Goal: Answer question/provide support: Share knowledge or assist other users

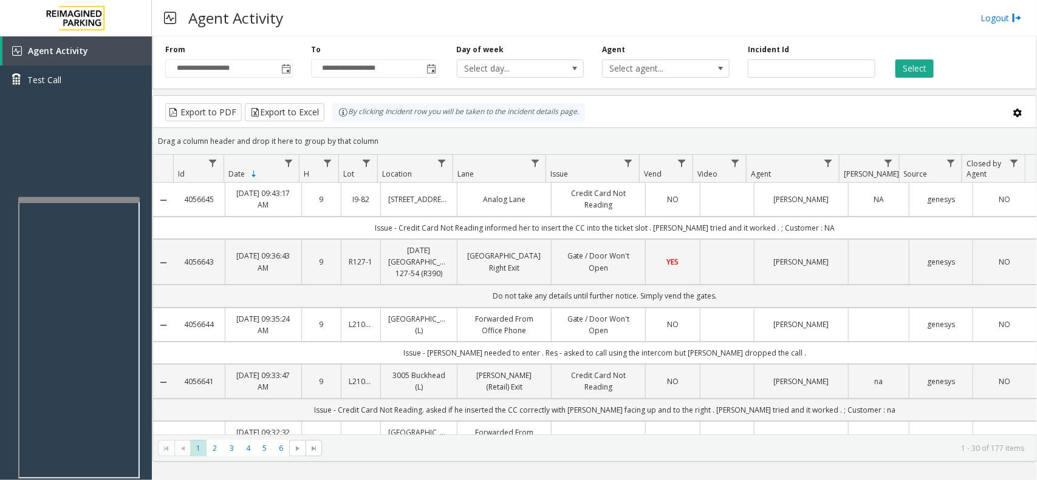
click at [334, 122] on kendo-grid "Export to PDF Export to Excel By clicking Incident row you will be taken to the…" at bounding box center [594, 278] width 884 height 367
click at [367, 140] on div "Drag a column header and drop it here to group by that column" at bounding box center [594, 141] width 883 height 21
drag, startPoint x: 375, startPoint y: 140, endPoint x: 344, endPoint y: 120, distance: 36.1
click at [344, 120] on kendo-grid "Export to PDF Export to Excel By clicking Incident row you will be taken to the…" at bounding box center [594, 278] width 884 height 367
click at [383, 137] on div "Drag a column header and drop it here to group by that column" at bounding box center [594, 141] width 883 height 21
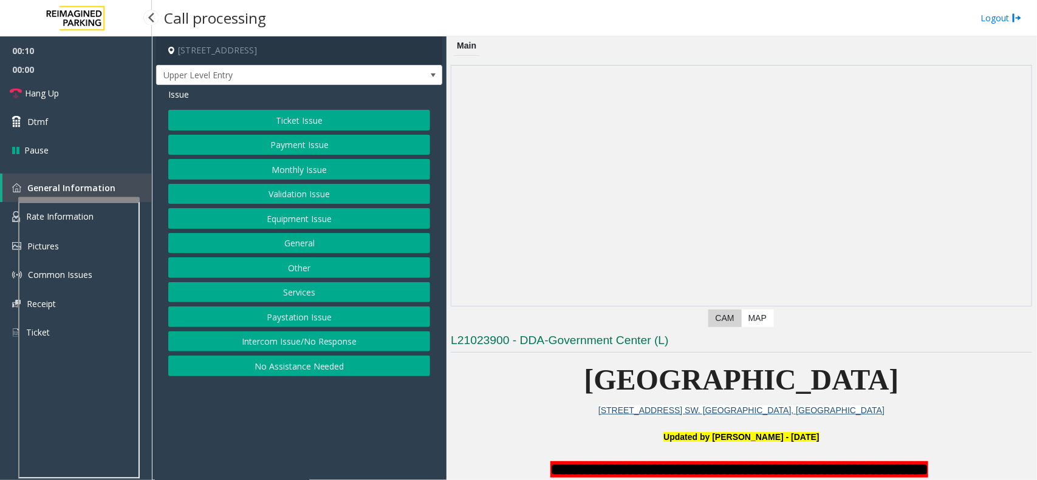
click at [357, 349] on button "Intercom Issue/No Response" at bounding box center [299, 342] width 262 height 21
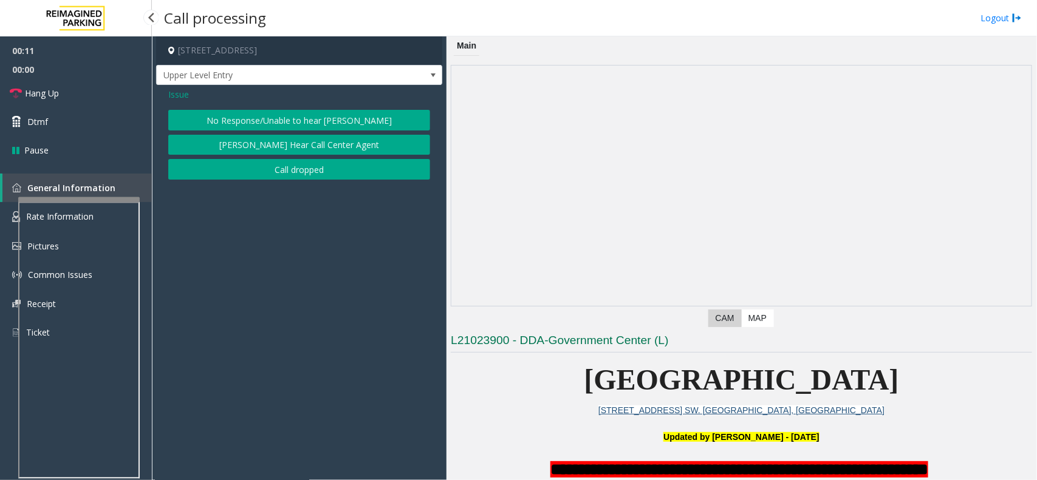
click at [306, 115] on button "No Response/Unable to hear [PERSON_NAME]" at bounding box center [299, 120] width 262 height 21
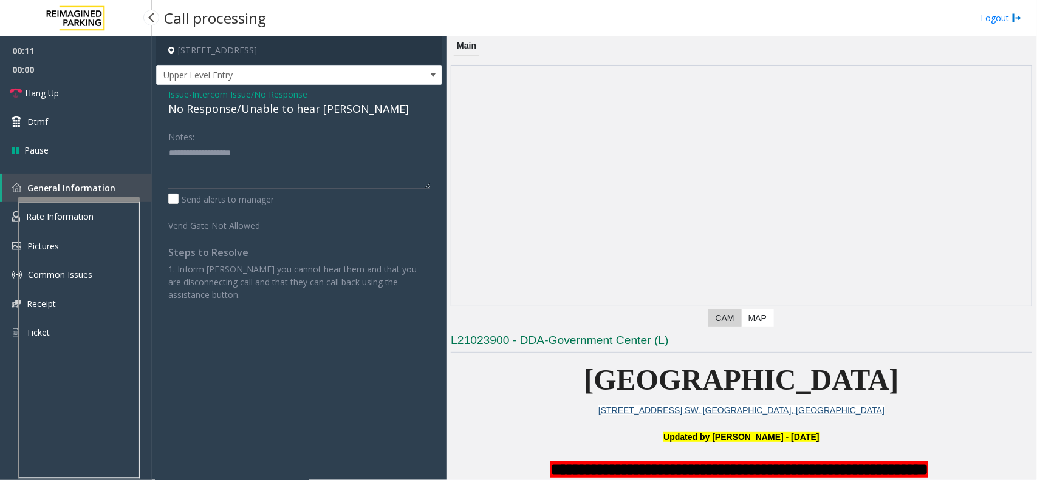
click at [306, 112] on div "No Response/Unable to hear [PERSON_NAME]" at bounding box center [299, 109] width 262 height 16
click at [350, 157] on textarea at bounding box center [299, 166] width 262 height 46
type textarea "**********"
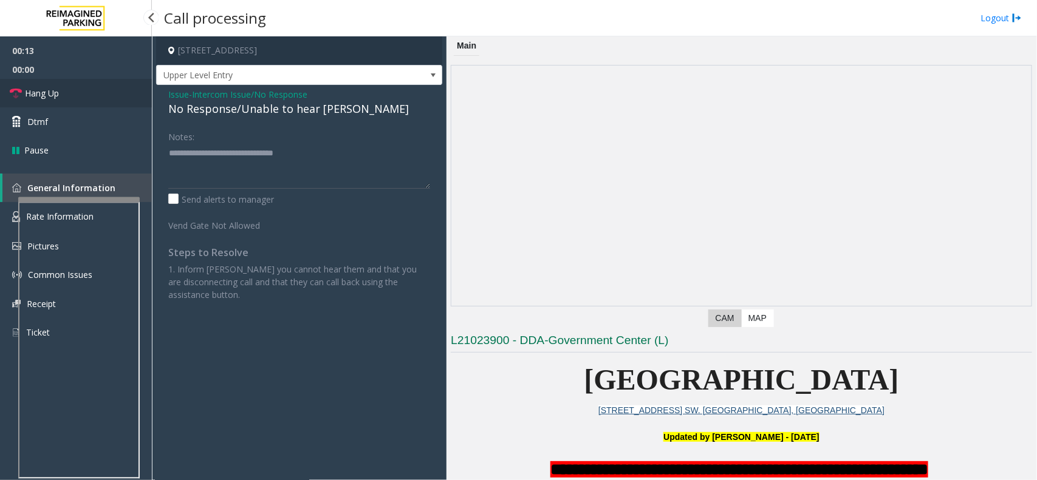
click at [95, 82] on link "Hang Up" at bounding box center [76, 93] width 152 height 29
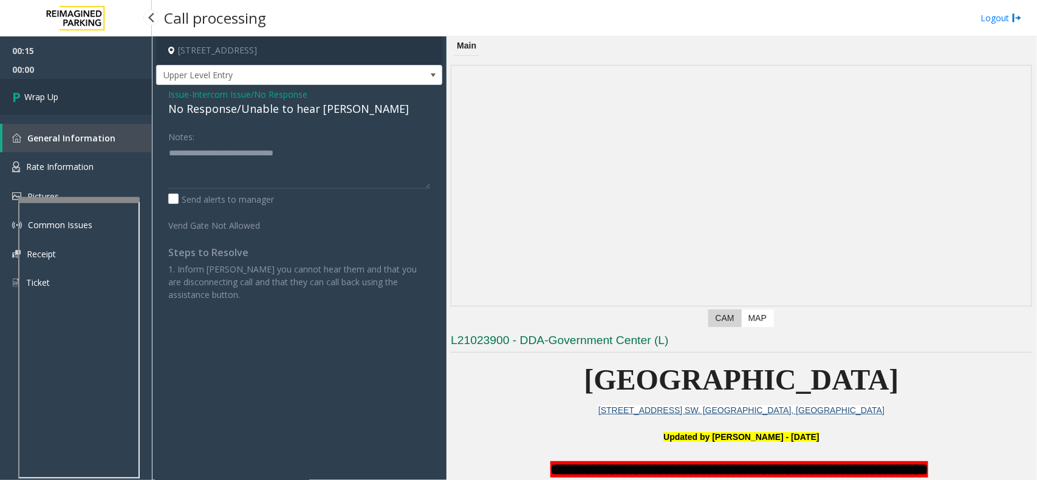
click at [62, 101] on link "Wrap Up" at bounding box center [76, 97] width 152 height 36
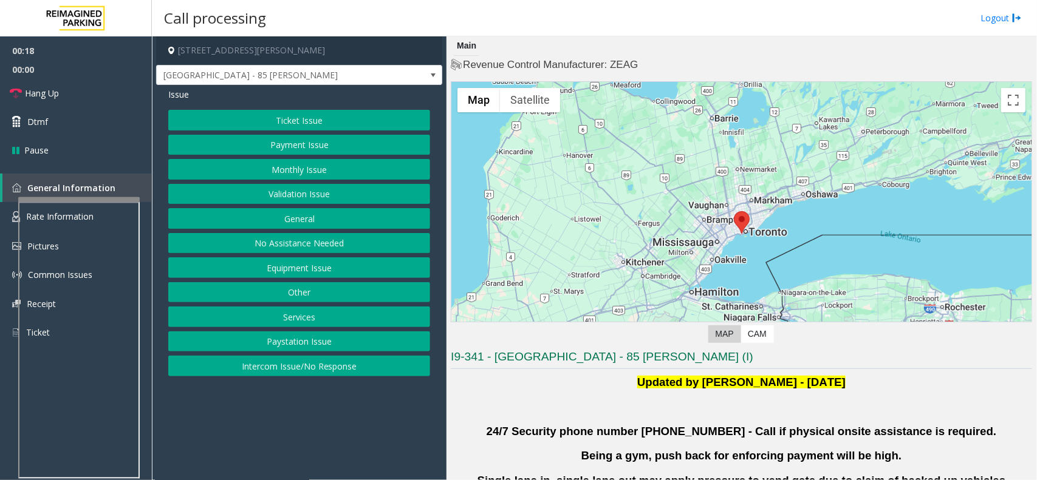
click at [295, 196] on button "Validation Issue" at bounding box center [299, 194] width 262 height 21
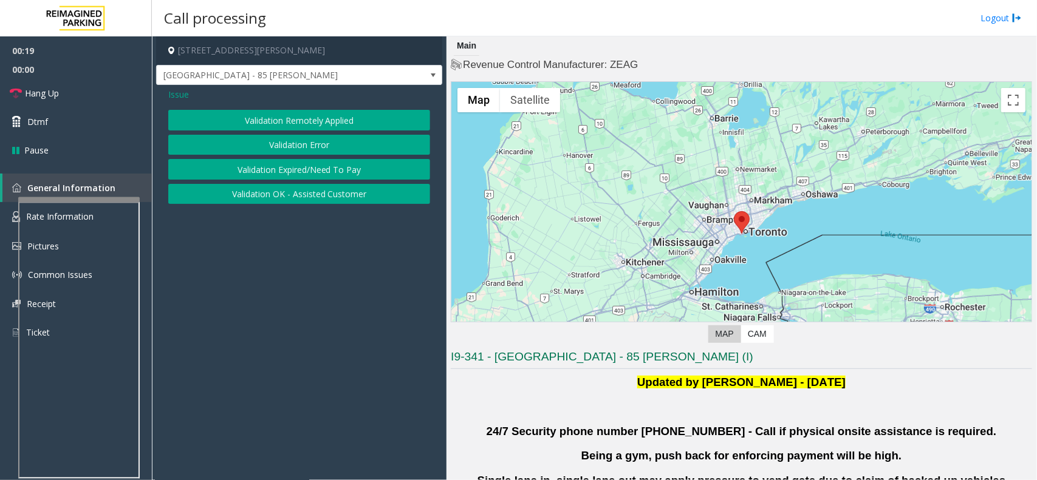
click at [298, 141] on button "Validation Error" at bounding box center [299, 145] width 262 height 21
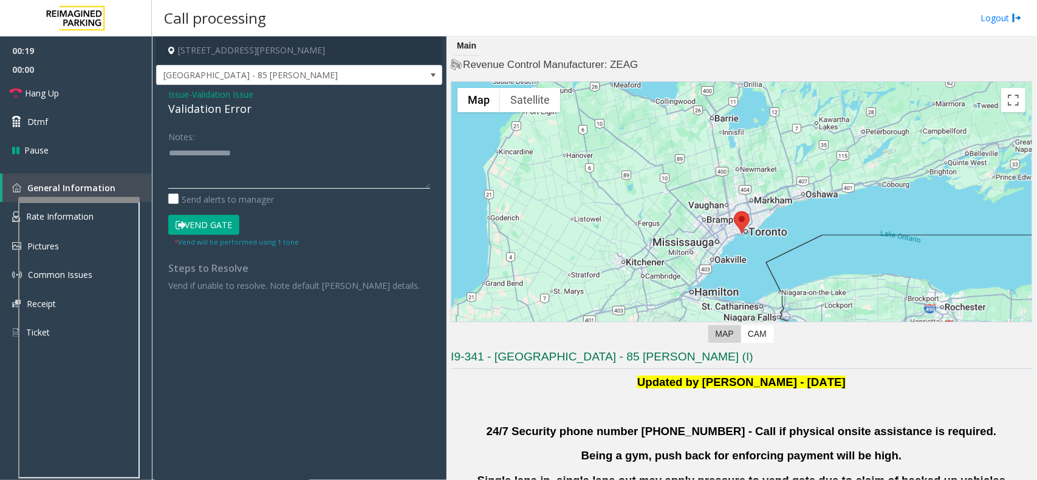
click at [275, 186] on textarea at bounding box center [299, 166] width 262 height 46
click at [203, 110] on div "Validation Error" at bounding box center [299, 109] width 262 height 16
copy div "Validation Error"
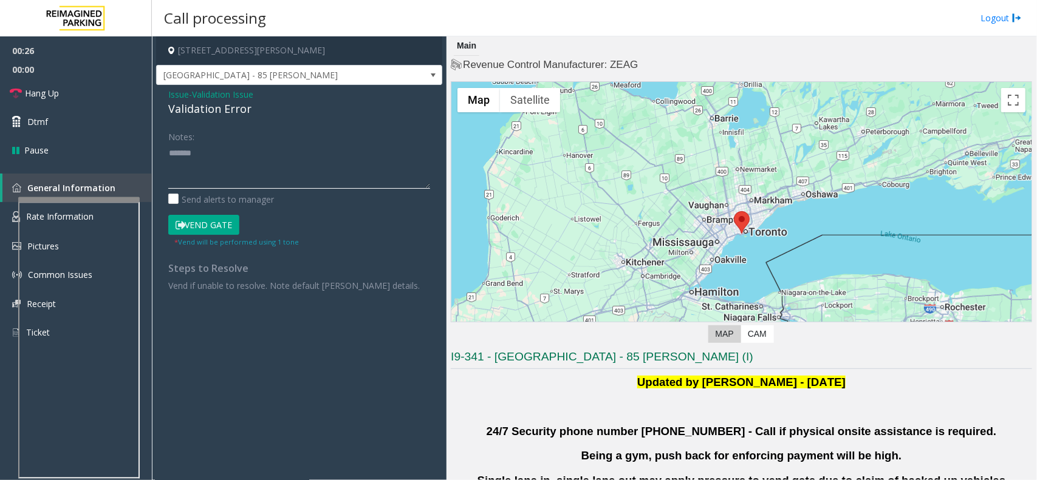
click at [216, 158] on textarea at bounding box center [299, 166] width 262 height 46
paste textarea "**********"
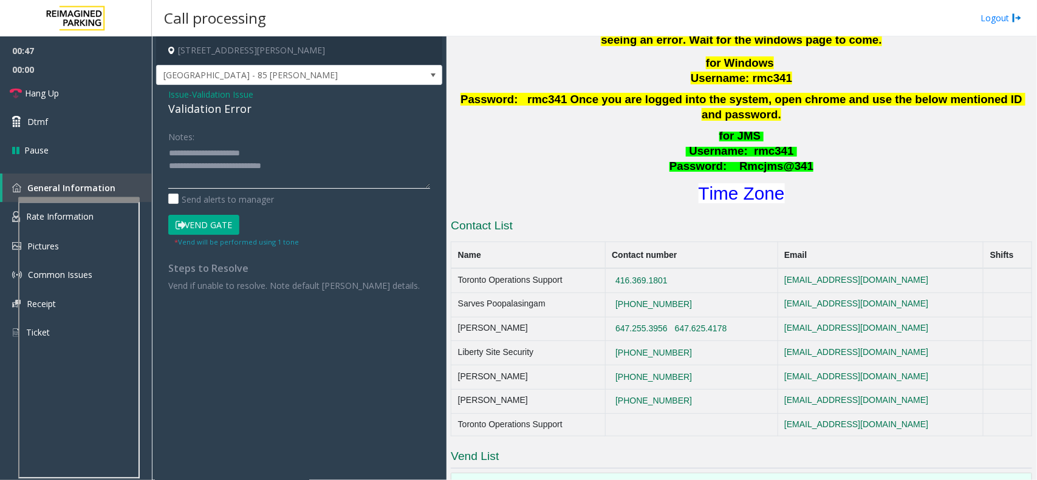
scroll to position [531, 0]
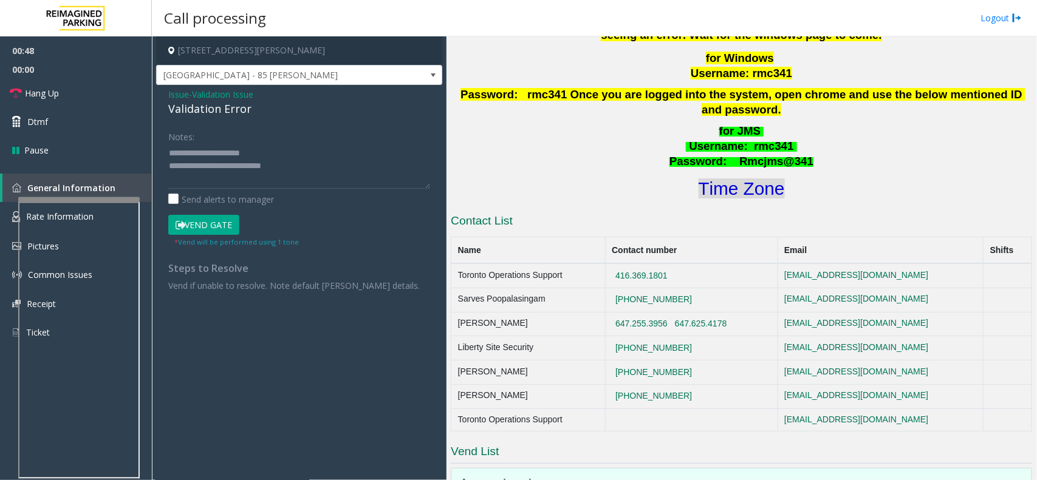
click at [733, 179] on font "Time Zone" at bounding box center [742, 189] width 86 height 20
click at [202, 217] on button "Vend Gate" at bounding box center [203, 225] width 71 height 21
click at [327, 162] on textarea at bounding box center [299, 166] width 262 height 46
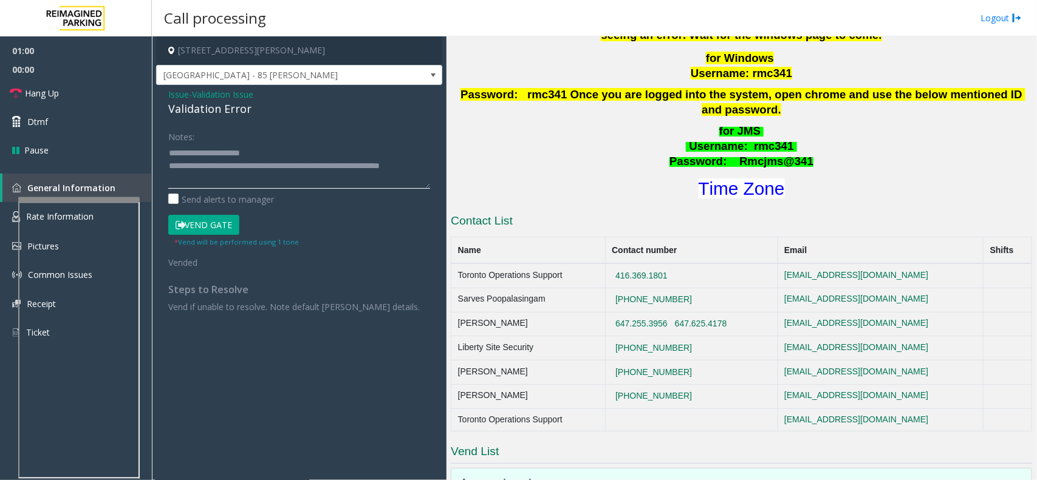
type textarea "**********"
click at [203, 234] on button "Vend Gate" at bounding box center [203, 225] width 71 height 21
click at [123, 101] on link "Hang Up" at bounding box center [76, 93] width 152 height 29
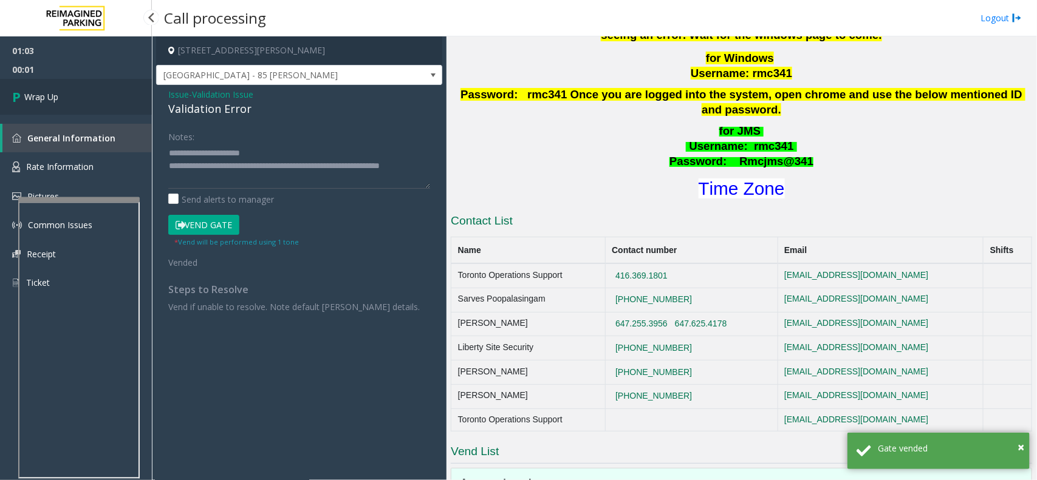
click at [123, 101] on link "Wrap Up" at bounding box center [76, 97] width 152 height 36
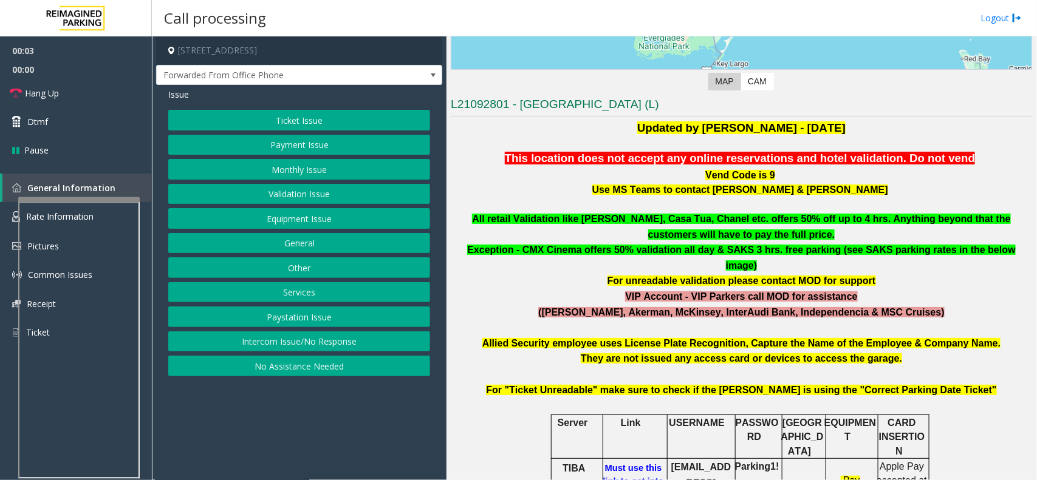
scroll to position [380, 0]
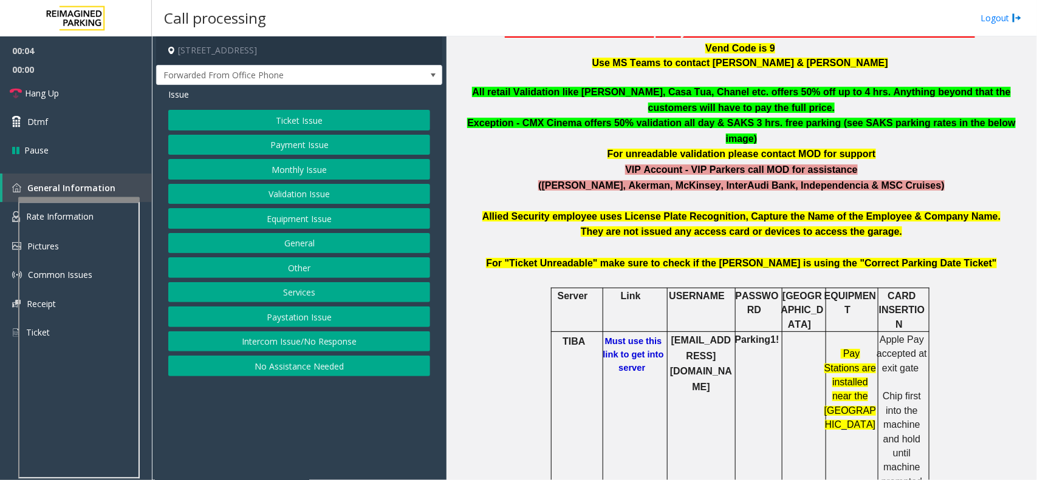
click at [639, 336] on b "Must use this link to get into server" at bounding box center [633, 354] width 61 height 36
click at [334, 120] on button "Ticket Issue" at bounding box center [299, 120] width 262 height 21
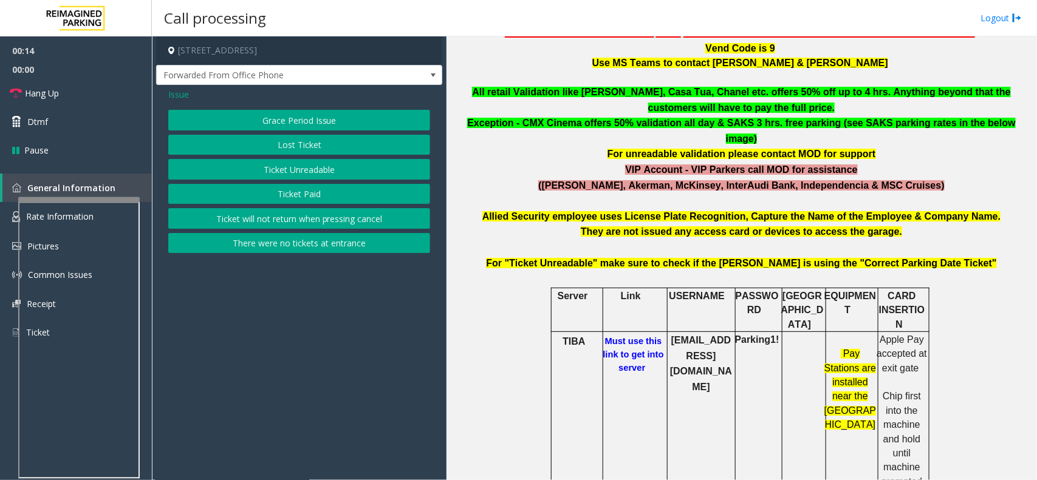
click at [180, 94] on span "Issue" at bounding box center [178, 94] width 21 height 13
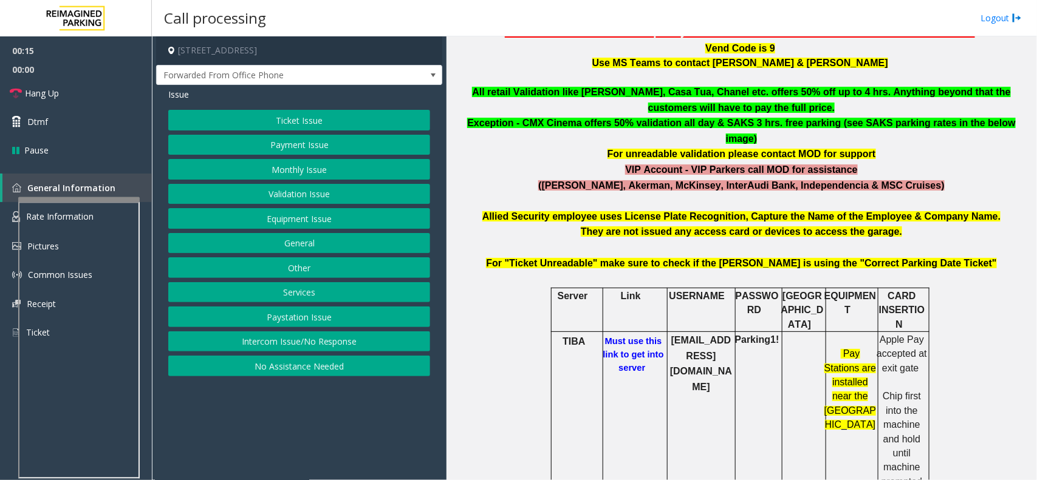
click at [321, 122] on button "Ticket Issue" at bounding box center [299, 120] width 262 height 21
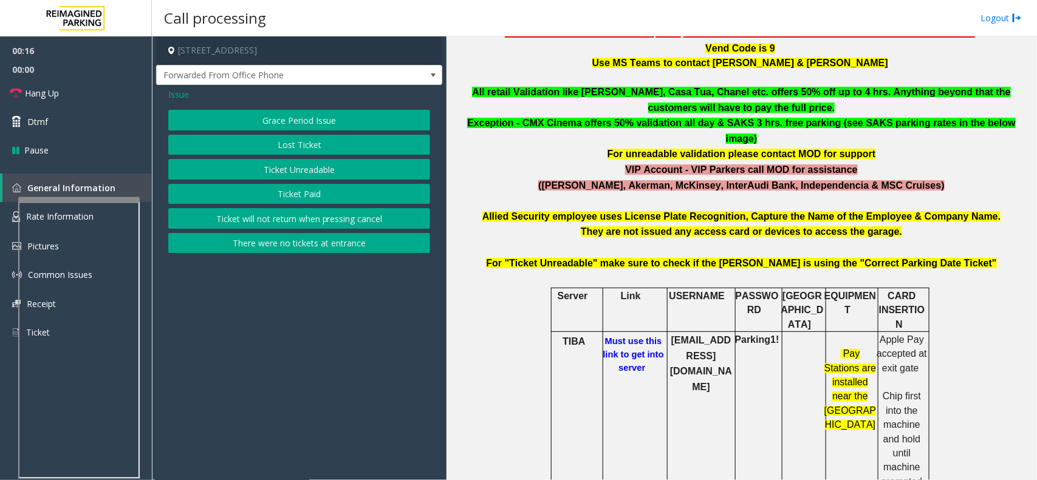
click at [321, 122] on button "Grace Period Issue" at bounding box center [299, 120] width 262 height 21
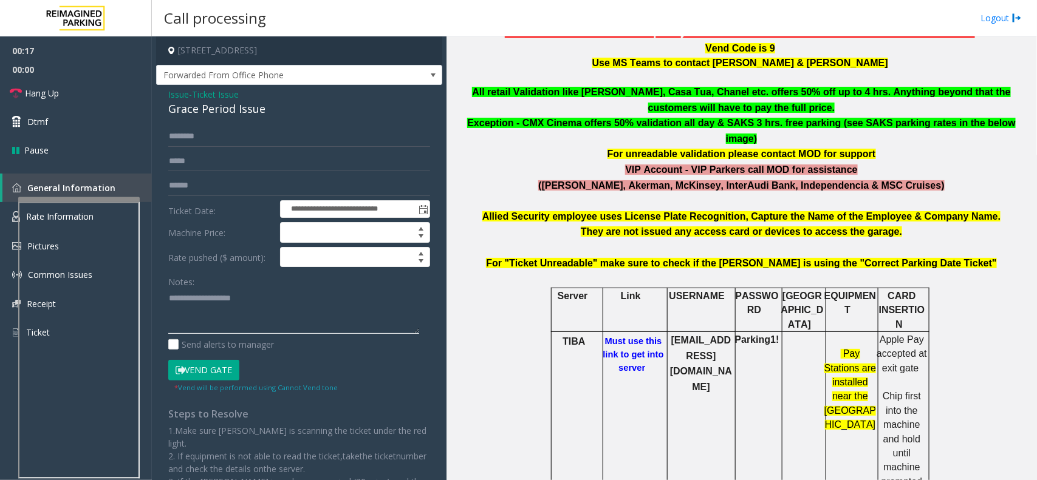
click at [254, 314] on textarea at bounding box center [293, 312] width 251 height 46
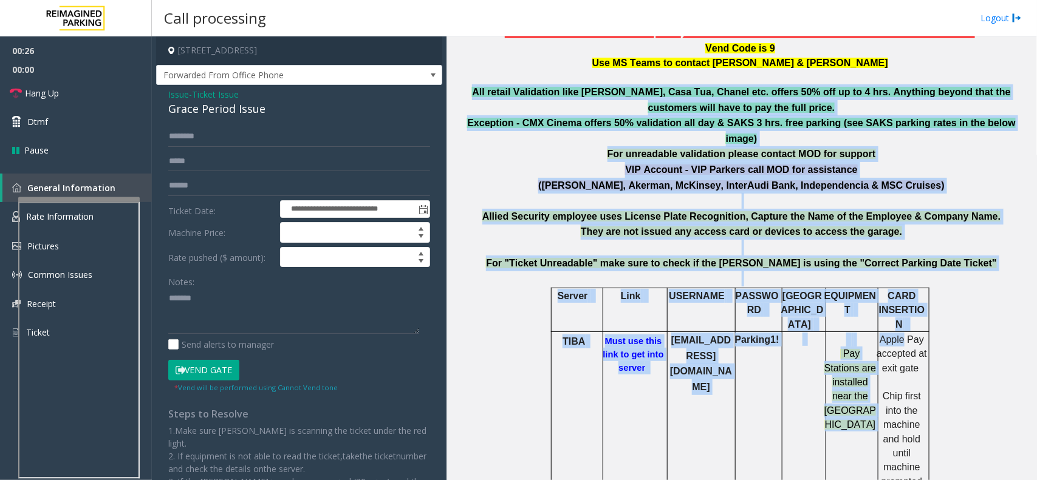
drag, startPoint x: 448, startPoint y: 87, endPoint x: 900, endPoint y: 302, distance: 501.3
click at [900, 302] on div "Main Revenue Control Manufacturer: Amano McGann ← Move left → Move right ↑ Move…" at bounding box center [741, 258] width 590 height 444
click at [948, 271] on p at bounding box center [741, 279] width 581 height 16
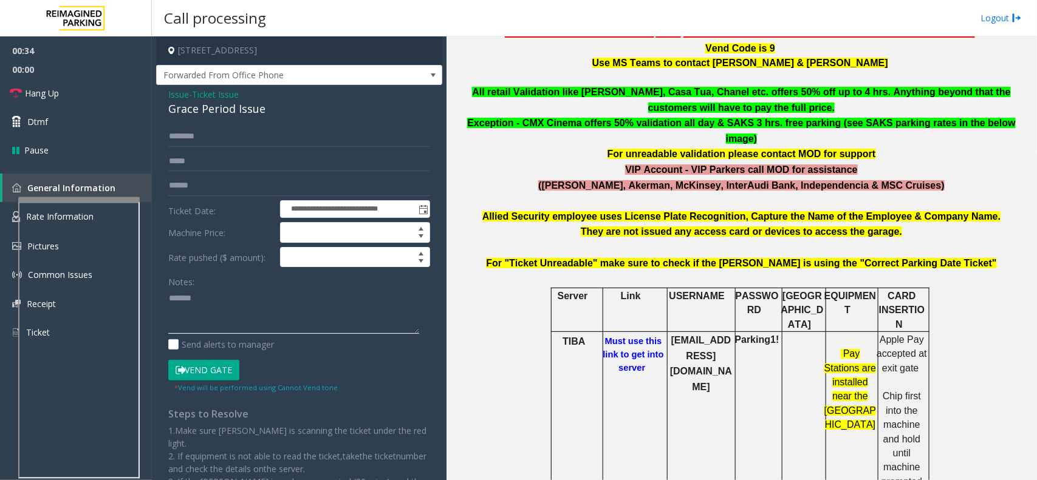
click at [282, 292] on textarea at bounding box center [293, 312] width 251 height 46
click at [244, 101] on div "Grace Period Issue" at bounding box center [299, 109] width 262 height 16
copy div "Grace Period Issue"
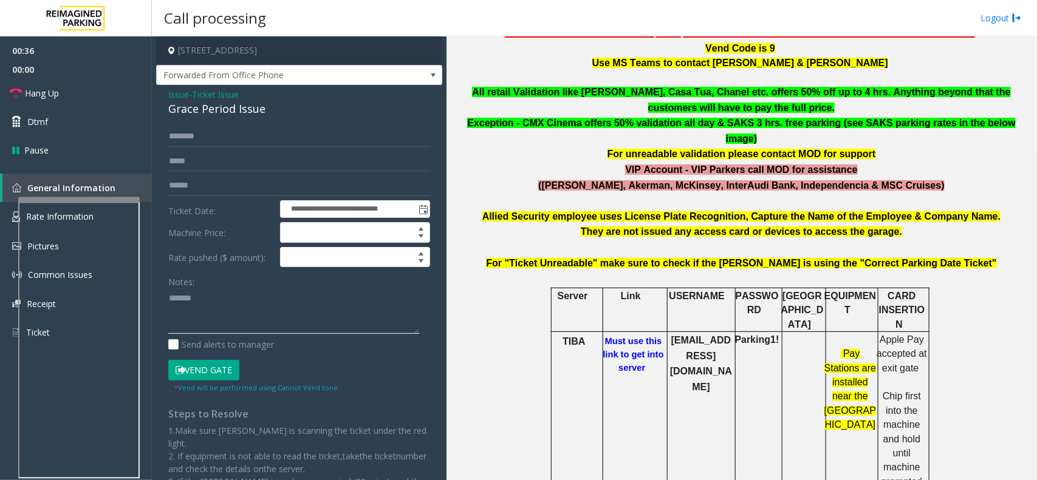
click at [249, 293] on textarea at bounding box center [293, 312] width 251 height 46
paste textarea "**********"
click at [259, 317] on textarea at bounding box center [293, 312] width 251 height 46
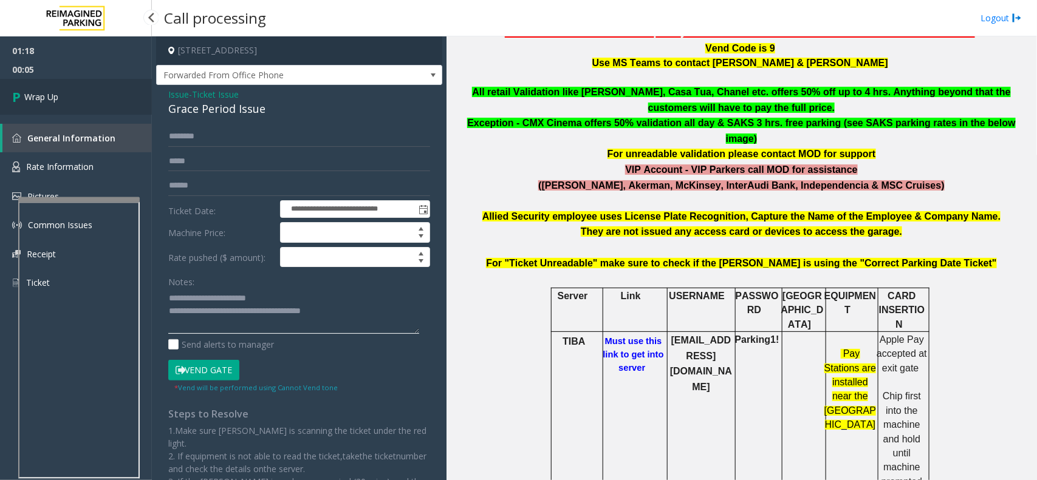
type textarea "**********"
click at [134, 98] on link "Wrap Up" at bounding box center [76, 97] width 152 height 36
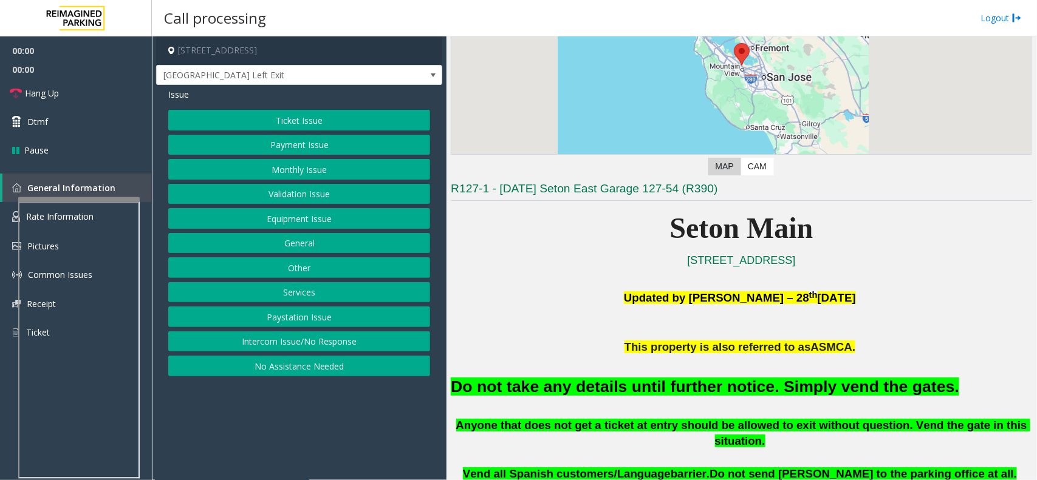
scroll to position [380, 0]
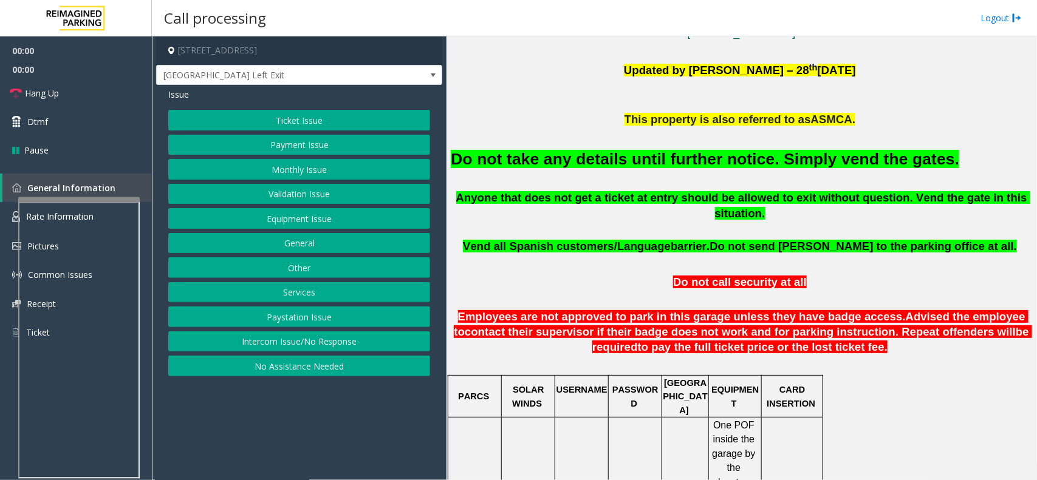
click at [667, 167] on font "Do not take any details until further notice. Simply vend the gates." at bounding box center [705, 159] width 508 height 18
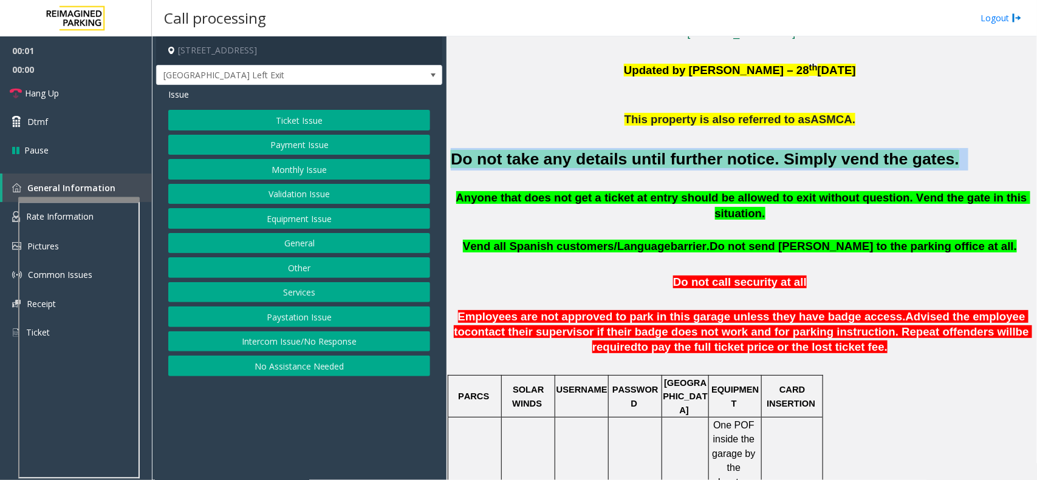
click at [667, 167] on font "Do not take any details until further notice. Simply vend the gates." at bounding box center [705, 159] width 508 height 18
copy h2 "Do not take any details until further notice. Simply vend the gates."
click at [304, 225] on button "Equipment Issue" at bounding box center [299, 218] width 262 height 21
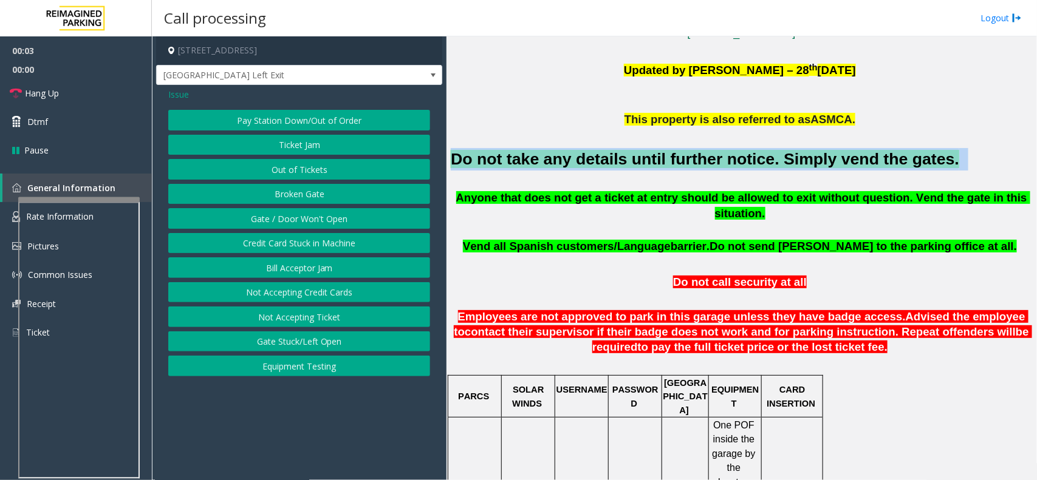
click at [304, 225] on button "Gate / Door Won't Open" at bounding box center [299, 218] width 262 height 21
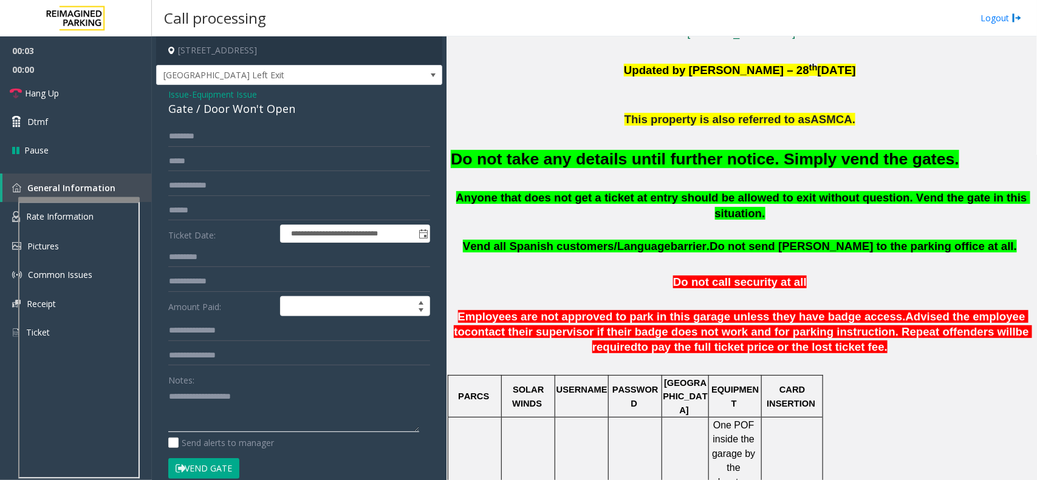
click at [256, 392] on textarea at bounding box center [293, 410] width 251 height 46
click at [223, 465] on button "Vend Gate" at bounding box center [203, 469] width 71 height 21
click at [576, 254] on p at bounding box center [741, 260] width 581 height 13
click at [585, 240] on span "Vend all Spanish customers/Language" at bounding box center [567, 246] width 208 height 13
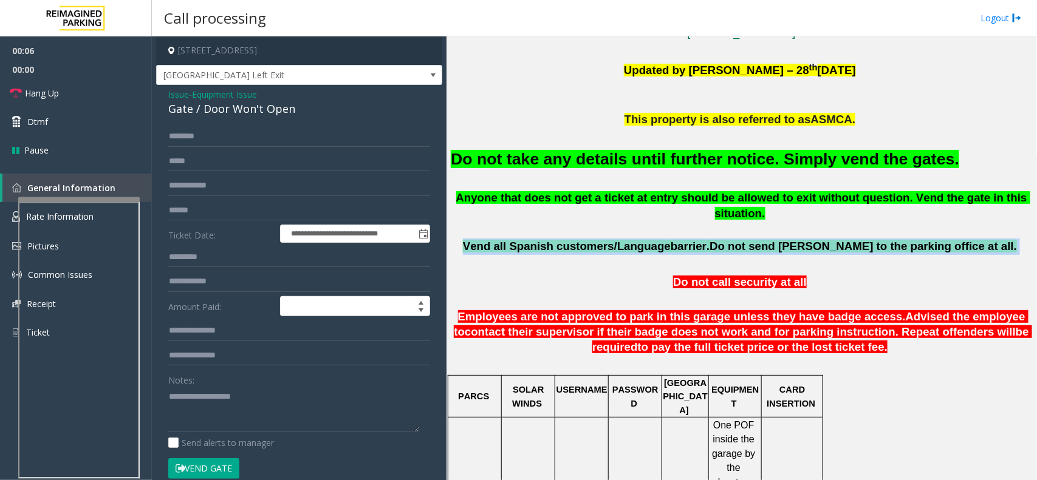
click at [585, 240] on span "Vend all Spanish customers/Language" at bounding box center [567, 246] width 208 height 13
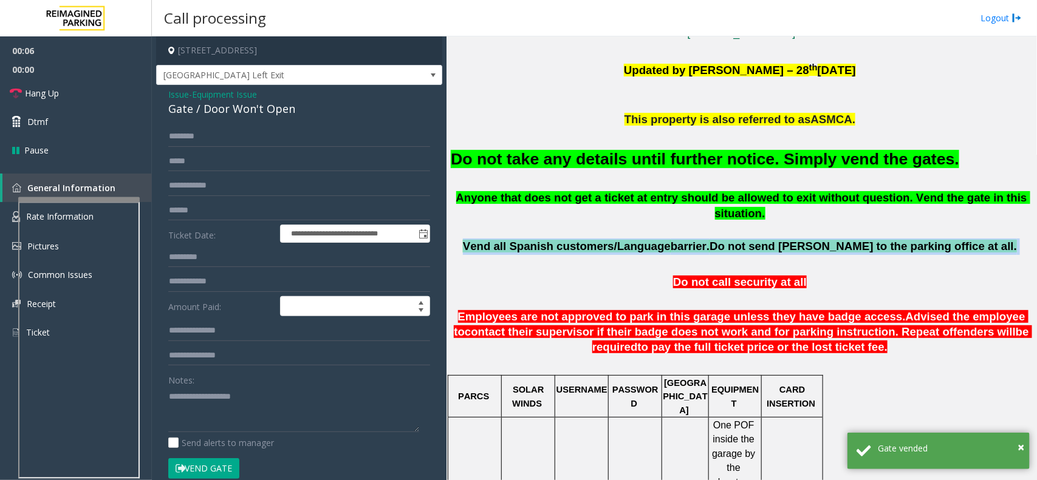
copy p "Vend all Spanish customers/Language barrier. Do not send parkers to the parking…"
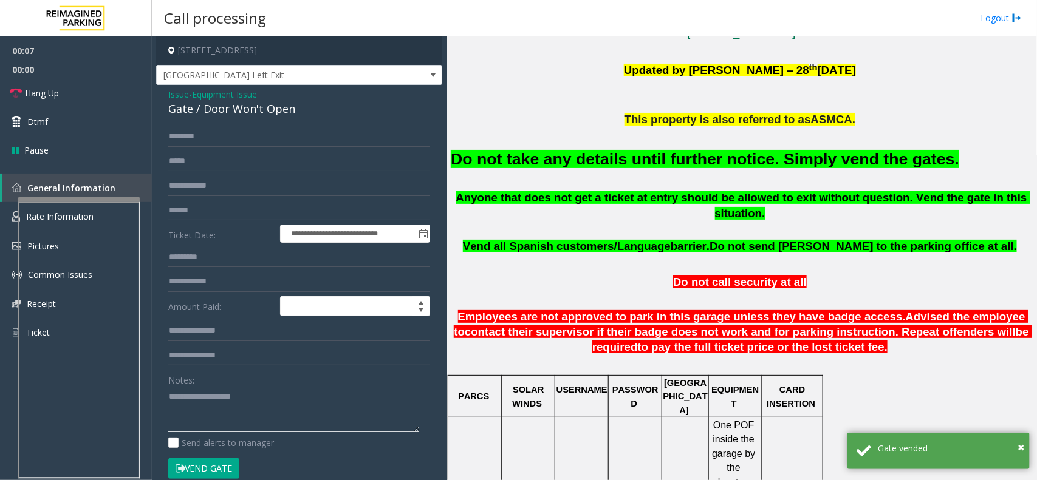
click at [292, 410] on textarea at bounding box center [293, 410] width 251 height 46
paste textarea "**********"
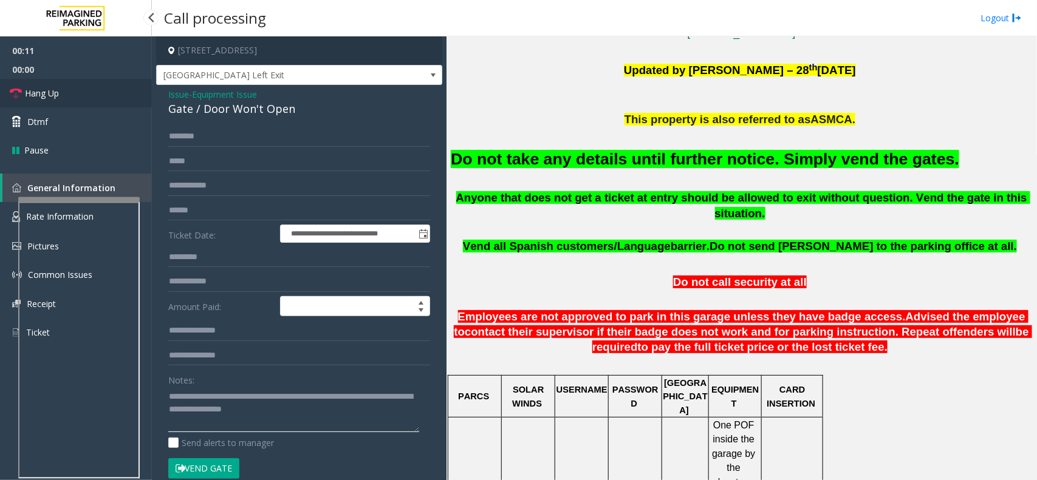
type textarea "**********"
click at [67, 86] on link "Hang Up" at bounding box center [76, 93] width 152 height 29
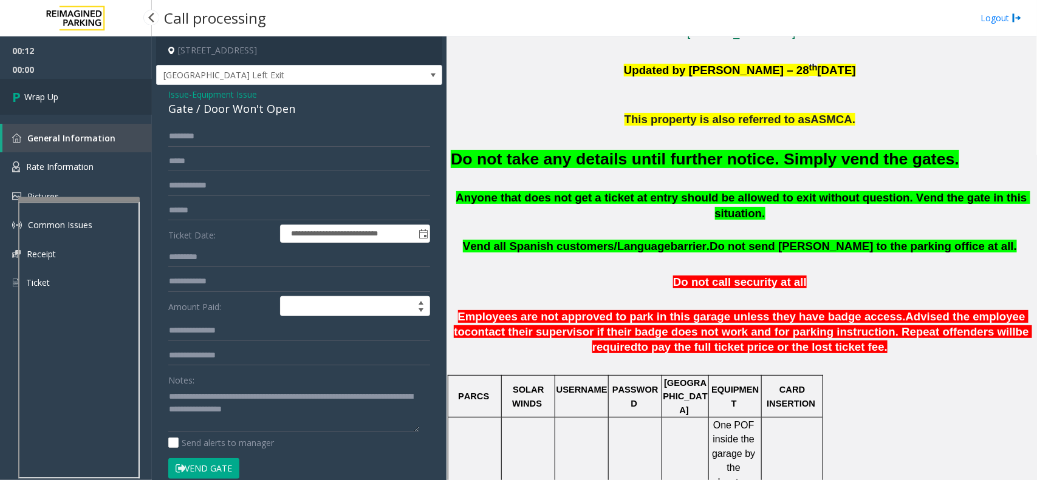
click at [73, 83] on link "Wrap Up" at bounding box center [76, 97] width 152 height 36
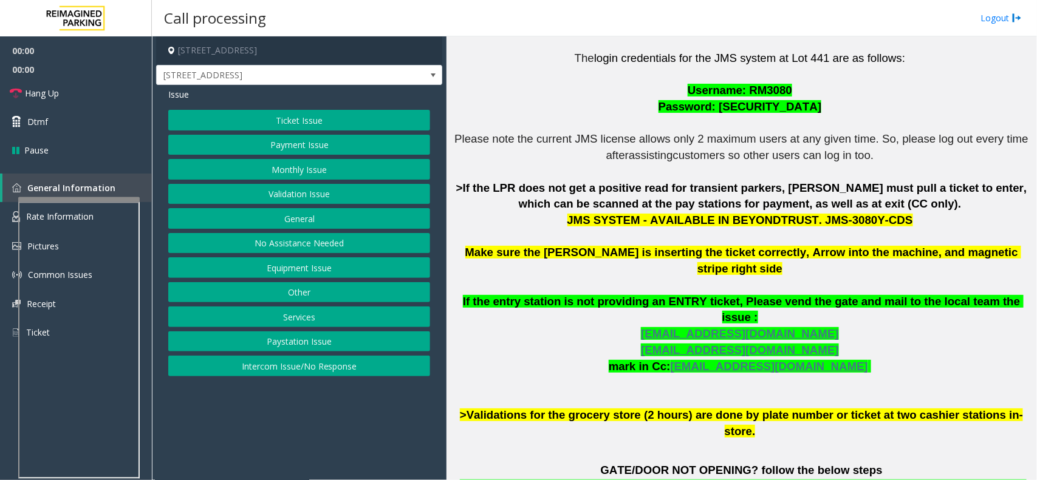
scroll to position [380, 0]
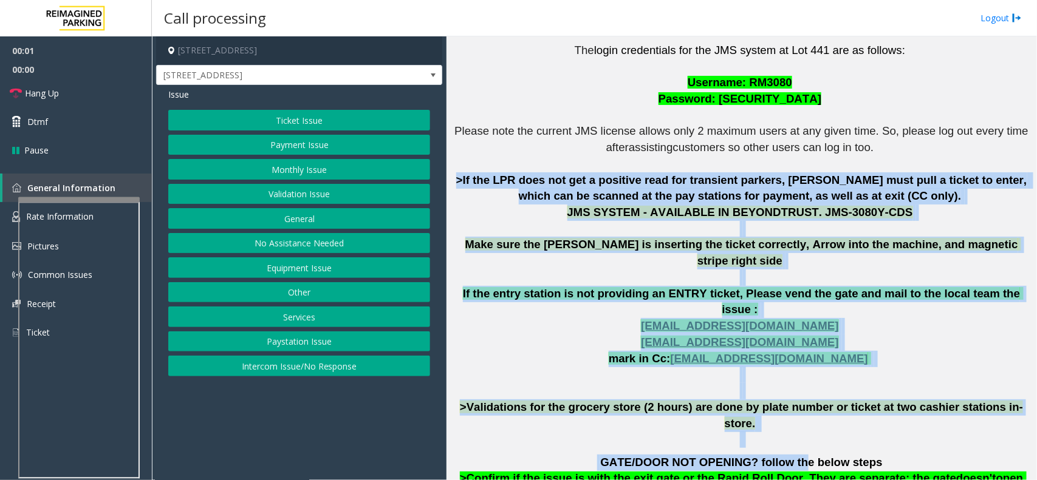
drag, startPoint x: 453, startPoint y: 176, endPoint x: 790, endPoint y: 402, distance: 406.3
click at [790, 402] on div "The login credentials for the JMS system at Lot 441 are as follows: Username: R…" at bounding box center [741, 360] width 581 height 668
click at [804, 355] on p "The login credentials for the JMS system at Lot 441 are as follows: Username: R…" at bounding box center [741, 238] width 581 height 390
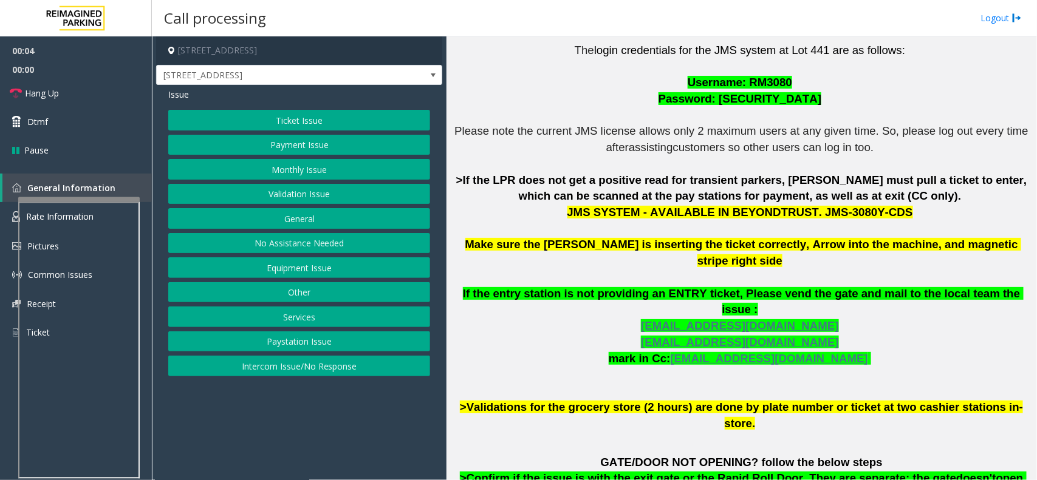
click at [309, 117] on button "Ticket Issue" at bounding box center [299, 120] width 262 height 21
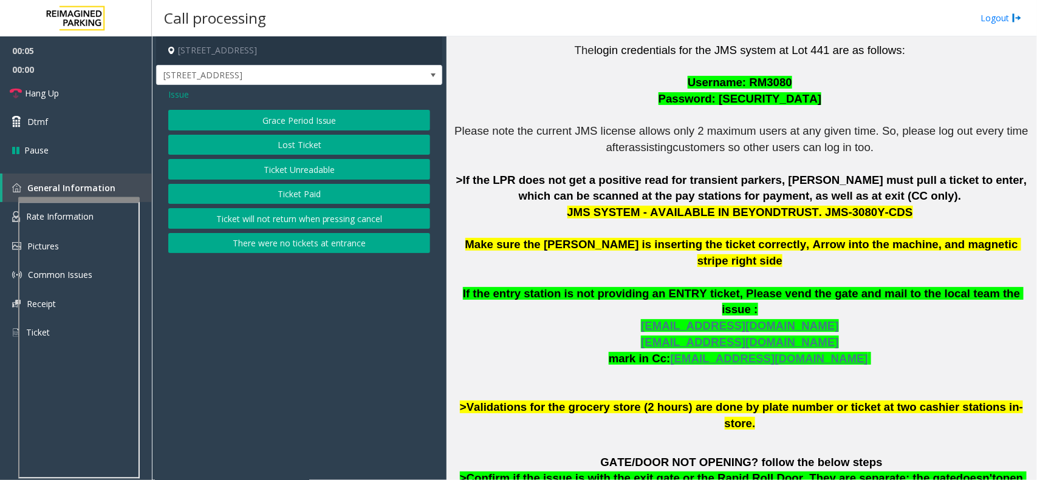
click at [299, 173] on button "Ticket Unreadable" at bounding box center [299, 169] width 262 height 21
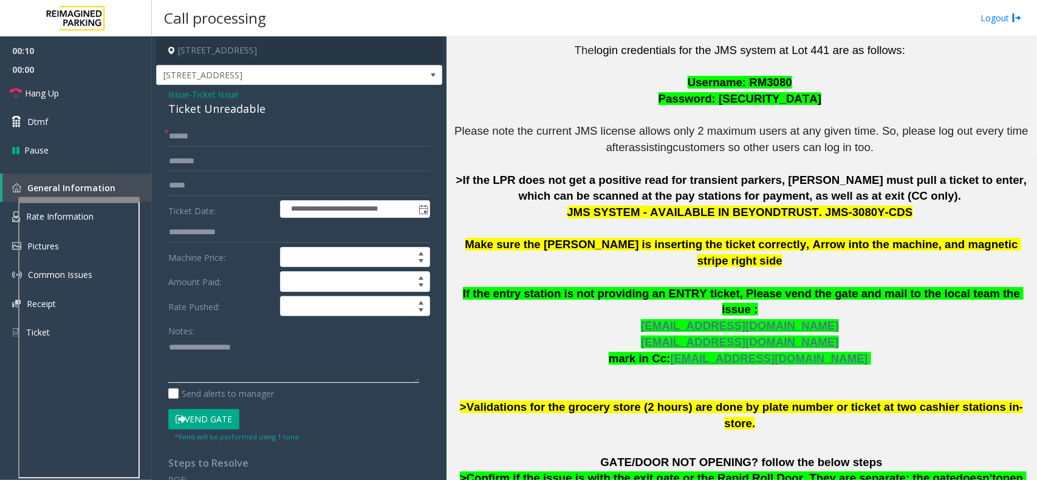
click at [227, 348] on textarea at bounding box center [293, 361] width 251 height 46
click at [210, 106] on div "Ticket Unreadable" at bounding box center [299, 109] width 262 height 16
copy div "Ticket Unreadable"
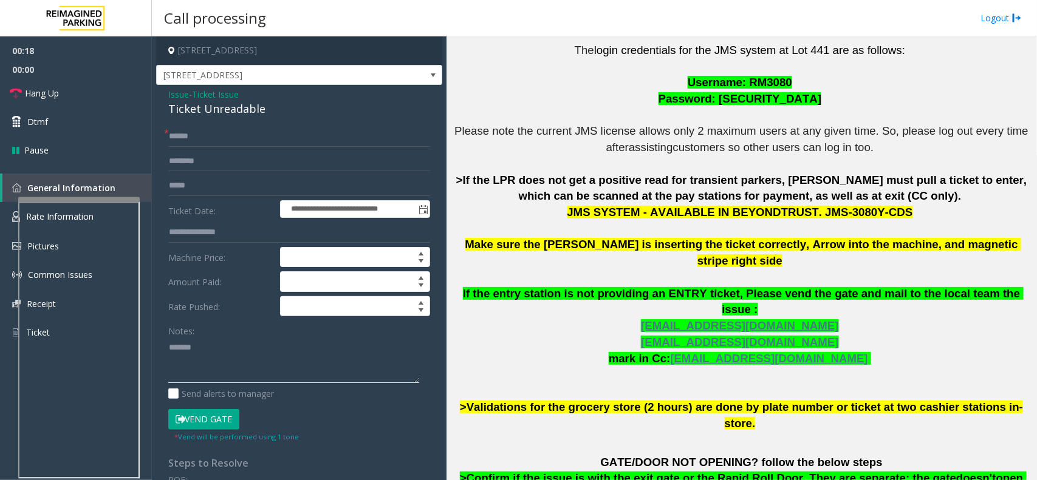
click at [227, 360] on textarea at bounding box center [293, 361] width 251 height 46
paste textarea "**********"
type textarea "**********"
click at [223, 142] on input "text" at bounding box center [299, 136] width 262 height 21
type input "******"
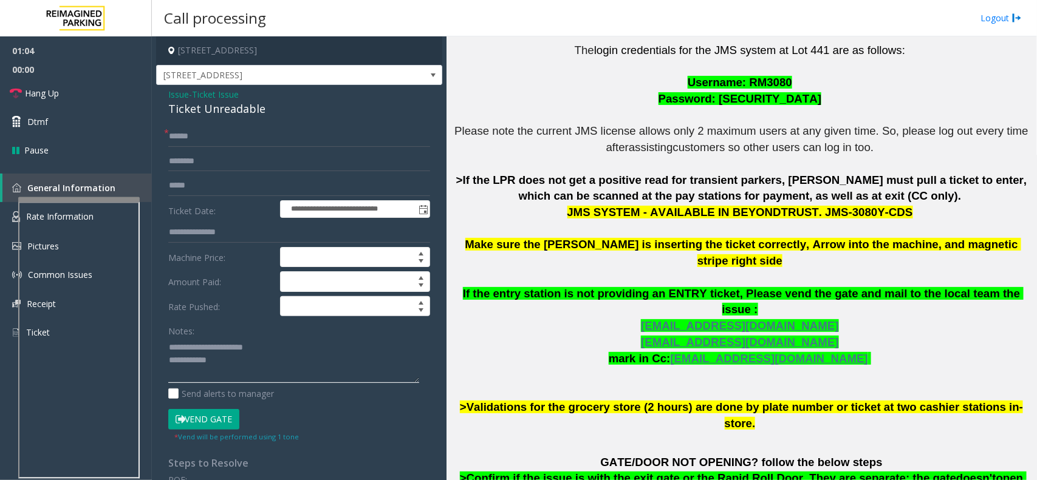
click at [232, 369] on textarea at bounding box center [293, 361] width 251 height 46
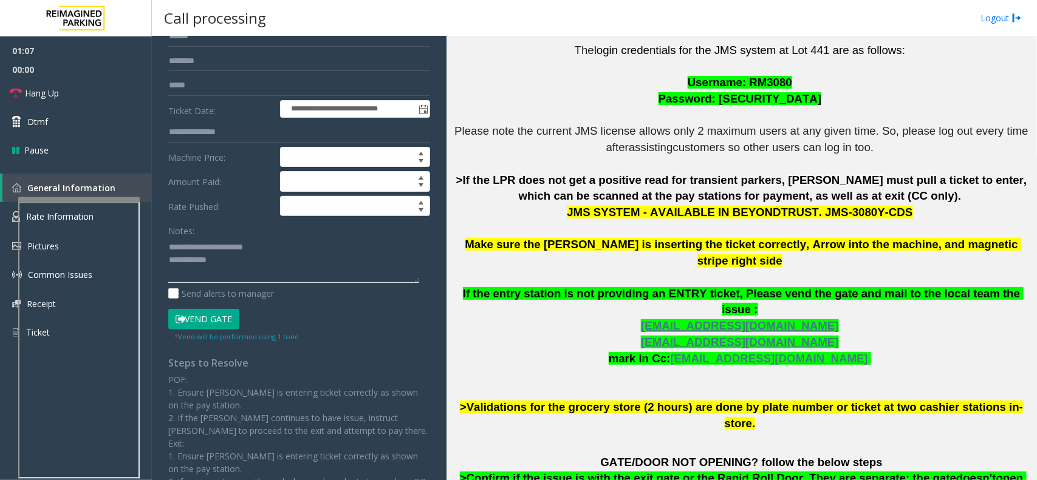
scroll to position [0, 0]
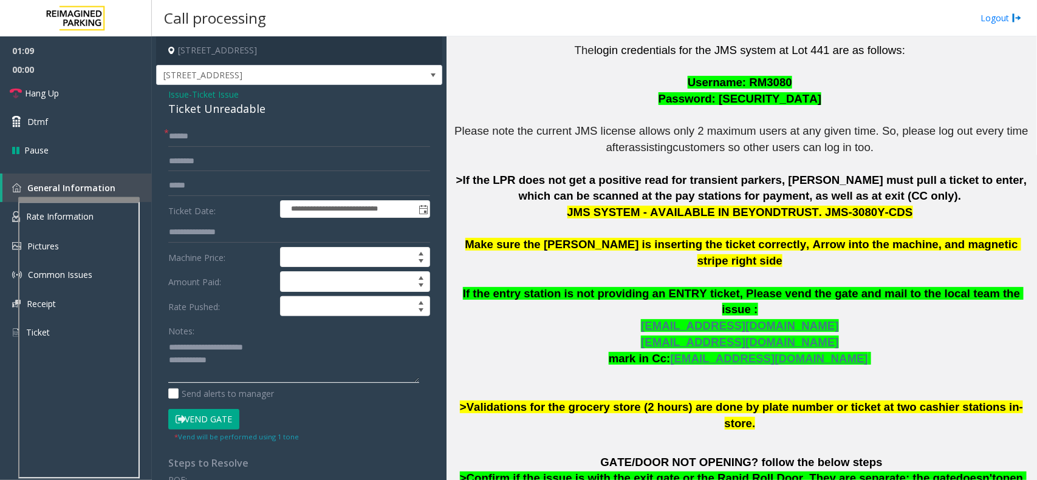
click at [261, 369] on textarea at bounding box center [293, 361] width 251 height 46
click at [216, 418] on button "Vend Gate" at bounding box center [203, 419] width 71 height 21
click at [251, 377] on textarea at bounding box center [293, 361] width 251 height 46
type textarea "**********"
click at [114, 97] on link "Hang Up" at bounding box center [76, 93] width 152 height 29
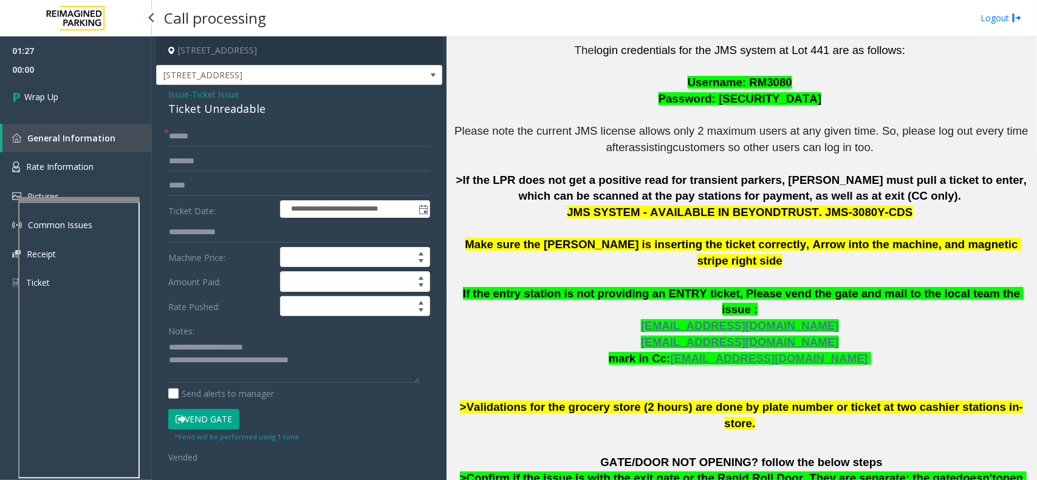
click at [129, 96] on link "Wrap Up" at bounding box center [76, 97] width 152 height 36
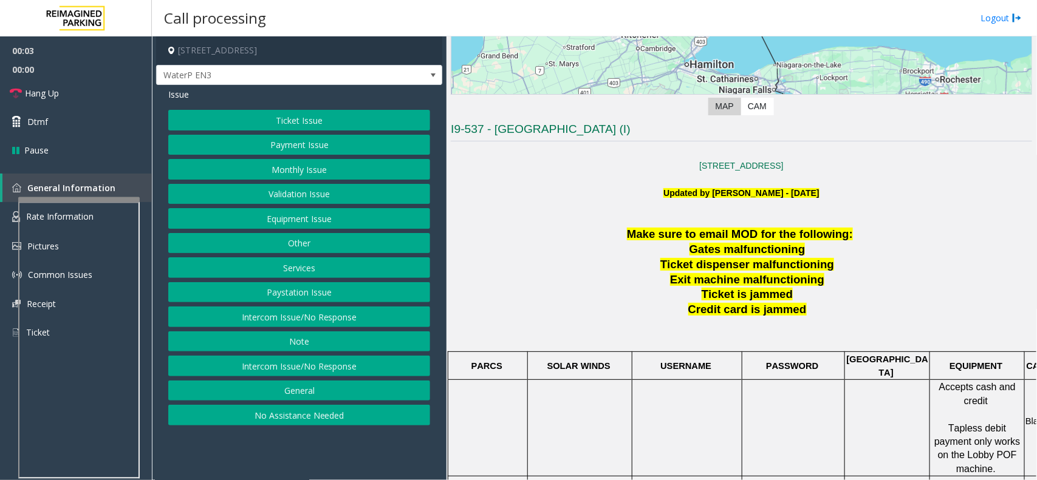
scroll to position [304, 0]
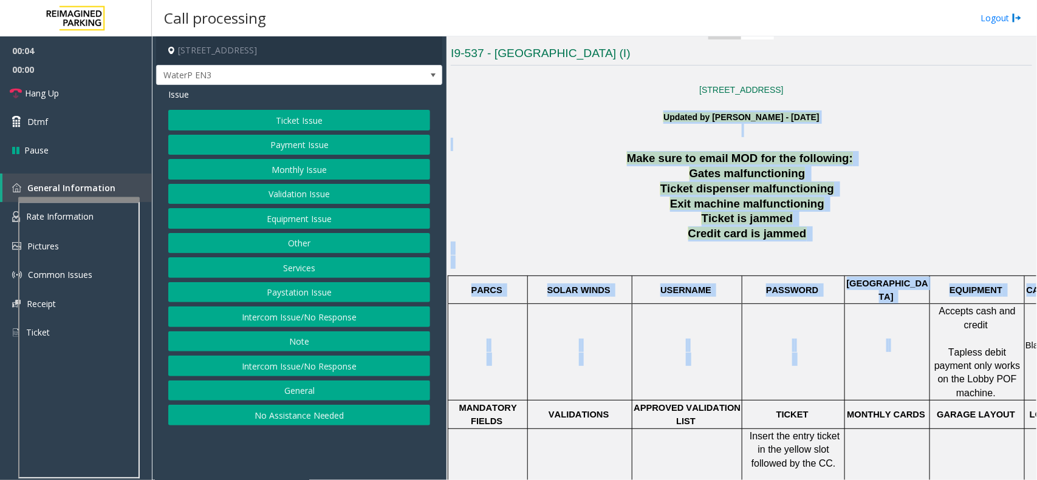
drag, startPoint x: 621, startPoint y: 125, endPoint x: 863, endPoint y: 337, distance: 322.4
click at [863, 337] on div "10 Bay St., Toronto, ON M5J 2R8, Canada Updated by Pranav Babbar - 10th August …" at bounding box center [741, 438] width 581 height 736
click at [842, 290] on p "PASSWORD" at bounding box center [793, 290] width 101 height 13
drag, startPoint x: 621, startPoint y: 165, endPoint x: 852, endPoint y: 314, distance: 274.6
click at [852, 314] on div "Make sure to email MOD for the following: Gates malfunctioning Ticket dispenser…" at bounding box center [741, 478] width 581 height 655
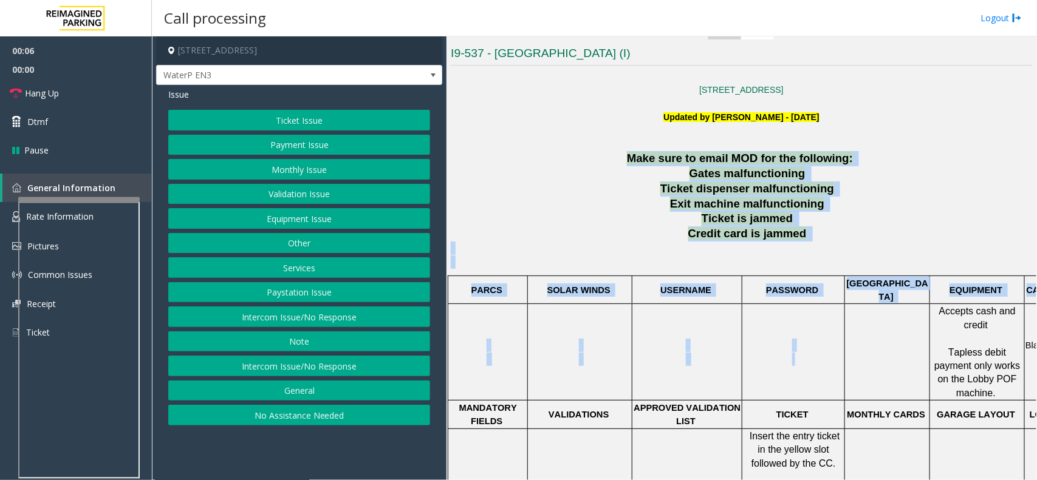
click at [852, 314] on td at bounding box center [887, 352] width 85 height 97
drag, startPoint x: 569, startPoint y: 143, endPoint x: 893, endPoint y: 359, distance: 389.0
click at [893, 359] on div "10 Bay St., Toronto, ON M5J 2R8, Canada Updated by Pranav Babbar - 10th August …" at bounding box center [741, 438] width 581 height 736
click at [893, 359] on td at bounding box center [887, 352] width 85 height 97
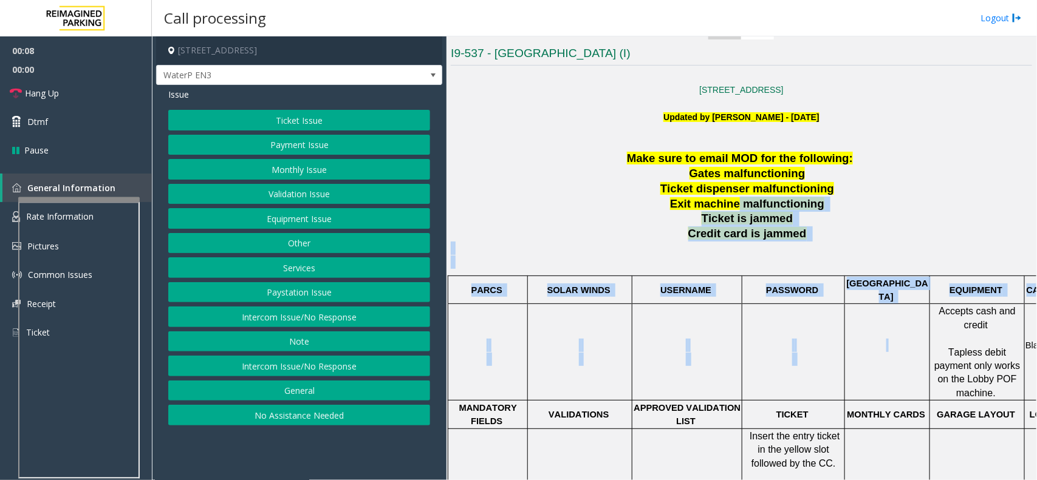
drag, startPoint x: 784, startPoint y: 217, endPoint x: 934, endPoint y: 337, distance: 191.9
click at [941, 342] on div "Make sure to email MOD for the following: Gates malfunctioning Ticket dispenser…" at bounding box center [741, 478] width 581 height 655
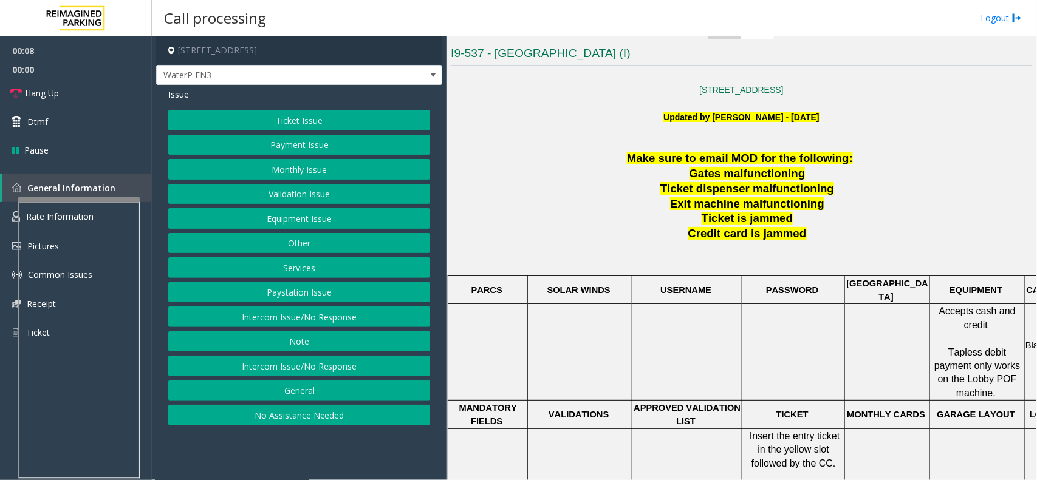
click at [578, 137] on p "Updated by Pranav Babbar - 10th August 2024" at bounding box center [741, 124] width 581 height 27
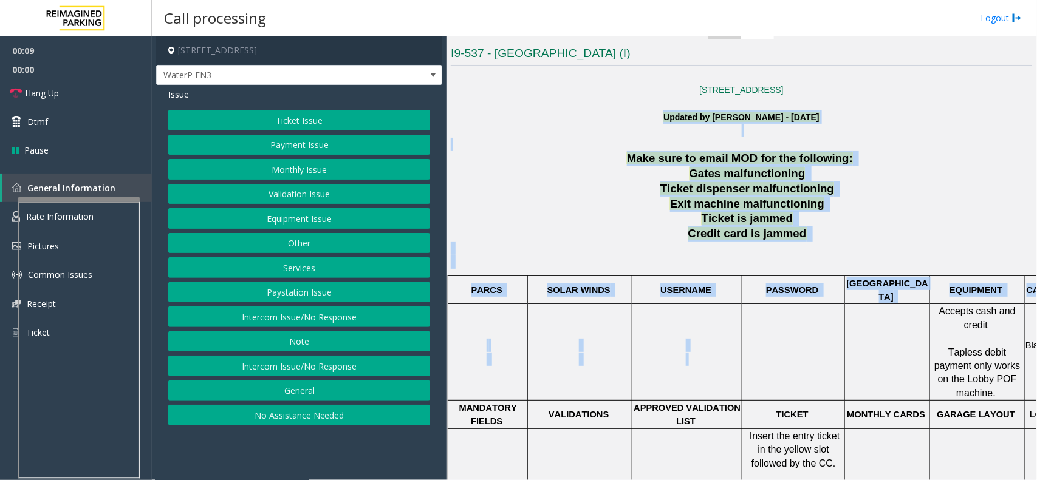
drag, startPoint x: 590, startPoint y: 123, endPoint x: 787, endPoint y: 330, distance: 285.7
click at [787, 330] on div "10 Bay St., Toronto, ON M5J 2R8, Canada Updated by Pranav Babbar - 10th August …" at bounding box center [741, 438] width 581 height 736
click at [787, 339] on p at bounding box center [793, 352] width 101 height 27
drag, startPoint x: 638, startPoint y: 152, endPoint x: 781, endPoint y: 347, distance: 242.5
click at [781, 347] on div "Make sure to email MOD for the following: Gates malfunctioning Ticket dispenser…" at bounding box center [741, 478] width 581 height 655
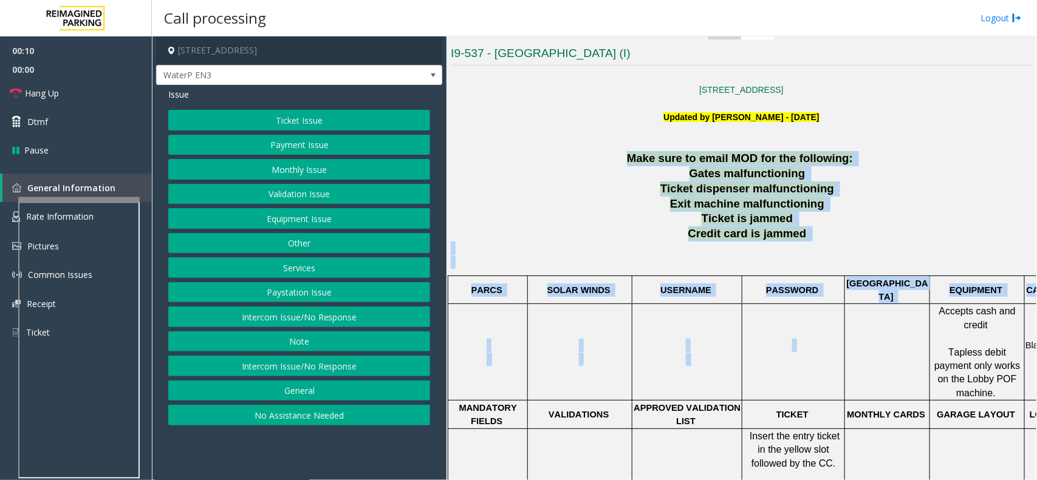
click at [781, 347] on td at bounding box center [793, 352] width 103 height 97
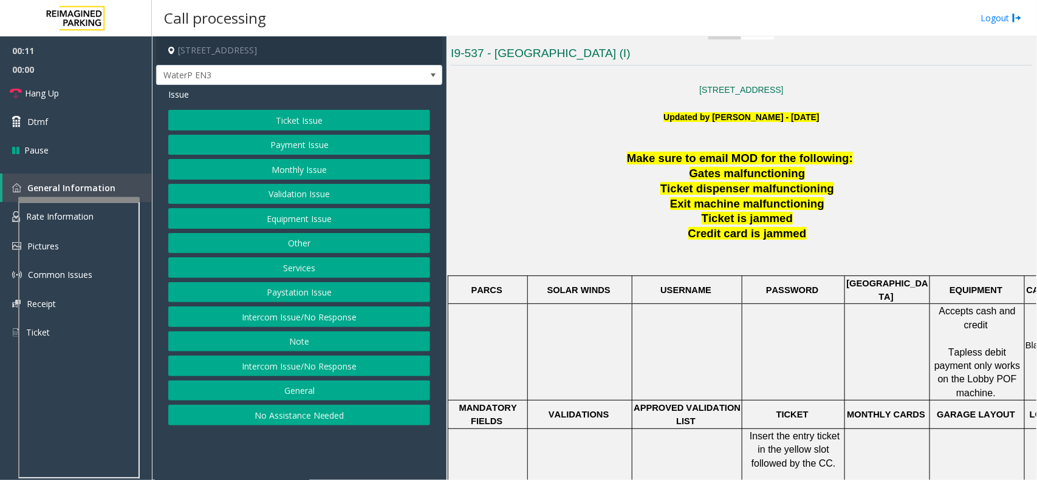
click at [637, 163] on span "Make sure to email MOD for the following:" at bounding box center [740, 158] width 226 height 13
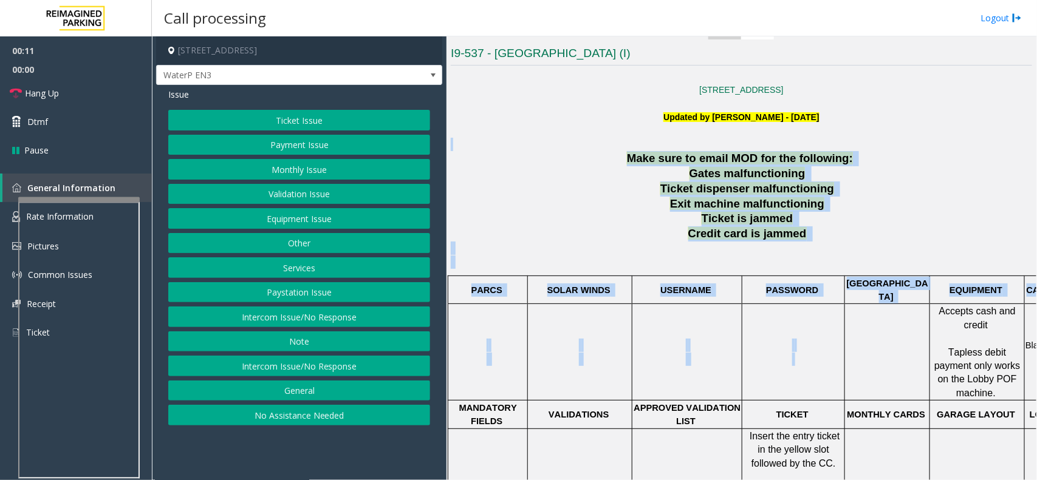
drag, startPoint x: 596, startPoint y: 150, endPoint x: 808, endPoint y: 372, distance: 306.8
click at [808, 372] on div "10 Bay St., Toronto, ON M5J 2R8, Canada Updated by Pranav Babbar - 10th August …" at bounding box center [741, 438] width 581 height 736
click at [747, 347] on p at bounding box center [793, 352] width 101 height 27
click at [367, 314] on button "Intercom Issue/No Response" at bounding box center [299, 317] width 262 height 21
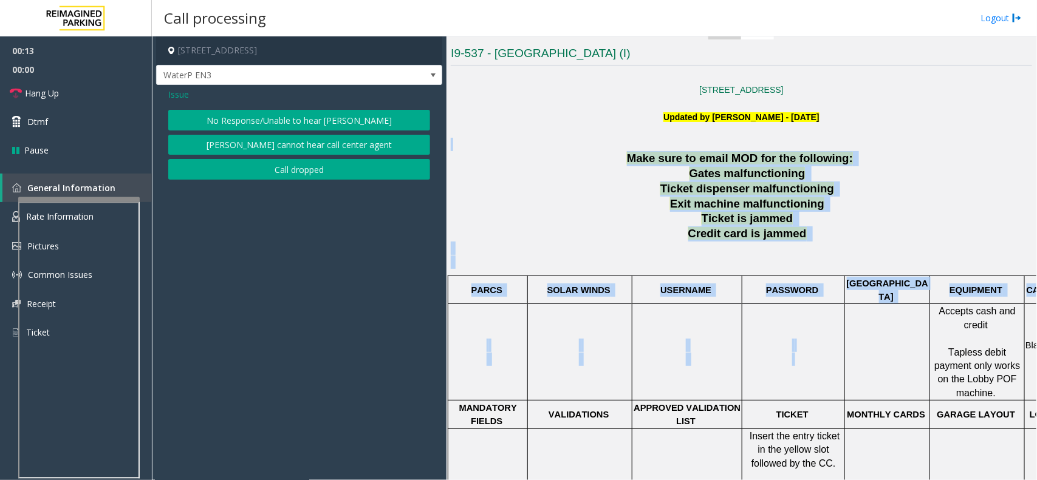
click at [340, 120] on button "No Response/Unable to hear [PERSON_NAME]" at bounding box center [299, 120] width 262 height 21
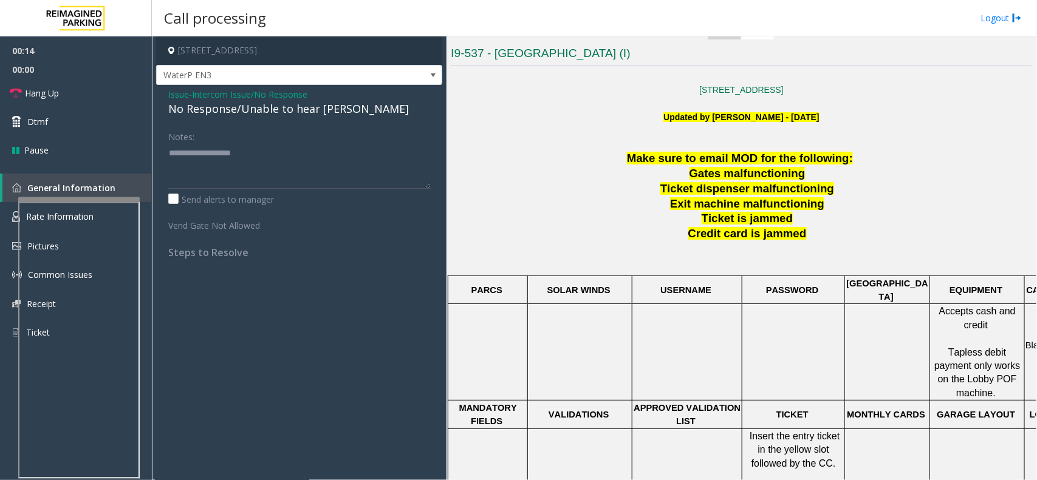
click at [319, 104] on div "No Response/Unable to hear [PERSON_NAME]" at bounding box center [299, 109] width 262 height 16
click at [383, 163] on textarea at bounding box center [299, 166] width 262 height 46
type textarea "**********"
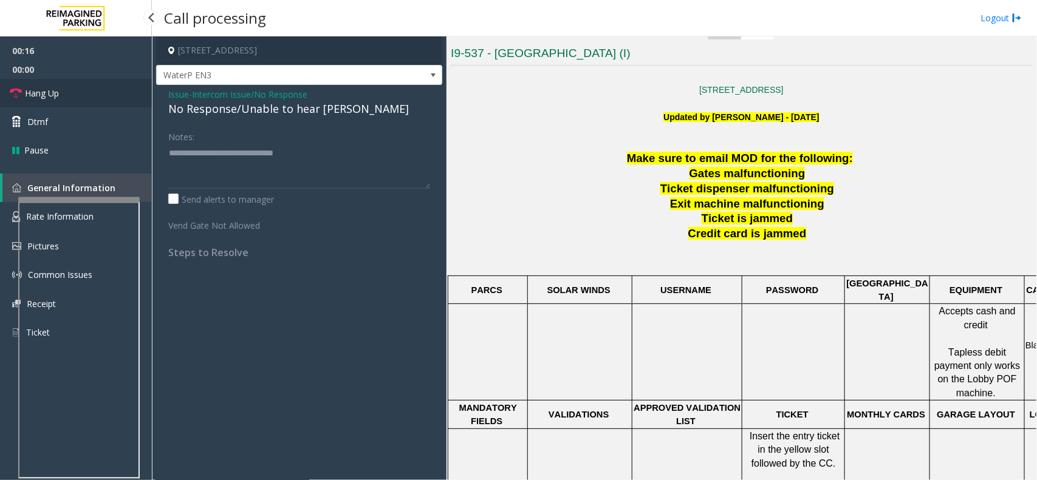
click at [70, 93] on link "Hang Up" at bounding box center [76, 93] width 152 height 29
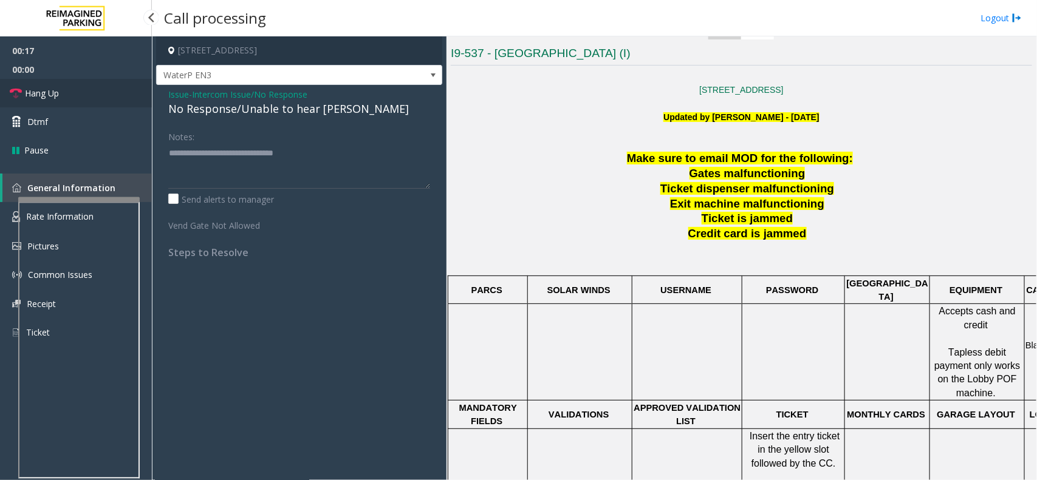
click at [70, 93] on link "Hang Up" at bounding box center [76, 93] width 152 height 29
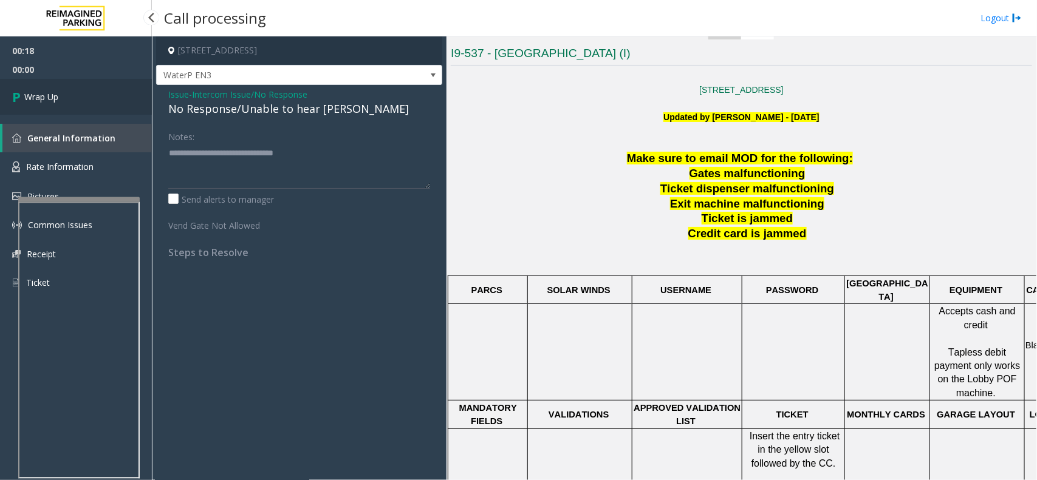
click at [71, 94] on link "Wrap Up" at bounding box center [76, 97] width 152 height 36
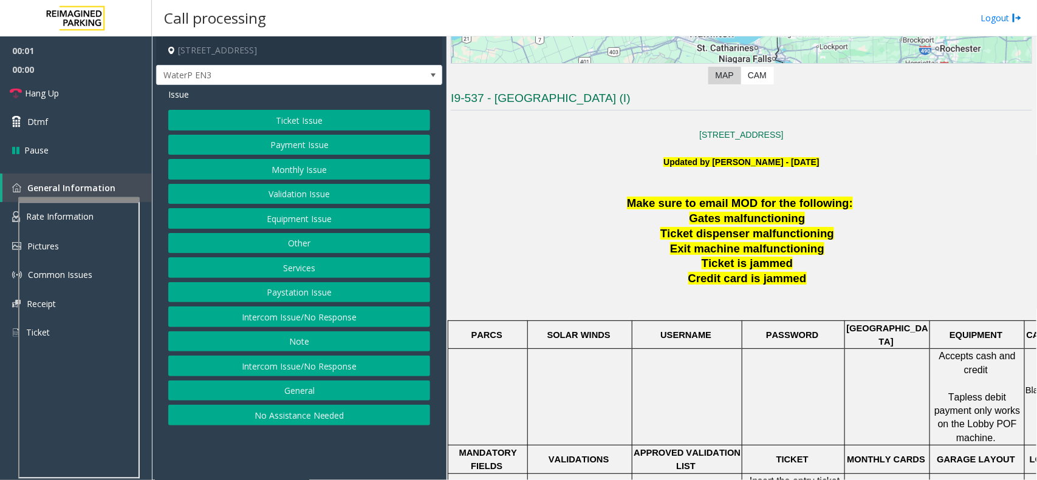
scroll to position [304, 0]
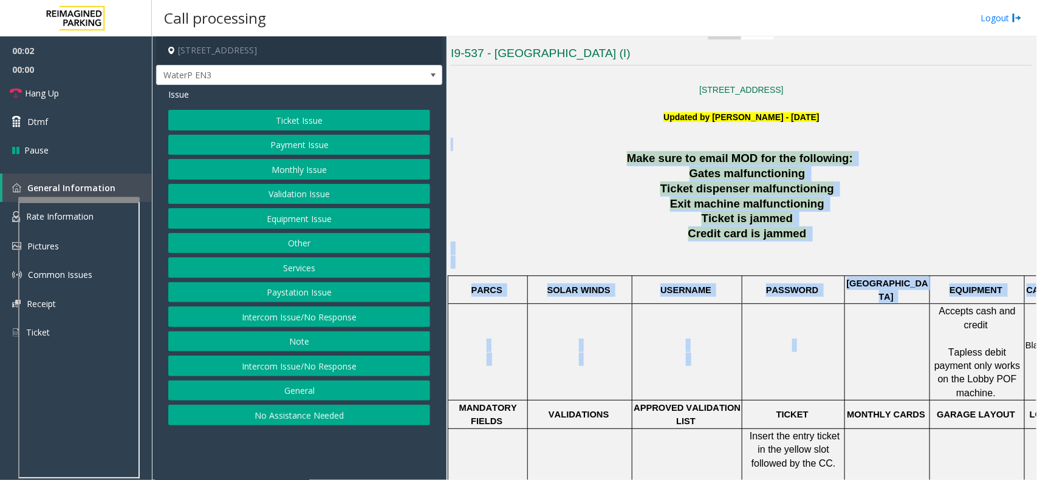
drag, startPoint x: 627, startPoint y: 140, endPoint x: 793, endPoint y: 337, distance: 257.7
click at [793, 337] on div "10 Bay St., Toronto, ON M5J 2R8, Canada Updated by Pranav Babbar - 10th August …" at bounding box center [741, 438] width 581 height 736
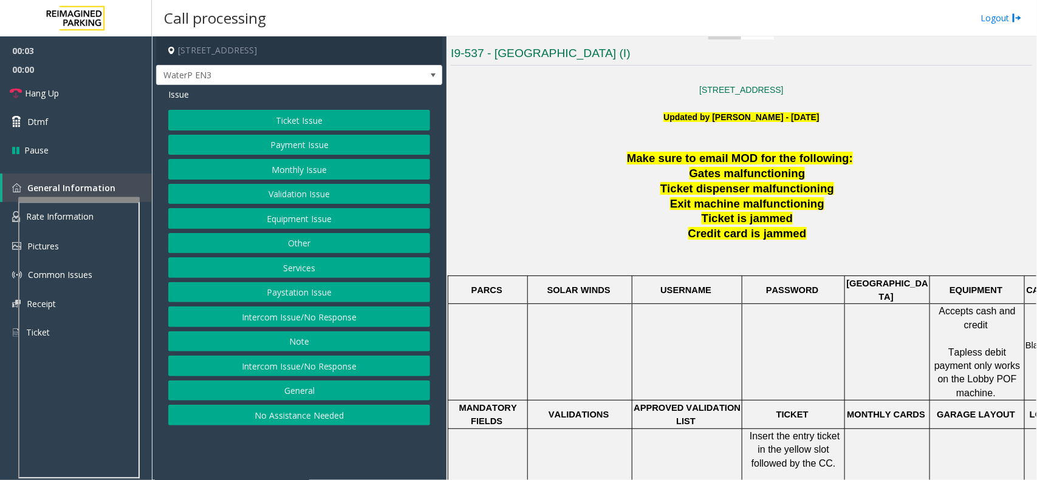
click at [797, 339] on p at bounding box center [793, 352] width 101 height 27
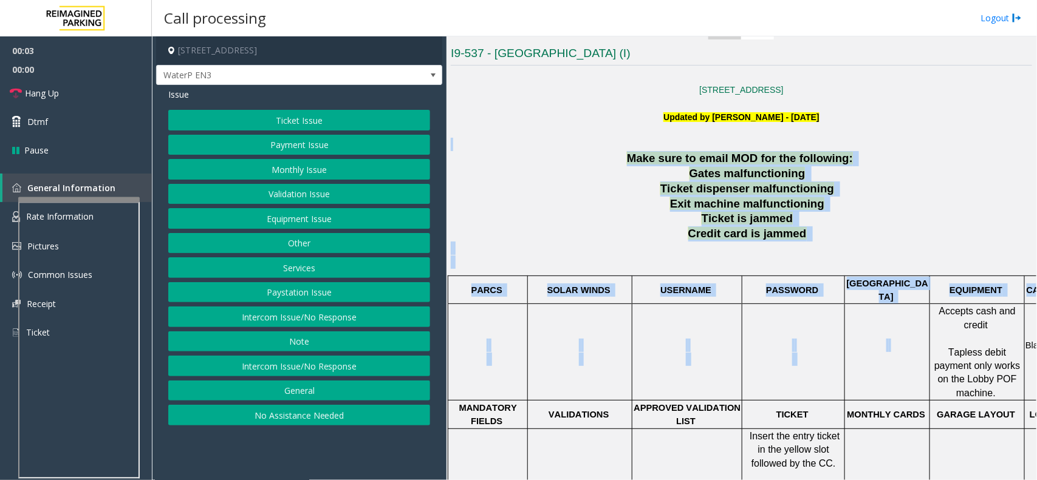
drag, startPoint x: 627, startPoint y: 138, endPoint x: 870, endPoint y: 353, distance: 324.0
click at [870, 353] on div "10 Bay St., Toronto, ON M5J 2R8, Canada Updated by Pranav Babbar - 10th August …" at bounding box center [741, 438] width 581 height 736
click at [809, 339] on p at bounding box center [793, 352] width 101 height 27
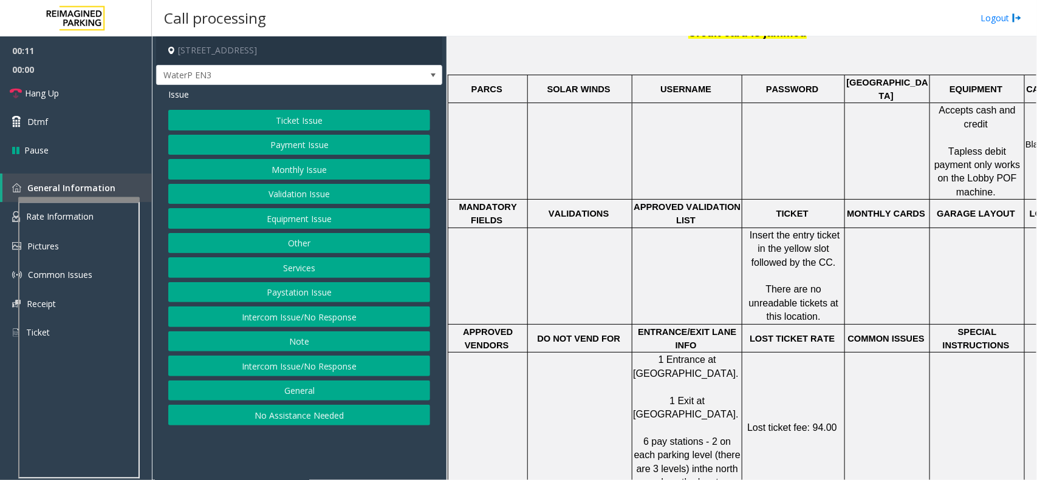
scroll to position [228, 0]
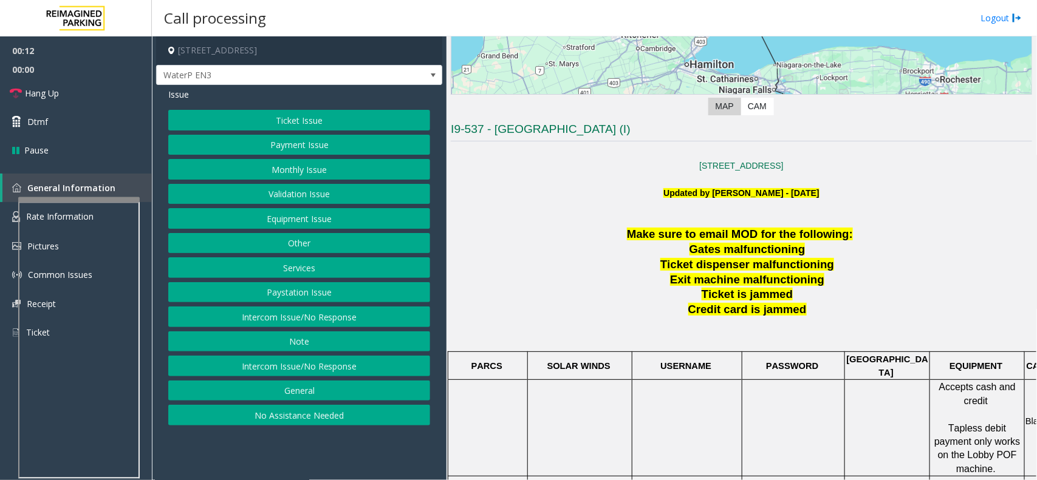
click at [354, 313] on button "Intercom Issue/No Response" at bounding box center [299, 317] width 262 height 21
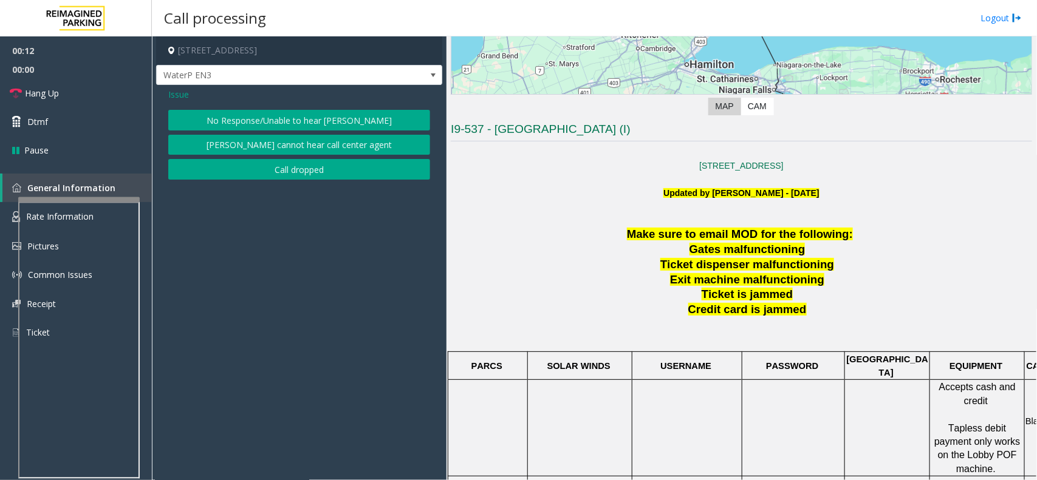
click at [333, 110] on button "No Response/Unable to hear [PERSON_NAME]" at bounding box center [299, 120] width 262 height 21
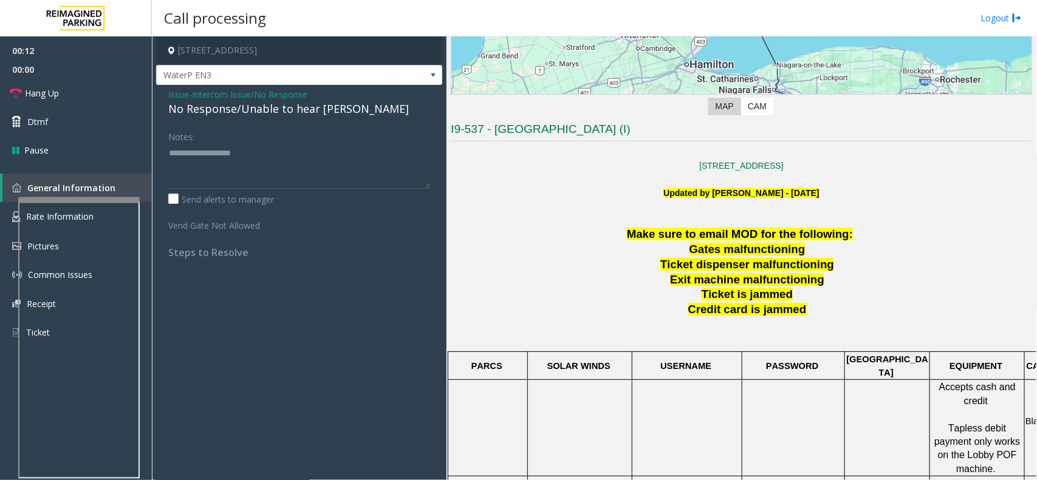
click at [327, 111] on div "No Response/Unable to hear [PERSON_NAME]" at bounding box center [299, 109] width 262 height 16
click at [366, 168] on textarea at bounding box center [299, 166] width 262 height 46
type textarea "**********"
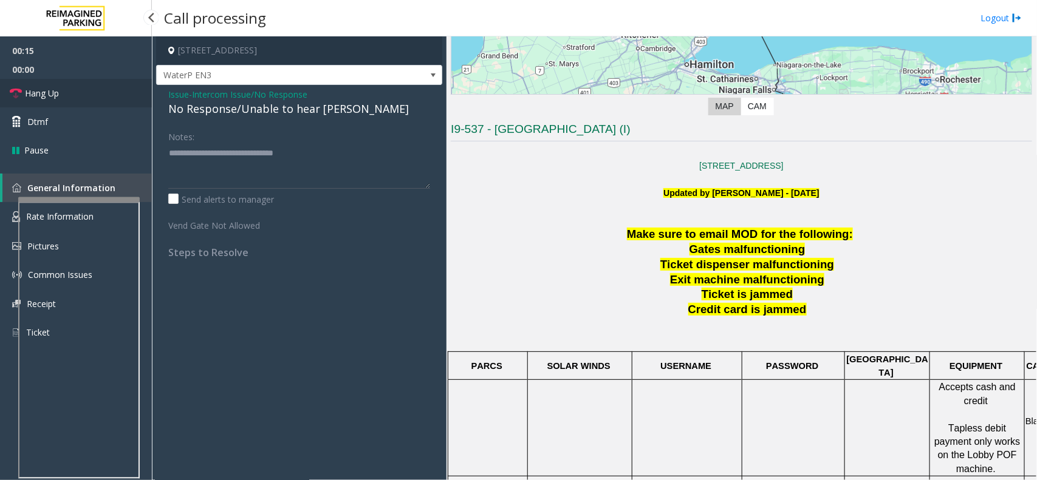
click at [63, 80] on link "Hang Up" at bounding box center [76, 93] width 152 height 29
click at [64, 99] on link "Hang Up" at bounding box center [76, 93] width 152 height 29
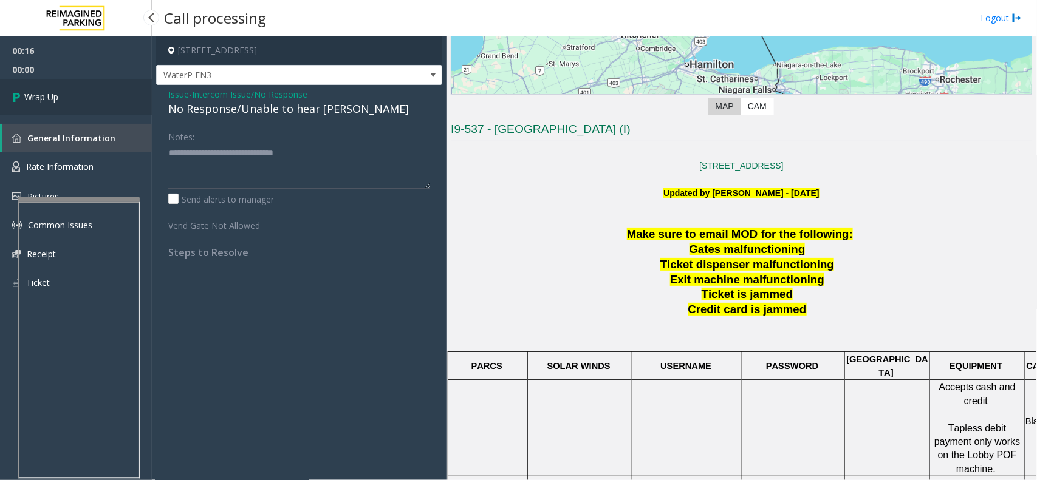
click at [64, 99] on link "Wrap Up" at bounding box center [76, 97] width 152 height 36
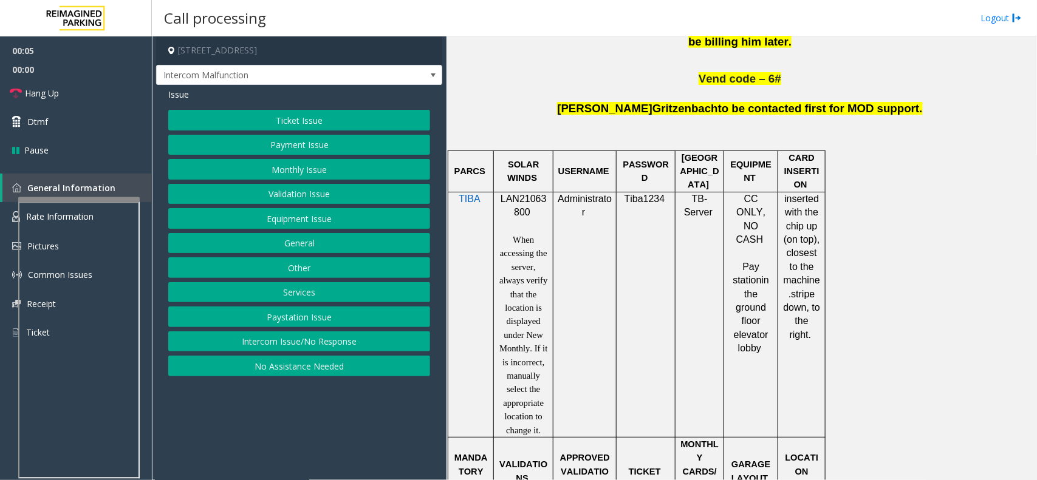
scroll to position [607, 0]
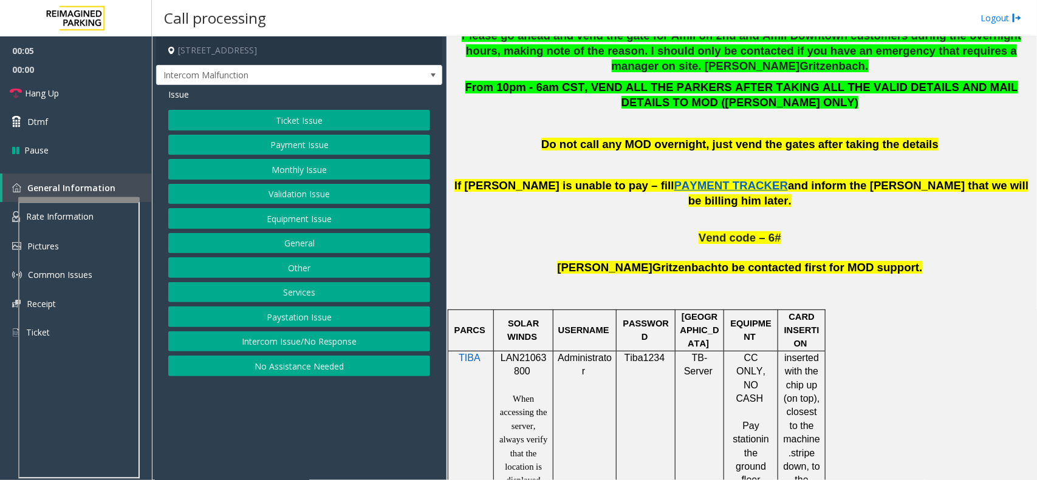
click at [517, 353] on span "LAN21063800" at bounding box center [523, 365] width 46 height 24
copy p "LAN21063800"
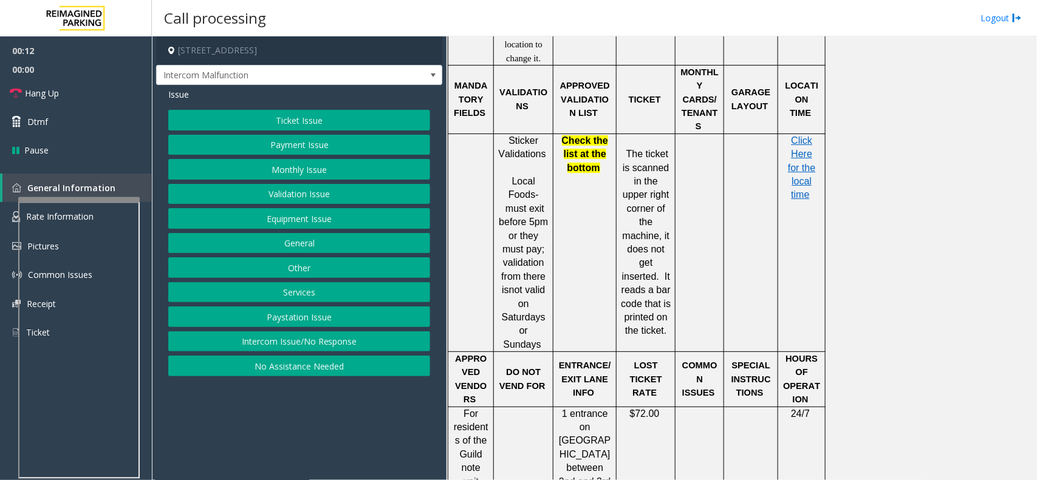
scroll to position [1746, 0]
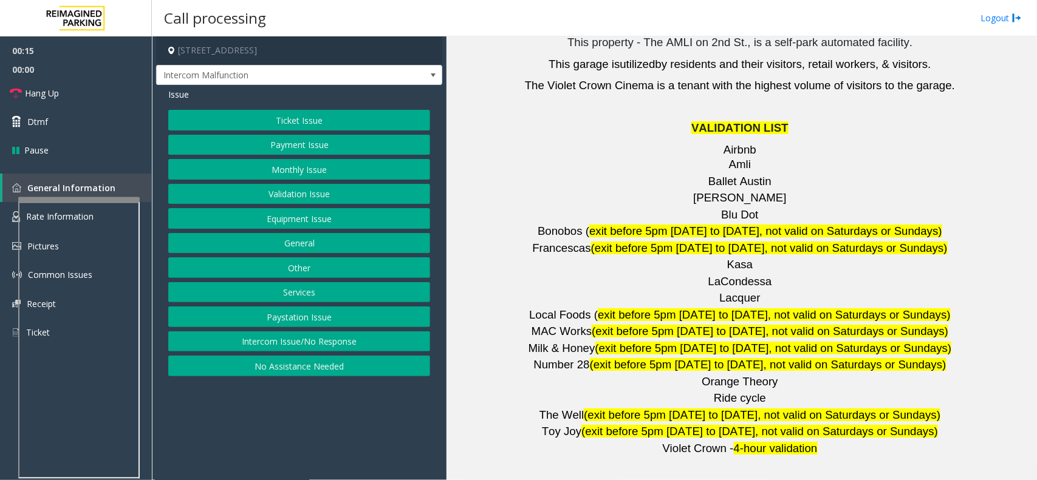
click at [289, 195] on button "Validation Issue" at bounding box center [299, 194] width 262 height 21
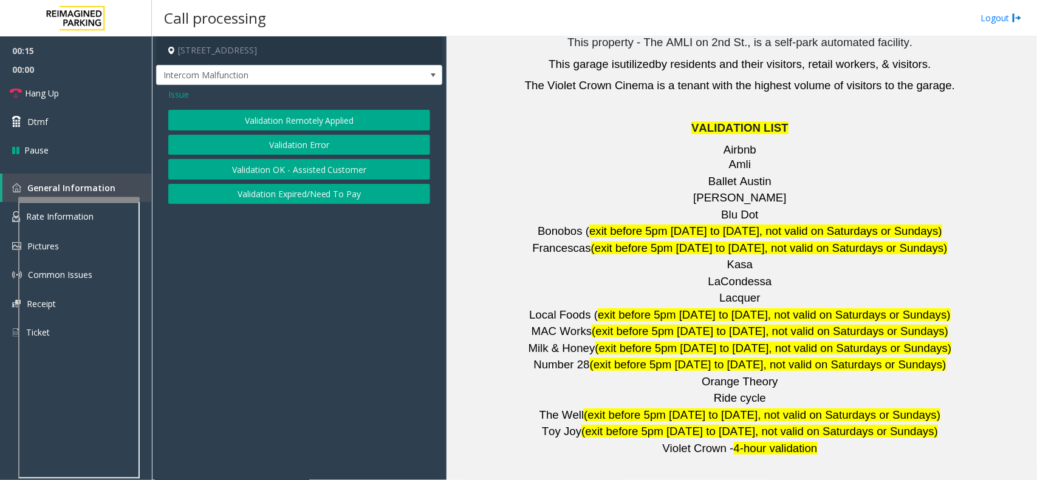
click at [310, 142] on button "Validation Error" at bounding box center [299, 145] width 262 height 21
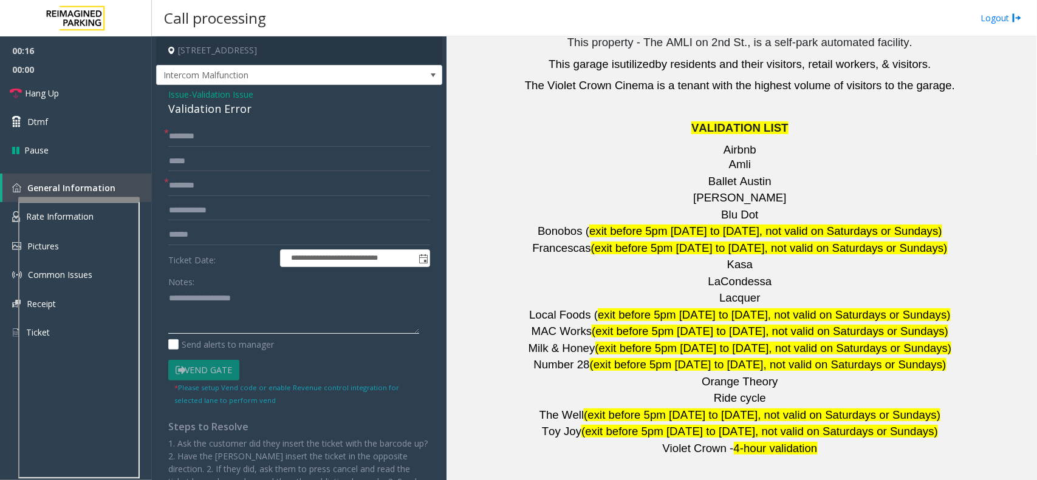
click at [249, 324] on textarea at bounding box center [293, 312] width 251 height 46
click at [233, 113] on div "Validation Error" at bounding box center [299, 109] width 262 height 16
copy div "Validation Error"
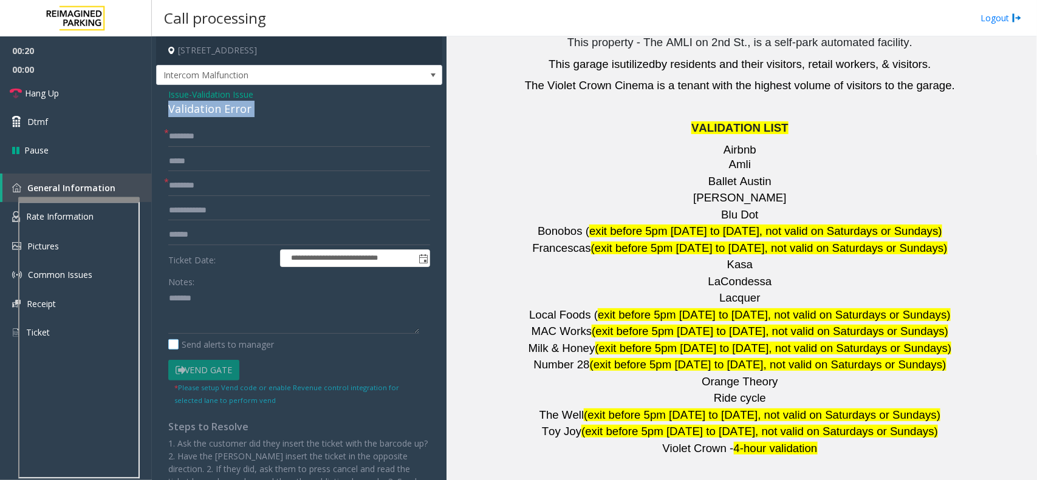
click at [254, 339] on label "Send alerts to manager" at bounding box center [221, 344] width 106 height 13
click at [252, 346] on label "Send alerts to manager" at bounding box center [221, 344] width 106 height 13
click at [253, 302] on textarea at bounding box center [293, 312] width 251 height 46
paste textarea "**********"
type textarea "**********"
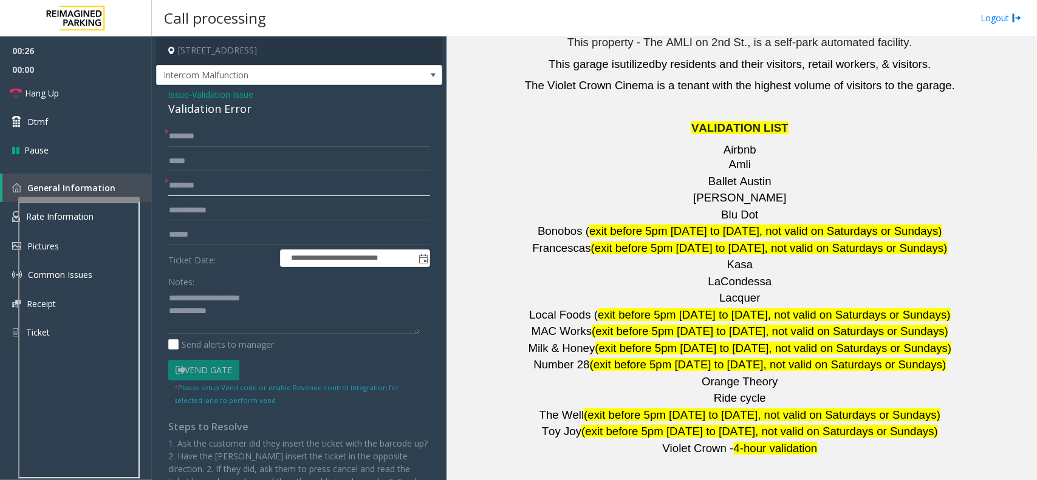
click at [237, 190] on input "text" at bounding box center [299, 186] width 262 height 21
copy p "Barry's"
drag, startPoint x: 769, startPoint y: 109, endPoint x: 666, endPoint y: 111, distance: 102.7
click at [666, 191] on p "Barry's" at bounding box center [741, 198] width 581 height 15
click at [253, 190] on input "text" at bounding box center [299, 186] width 262 height 21
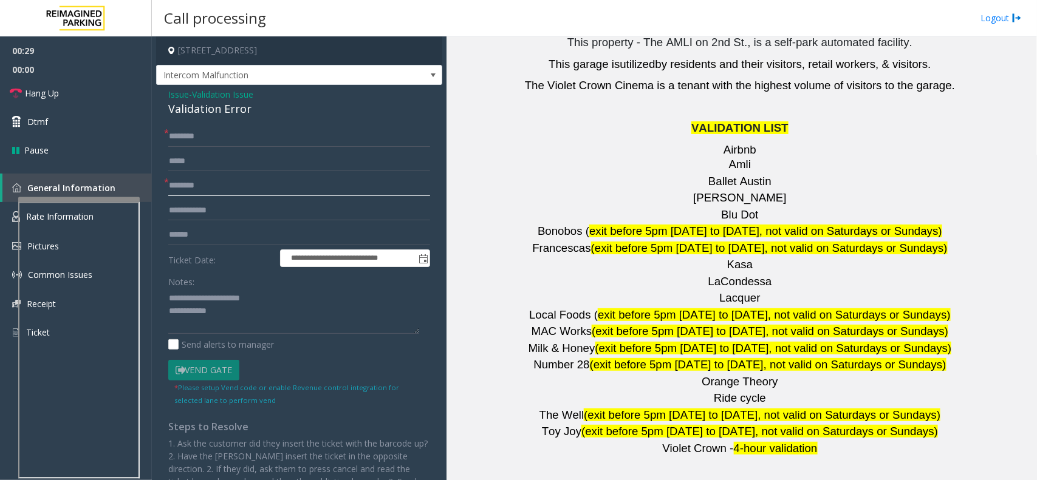
paste input "*******"
type input "*******"
click at [241, 239] on input "text" at bounding box center [299, 235] width 262 height 21
click at [248, 225] on input "text" at bounding box center [299, 235] width 262 height 21
type input "*******"
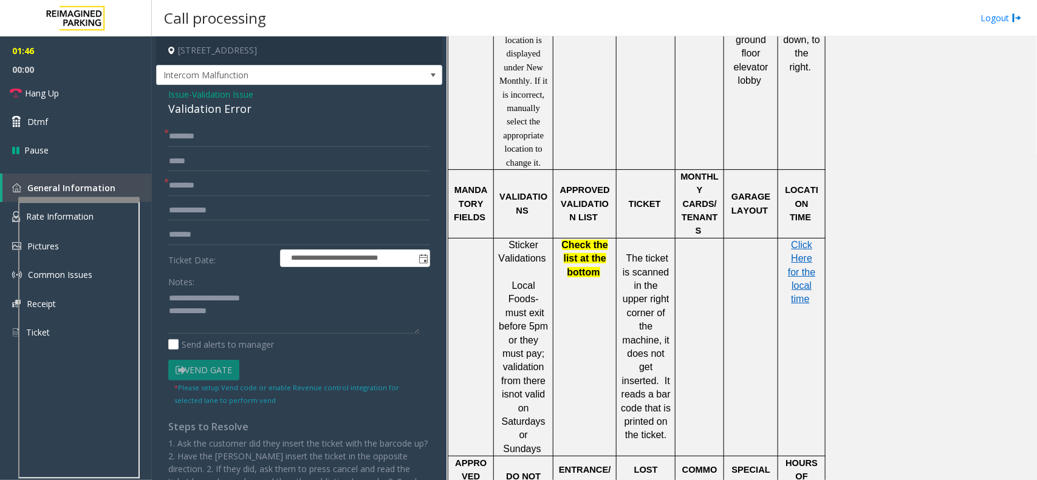
scroll to position [987, 0]
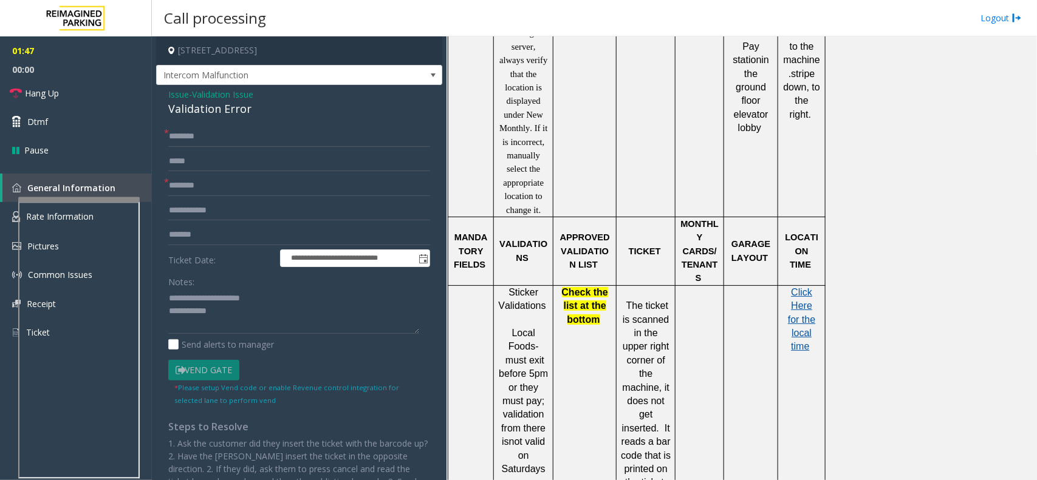
click at [797, 287] on span "Click Here for the local time" at bounding box center [801, 319] width 27 height 65
click at [238, 309] on textarea at bounding box center [293, 312] width 251 height 46
type textarea "**********"
click at [237, 134] on input "text" at bounding box center [299, 136] width 262 height 21
type input "******"
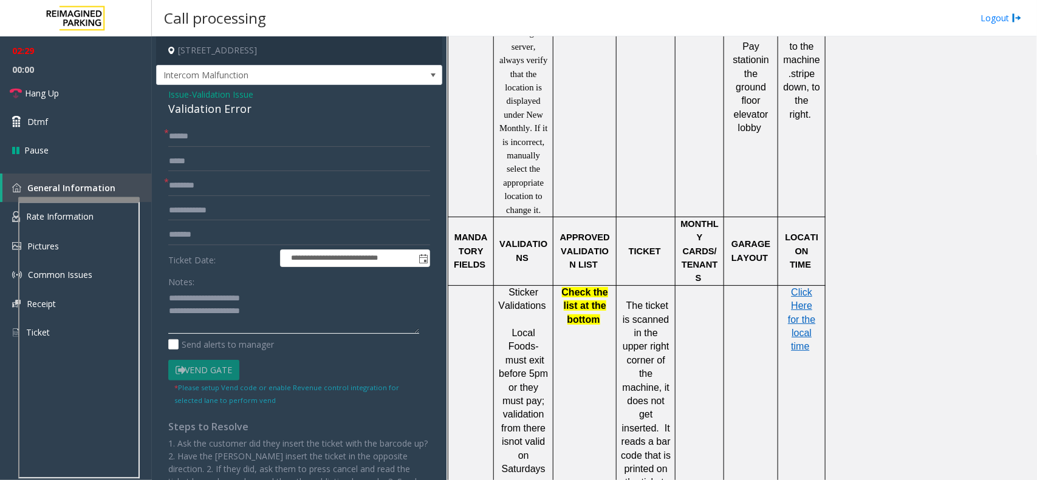
click at [275, 312] on textarea at bounding box center [293, 312] width 251 height 46
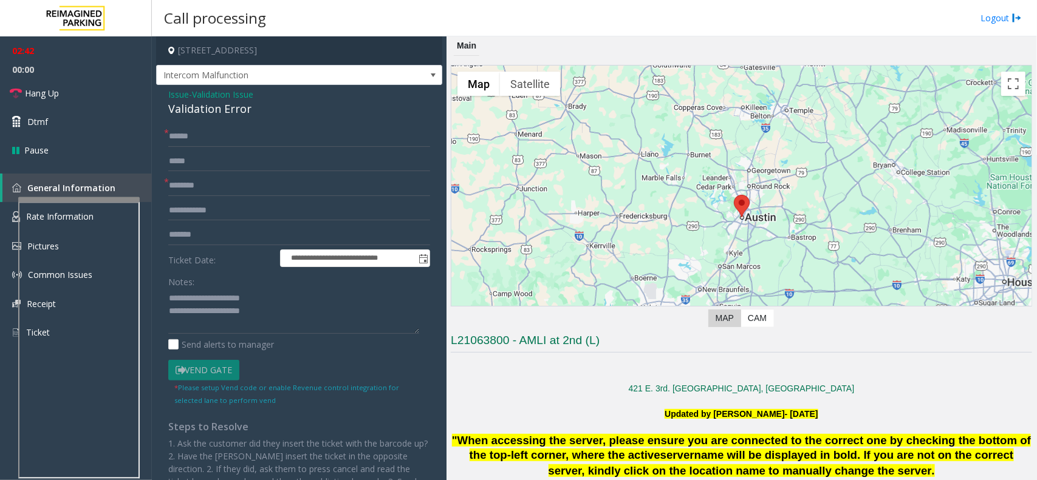
scroll to position [456, 0]
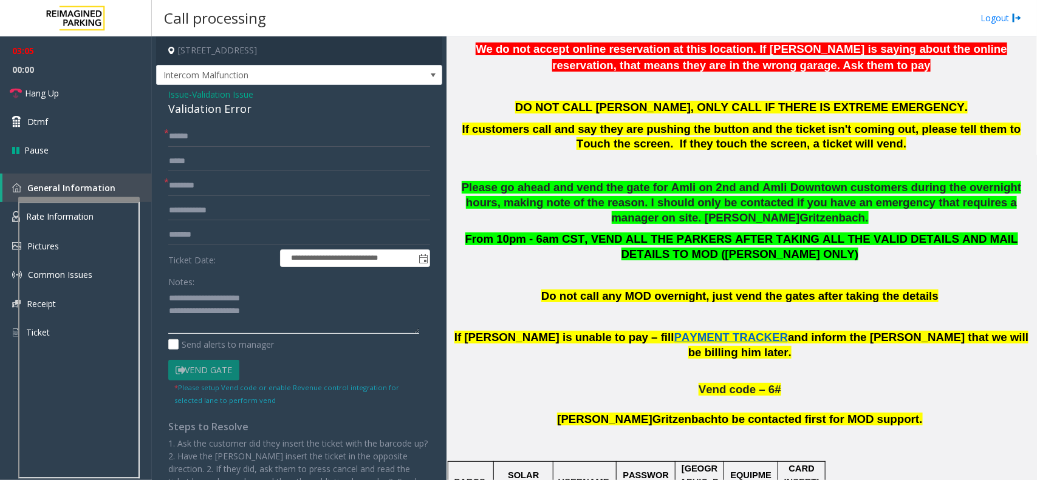
click at [314, 323] on textarea at bounding box center [293, 312] width 251 height 46
click at [275, 305] on textarea at bounding box center [293, 312] width 251 height 46
click at [289, 314] on textarea at bounding box center [293, 312] width 251 height 46
click at [289, 313] on textarea at bounding box center [293, 312] width 251 height 46
click at [82, 85] on link "Hang Up" at bounding box center [76, 93] width 152 height 29
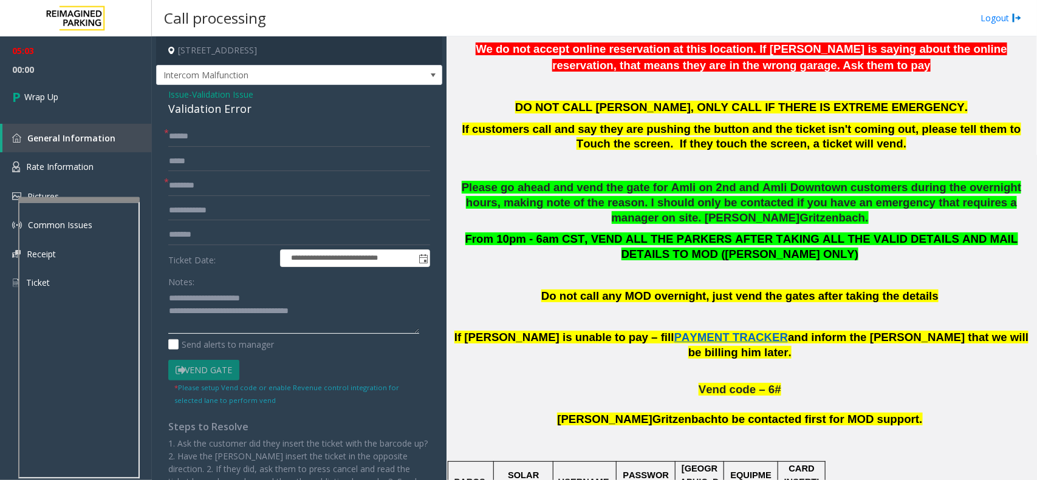
click at [338, 324] on textarea at bounding box center [293, 312] width 251 height 46
type textarea "**********"
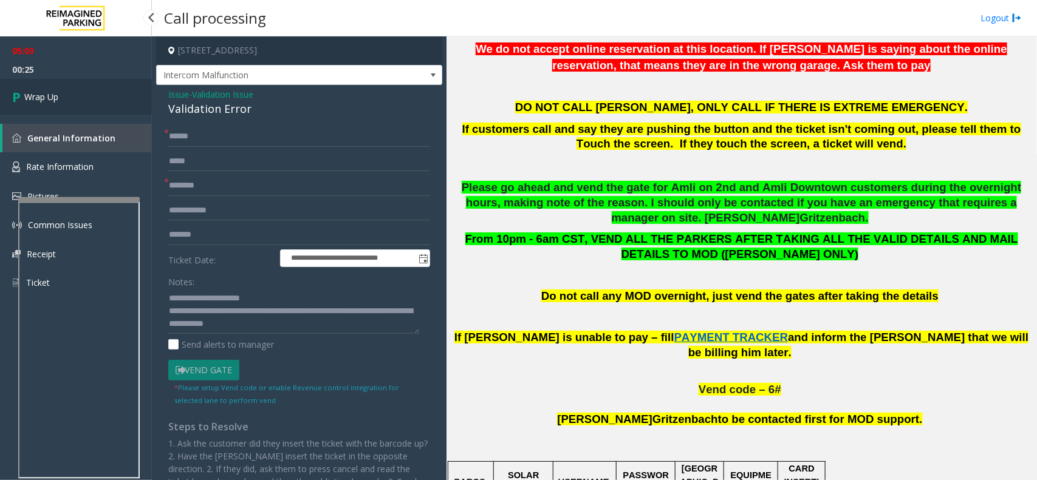
click at [71, 93] on link "Wrap Up" at bounding box center [76, 97] width 152 height 36
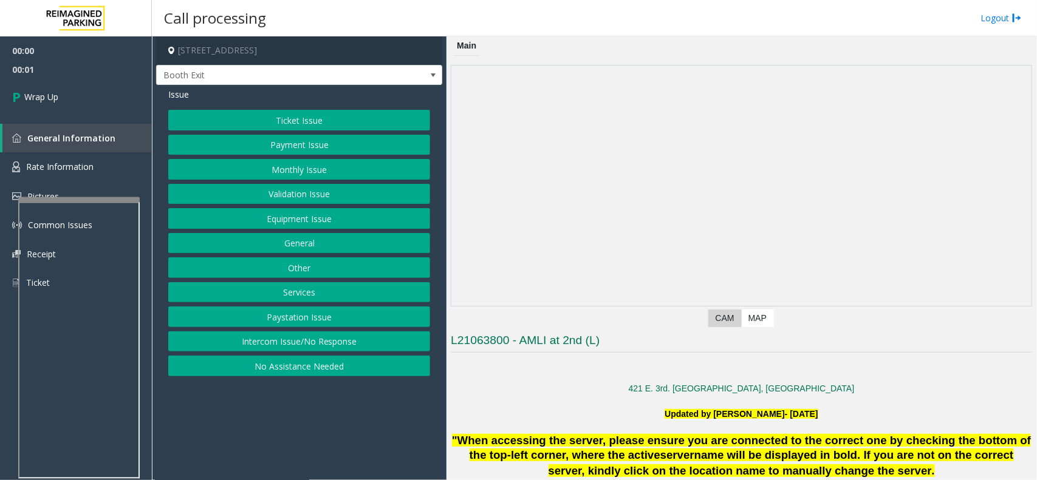
click at [331, 335] on button "Intercom Issue/No Response" at bounding box center [299, 342] width 262 height 21
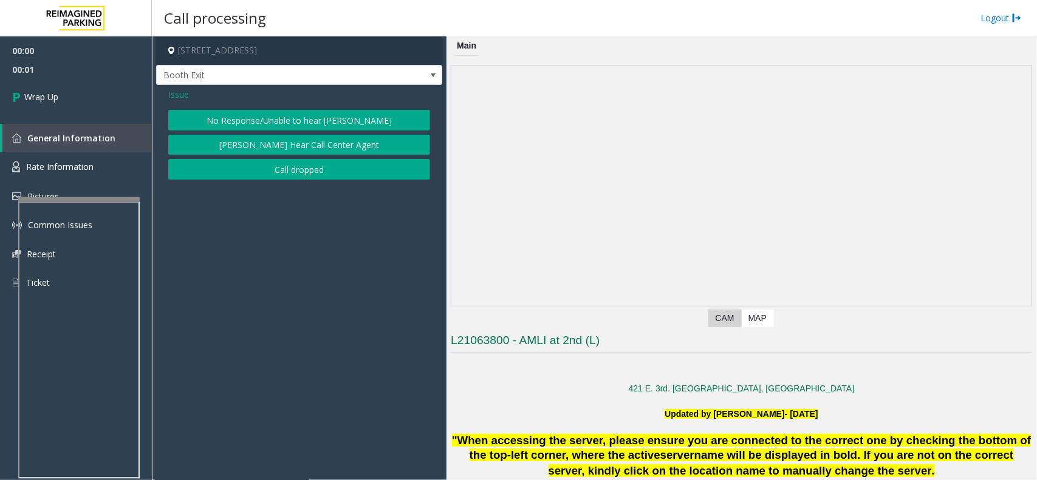
click at [295, 173] on button "Call dropped" at bounding box center [299, 169] width 262 height 21
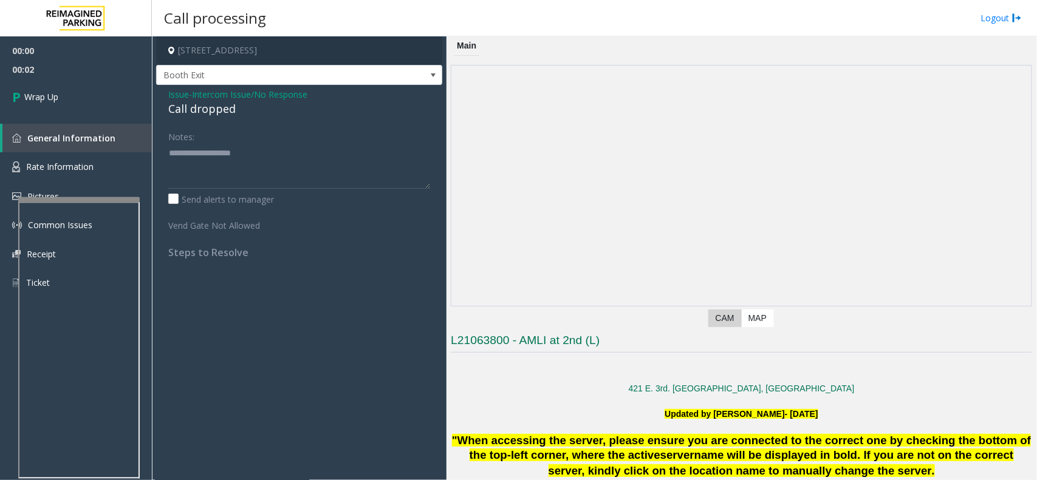
click at [189, 104] on div "Call dropped" at bounding box center [299, 109] width 262 height 16
type textarea "**********"
click at [101, 102] on link "Wrap Up" at bounding box center [76, 97] width 152 height 36
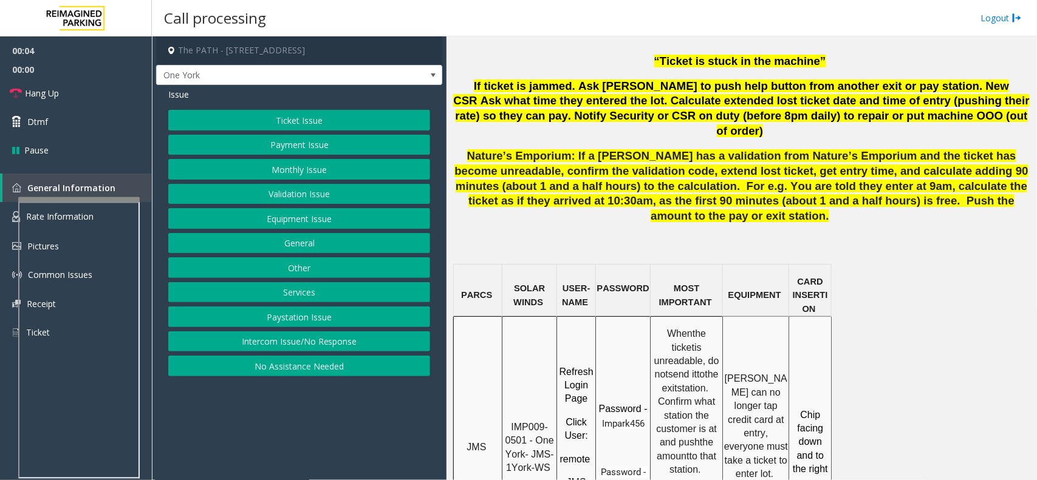
scroll to position [835, 0]
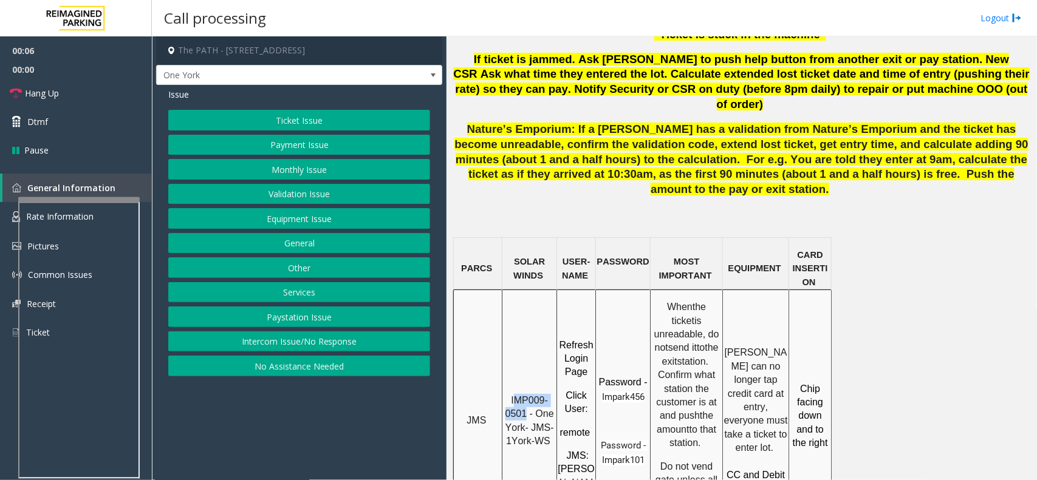
copy span "MP009-0501"
drag, startPoint x: 527, startPoint y: 323, endPoint x: 514, endPoint y: 306, distance: 21.4
click at [514, 395] on span "IMP009-0501 - One York- JMS-1York-WS" at bounding box center [531, 420] width 52 height 51
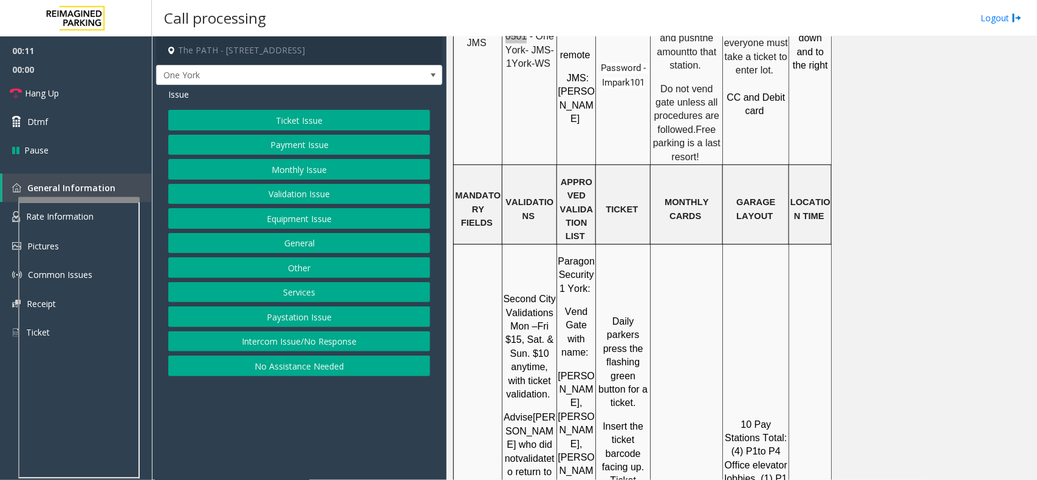
scroll to position [1215, 0]
click at [318, 117] on button "Ticket Issue" at bounding box center [299, 120] width 262 height 21
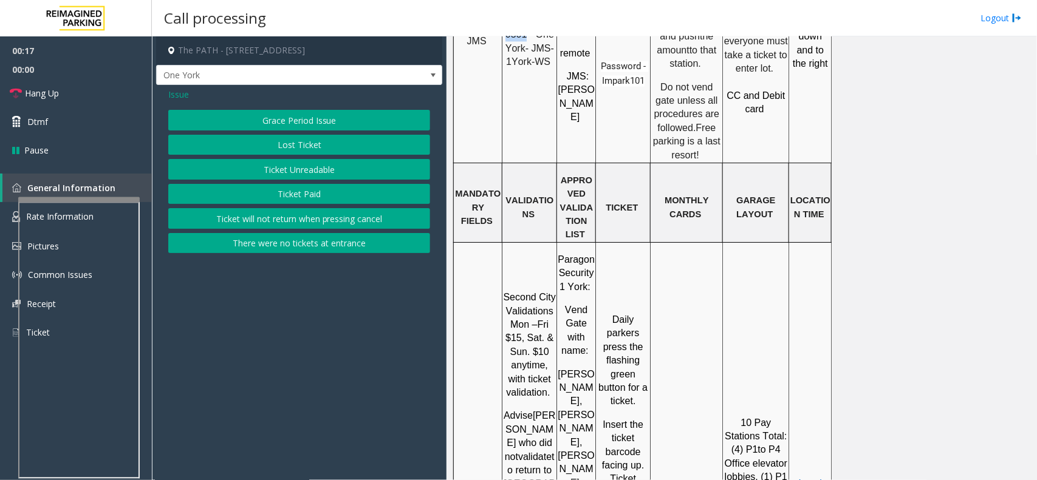
click at [307, 171] on button "Ticket Unreadable" at bounding box center [299, 169] width 262 height 21
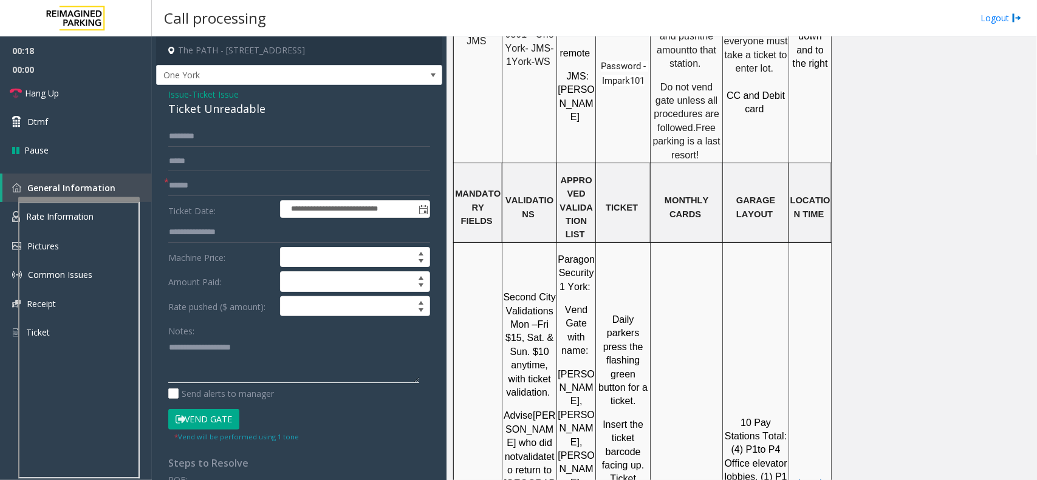
click at [217, 350] on textarea at bounding box center [293, 361] width 251 height 46
type textarea "******"
click at [205, 182] on input "text" at bounding box center [299, 186] width 262 height 21
click at [242, 190] on input "text" at bounding box center [299, 186] width 262 height 21
click at [243, 108] on div "Ticket Unreadable" at bounding box center [299, 109] width 262 height 16
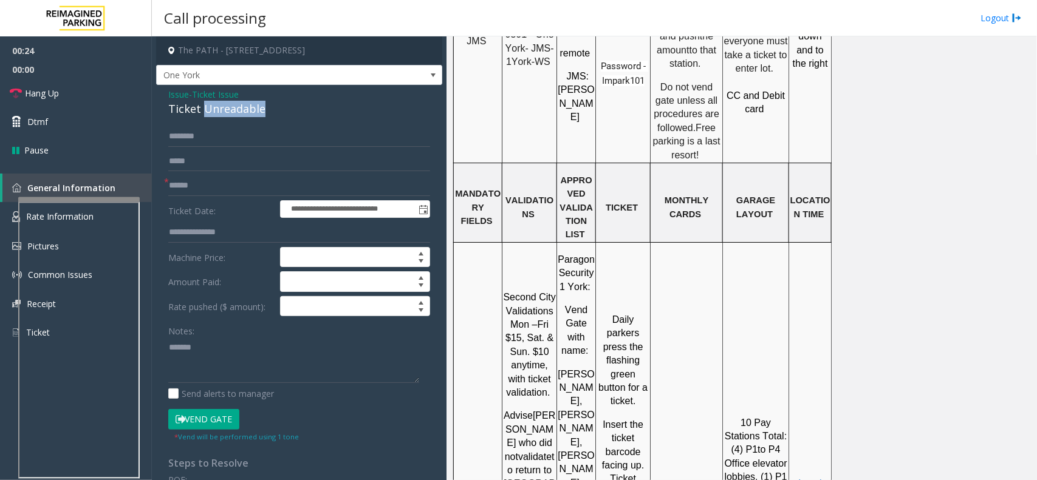
click at [243, 108] on div "Ticket Unreadable" at bounding box center [299, 109] width 262 height 16
copy div "Ticket Unreadable"
click at [234, 203] on label "Ticket Date:" at bounding box center [221, 209] width 112 height 18
click at [234, 189] on input "text" at bounding box center [299, 186] width 262 height 21
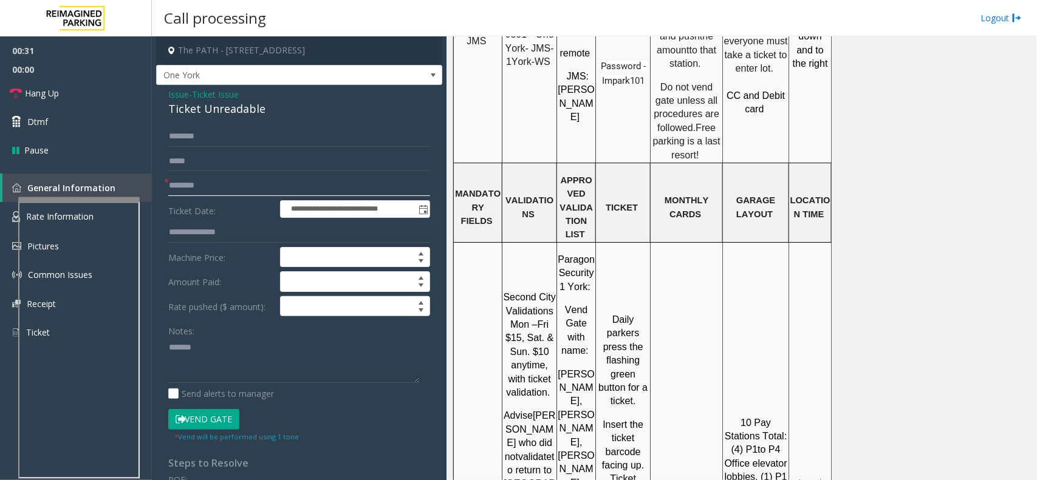
type input "********"
click at [232, 341] on textarea at bounding box center [293, 361] width 251 height 46
click at [234, 108] on div "Ticket Unreadable" at bounding box center [299, 109] width 262 height 16
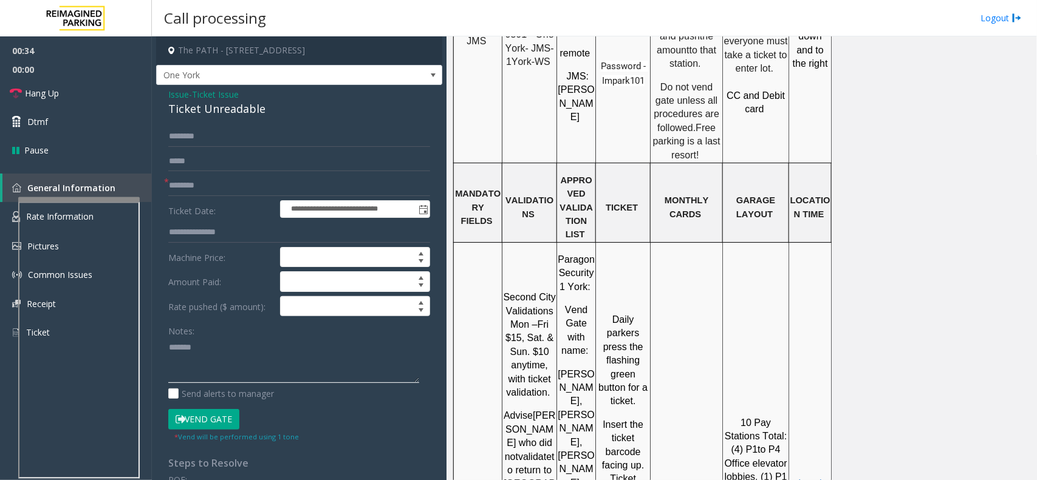
click at [243, 353] on textarea at bounding box center [293, 361] width 251 height 46
paste textarea "**********"
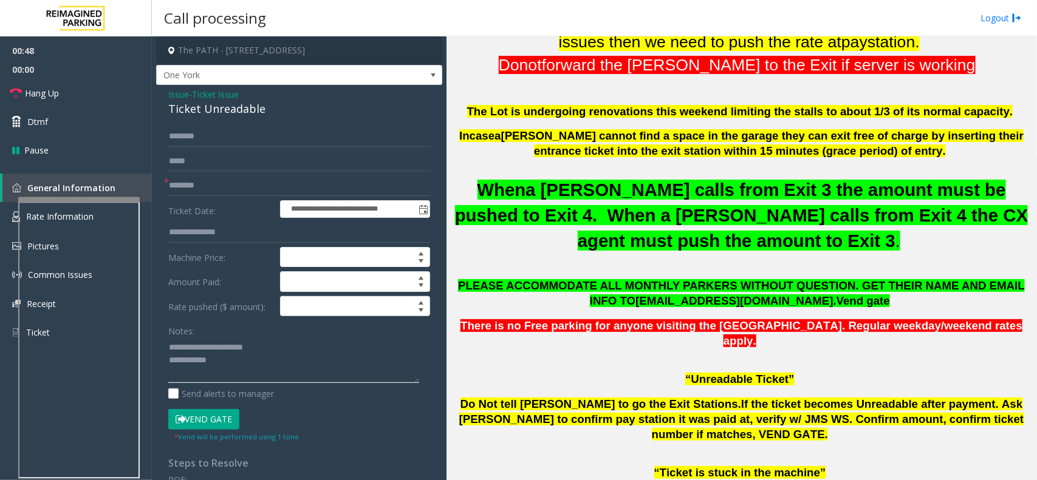
scroll to position [380, 0]
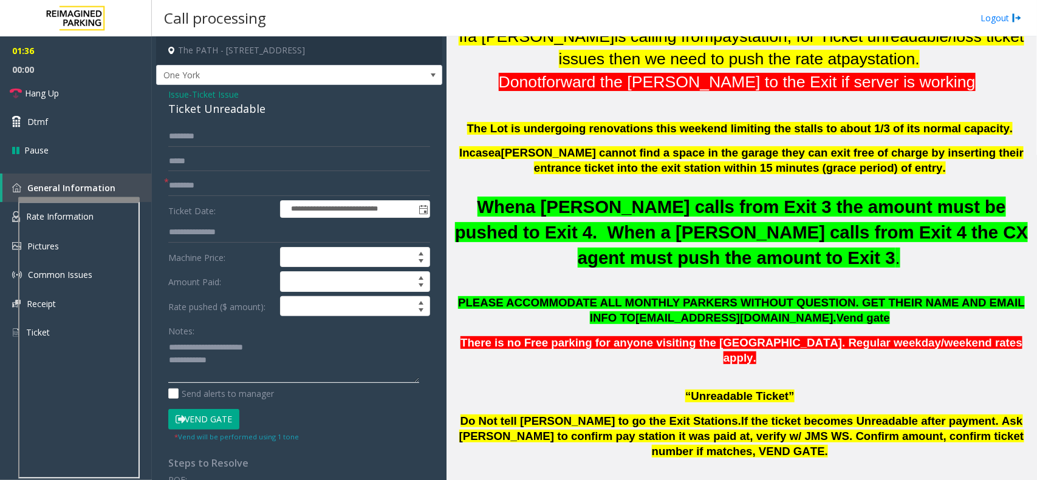
click at [228, 363] on textarea at bounding box center [293, 361] width 251 height 46
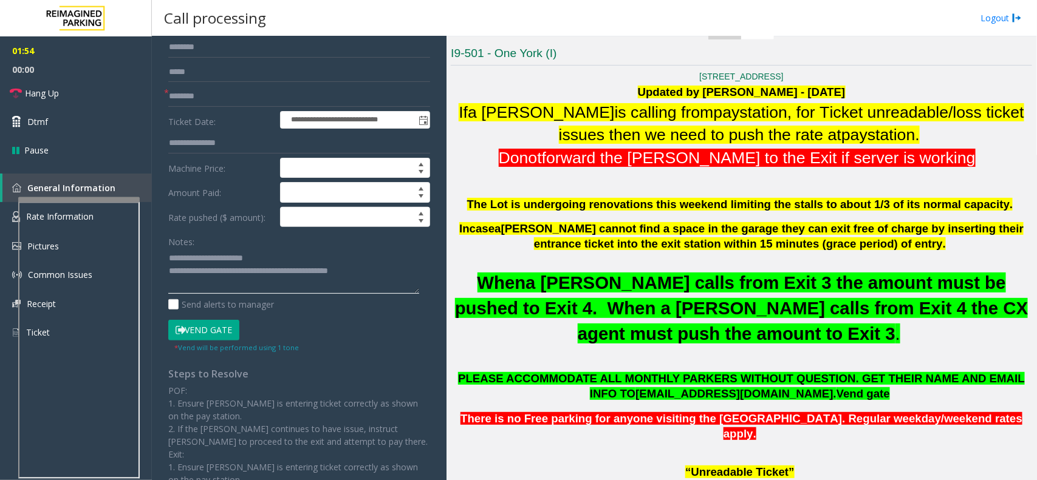
scroll to position [0, 0]
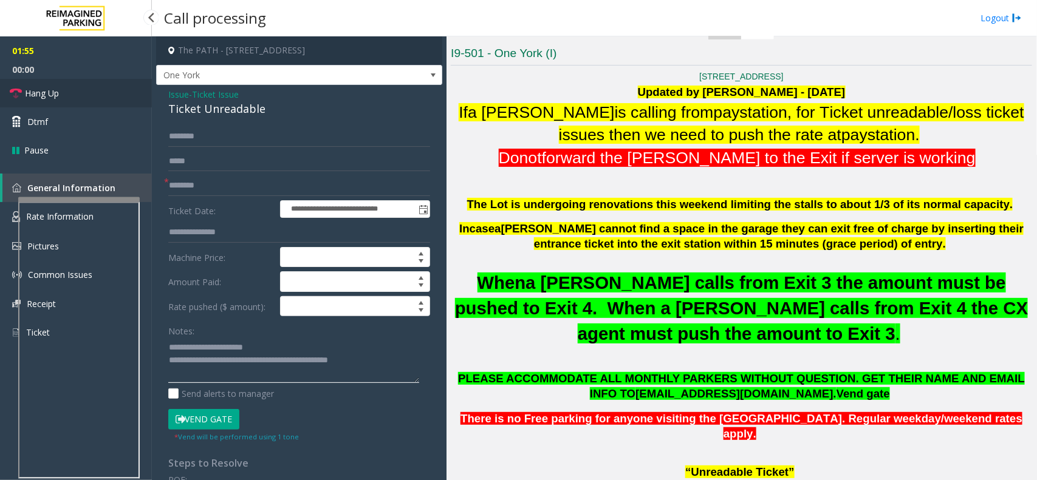
type textarea "**********"
click at [90, 101] on link "Hang Up" at bounding box center [76, 93] width 152 height 29
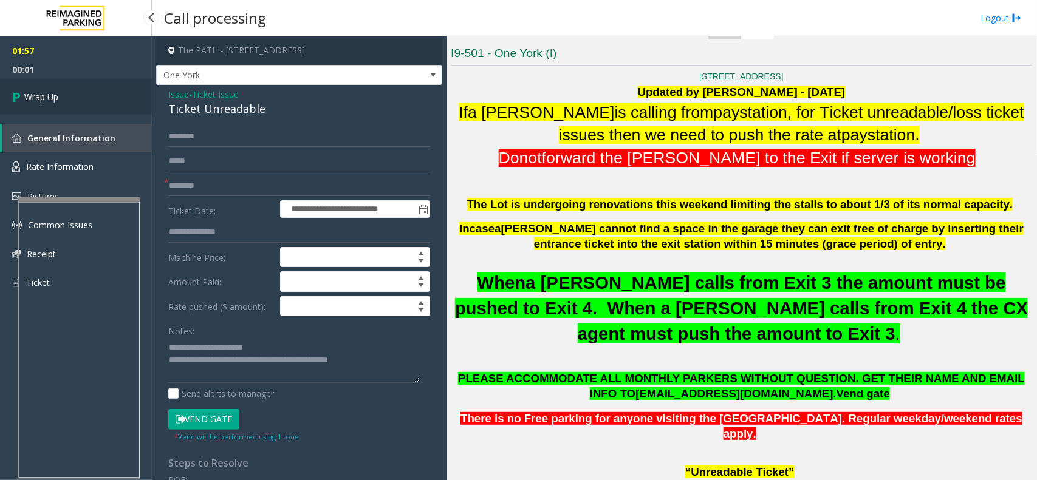
click at [90, 101] on link "Wrap Up" at bounding box center [76, 97] width 152 height 36
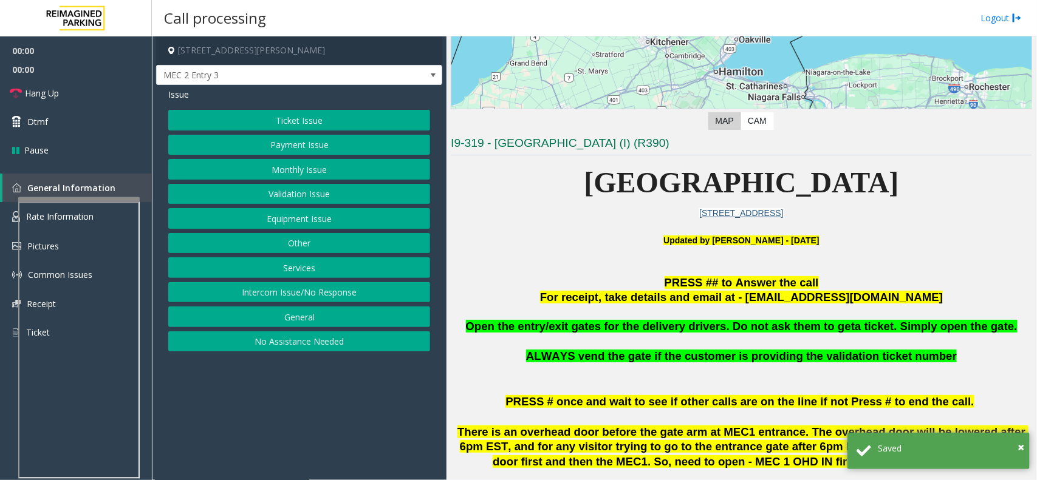
scroll to position [304, 0]
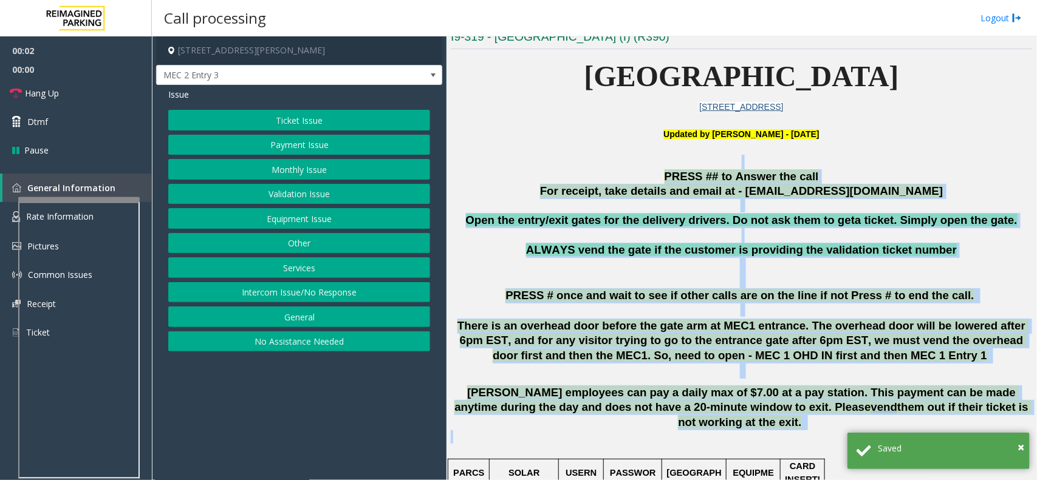
drag, startPoint x: 508, startPoint y: 165, endPoint x: 788, endPoint y: 417, distance: 376.7
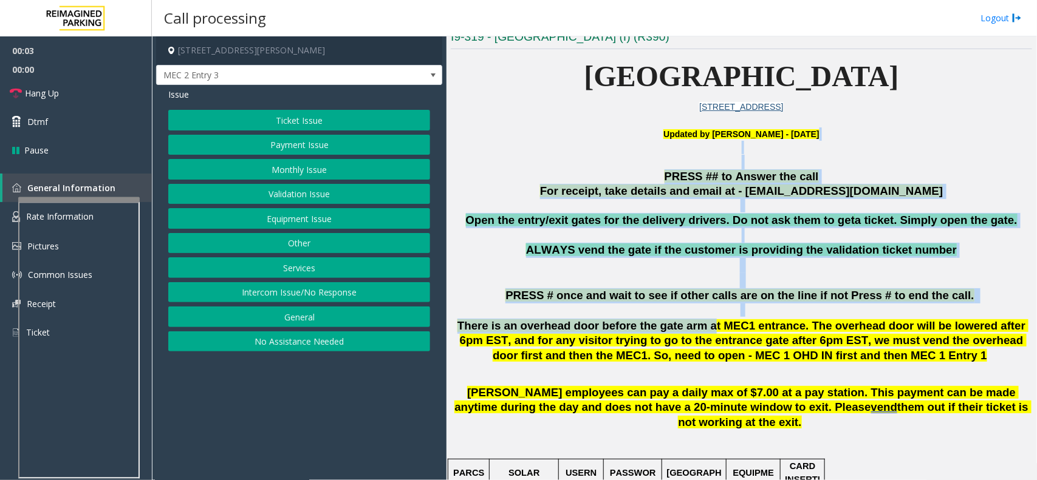
drag, startPoint x: 550, startPoint y: 150, endPoint x: 718, endPoint y: 369, distance: 276.4
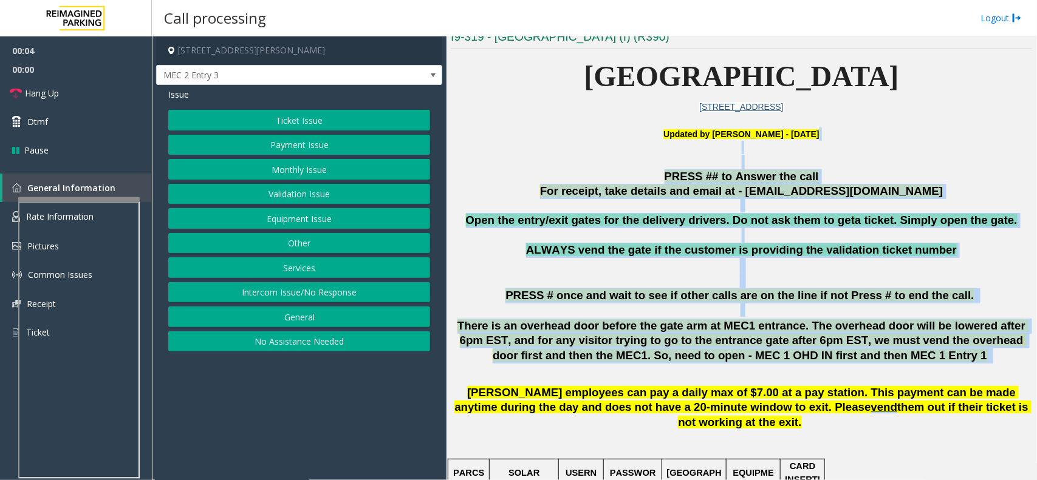
click at [726, 367] on p "There is an overhead door before the gate arm at MEC1 entrance. The overhead do…" at bounding box center [741, 349] width 581 height 60
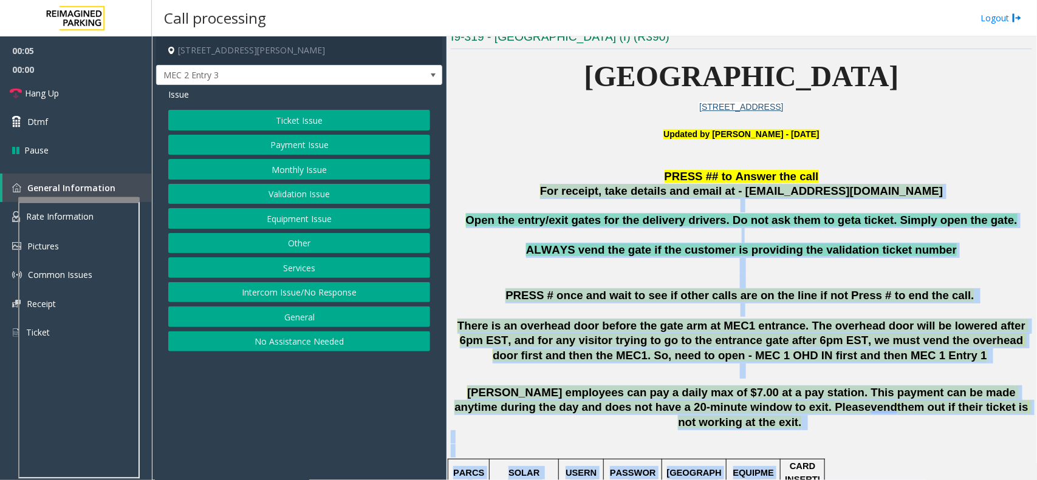
drag, startPoint x: 538, startPoint y: 190, endPoint x: 790, endPoint y: 456, distance: 366.9
click at [870, 431] on p at bounding box center [741, 444] width 581 height 27
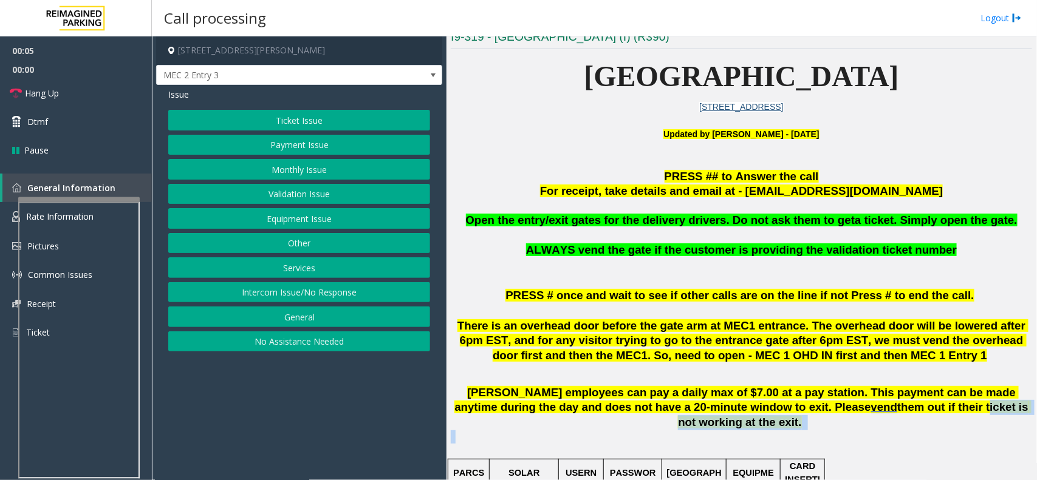
drag, startPoint x: 870, startPoint y: 423, endPoint x: 586, endPoint y: 253, distance: 330.7
click at [538, 202] on p at bounding box center [741, 205] width 581 height 13
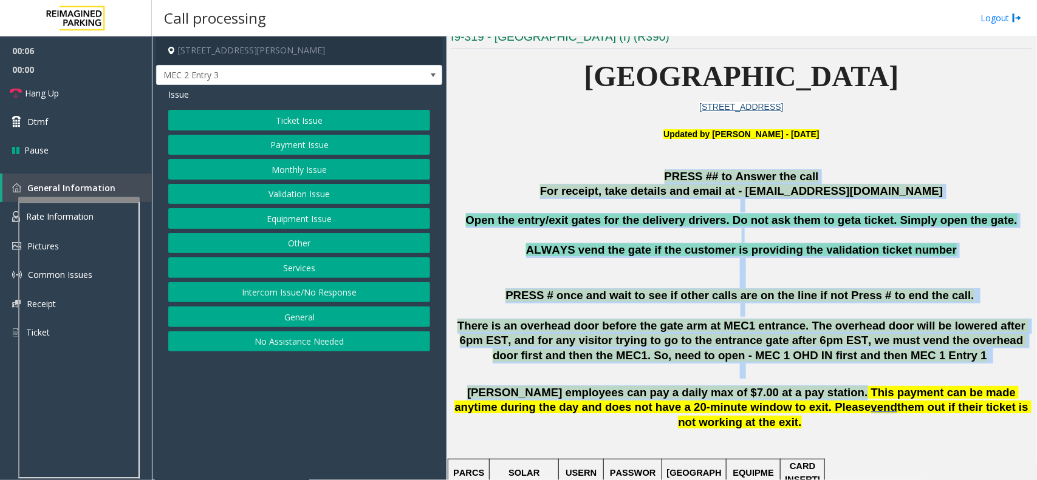
drag, startPoint x: 604, startPoint y: 238, endPoint x: 788, endPoint y: 397, distance: 242.4
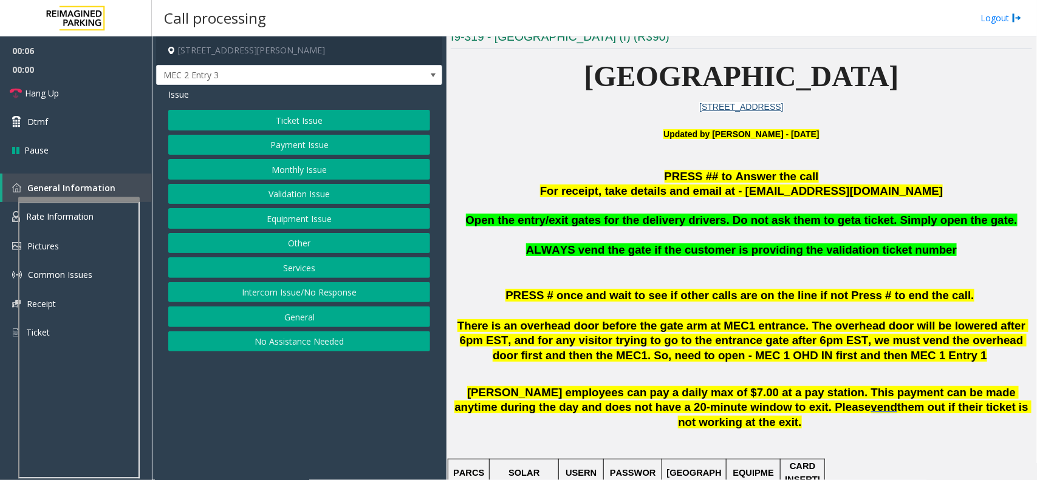
click at [934, 439] on p at bounding box center [741, 444] width 581 height 27
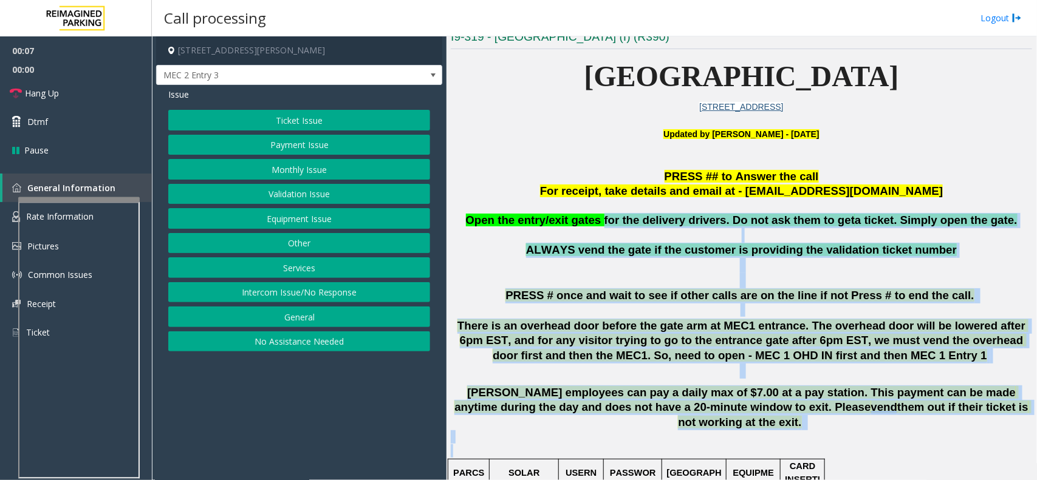
drag, startPoint x: 934, startPoint y: 439, endPoint x: 606, endPoint y: 199, distance: 406.0
click at [606, 199] on p at bounding box center [741, 205] width 581 height 13
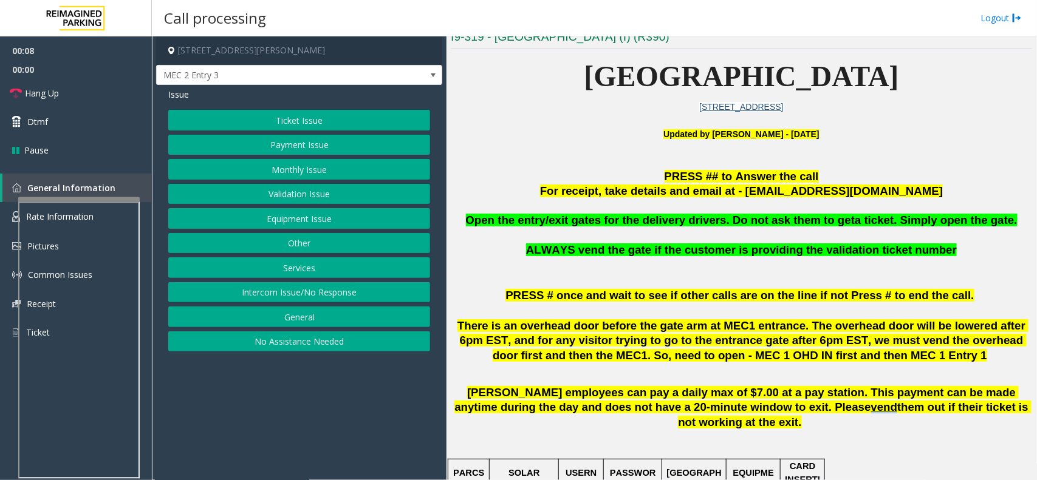
click at [542, 180] on p "PRESS ## to Answer the call" at bounding box center [741, 176] width 581 height 15
click at [319, 295] on button "Intercom Issue/No Response" at bounding box center [299, 292] width 262 height 21
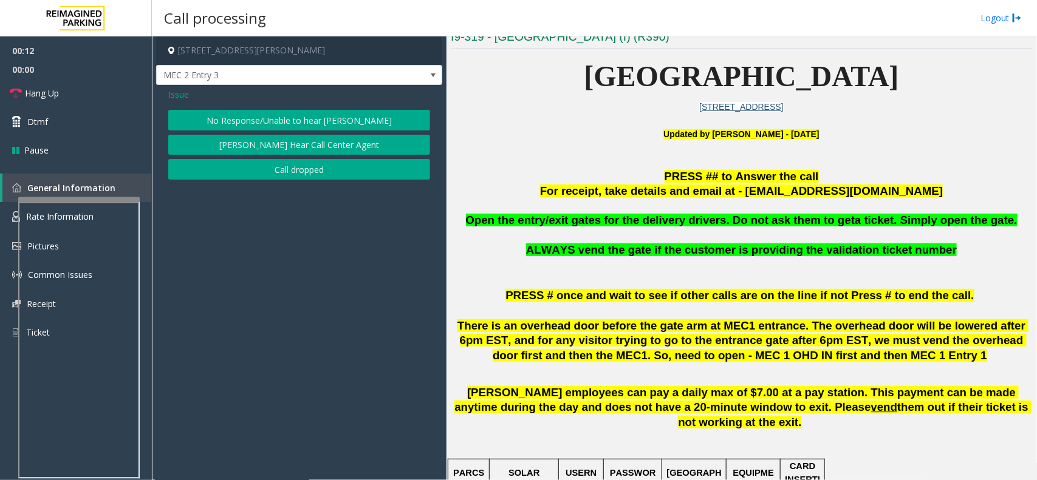
click at [317, 117] on button "No Response/Unable to hear [PERSON_NAME]" at bounding box center [299, 120] width 262 height 21
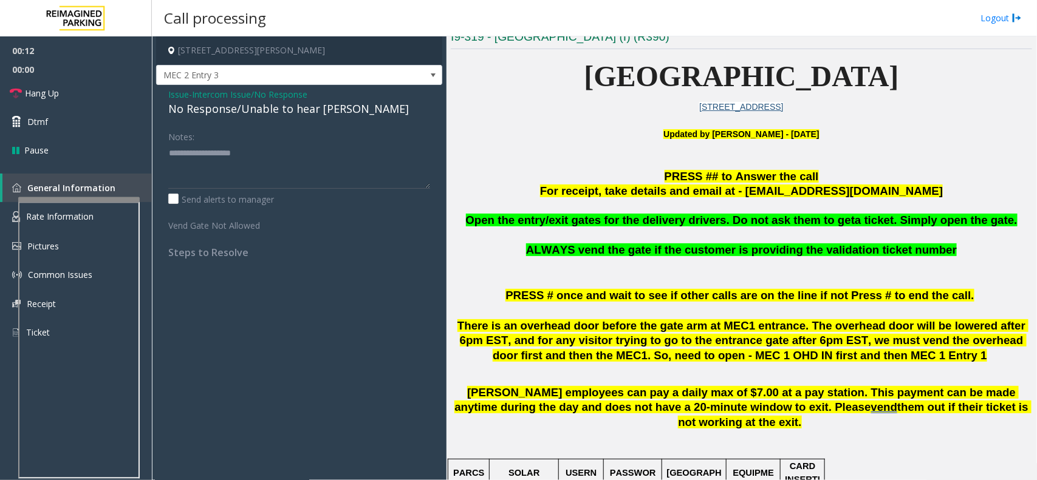
click at [315, 117] on div "No Response/Unable to hear [PERSON_NAME]" at bounding box center [299, 109] width 262 height 16
click at [328, 114] on div "No Response/Unable to hear [PERSON_NAME]" at bounding box center [299, 109] width 262 height 16
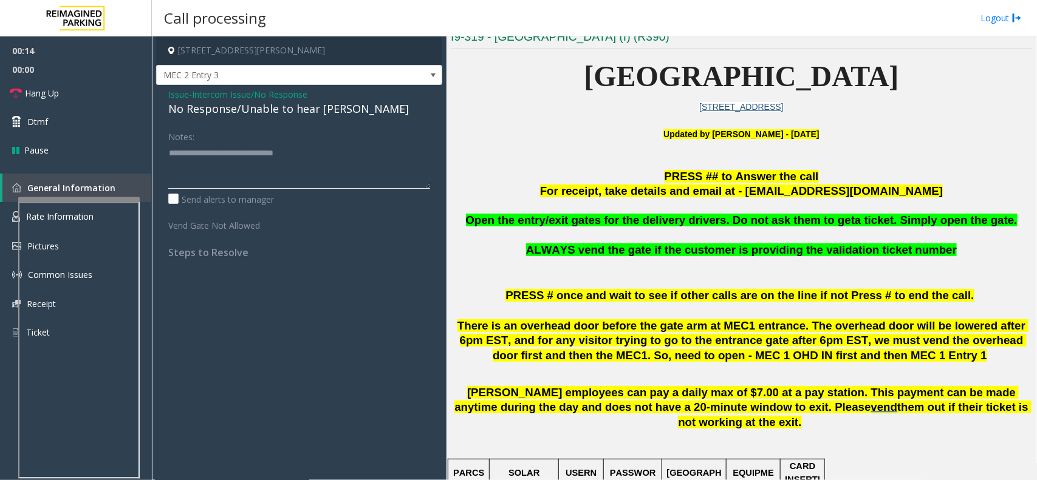
click at [368, 145] on textarea at bounding box center [299, 166] width 262 height 46
type textarea "**********"
click at [68, 91] on link "Hang Up" at bounding box center [76, 93] width 152 height 29
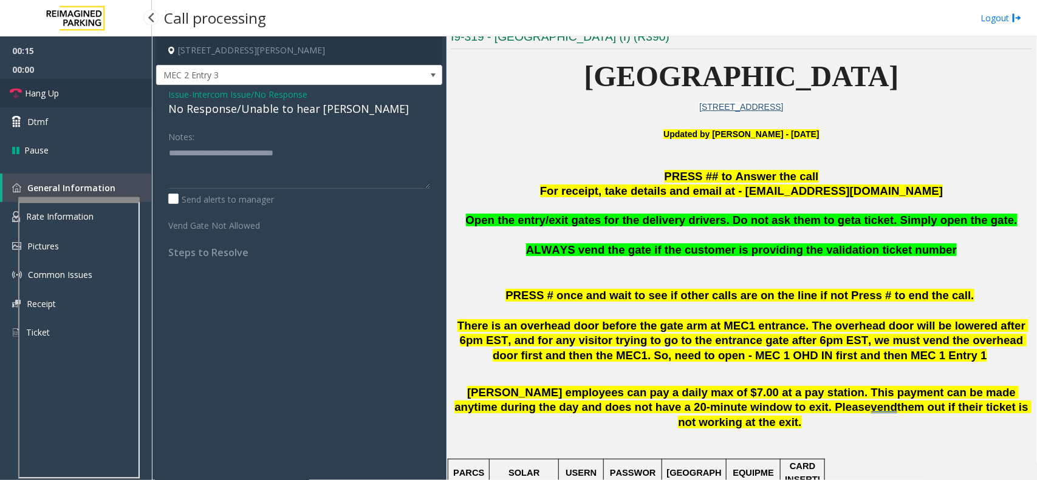
click at [68, 91] on link "Hang Up" at bounding box center [76, 93] width 152 height 29
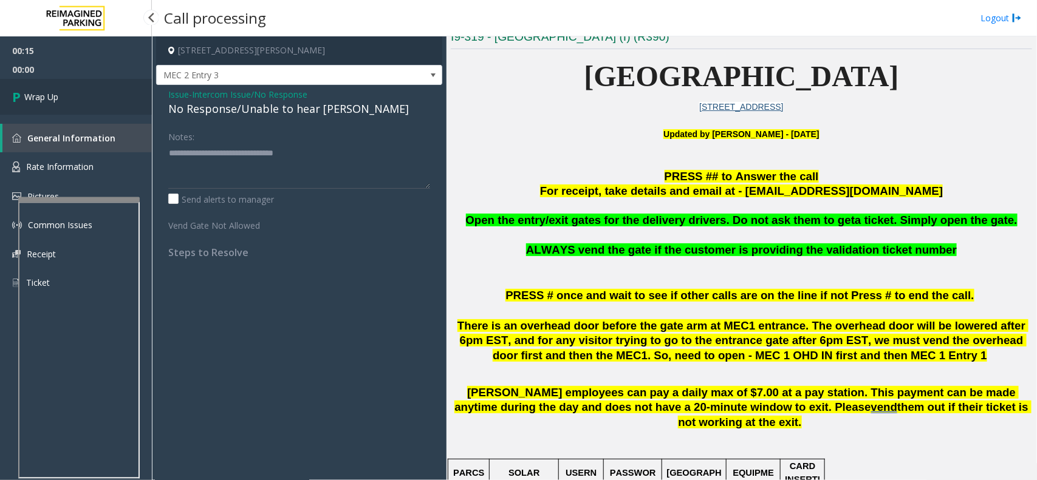
click at [68, 91] on link "Wrap Up" at bounding box center [76, 97] width 152 height 36
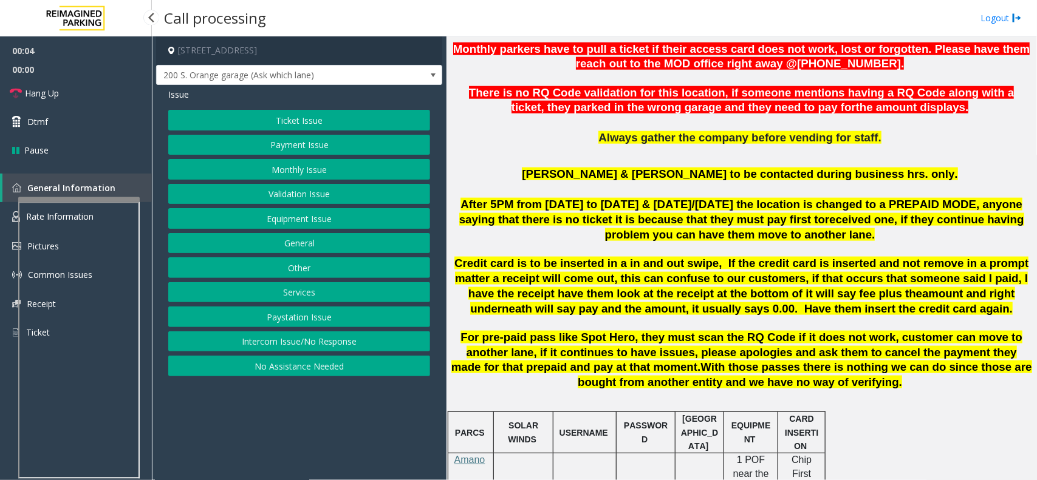
scroll to position [607, 0]
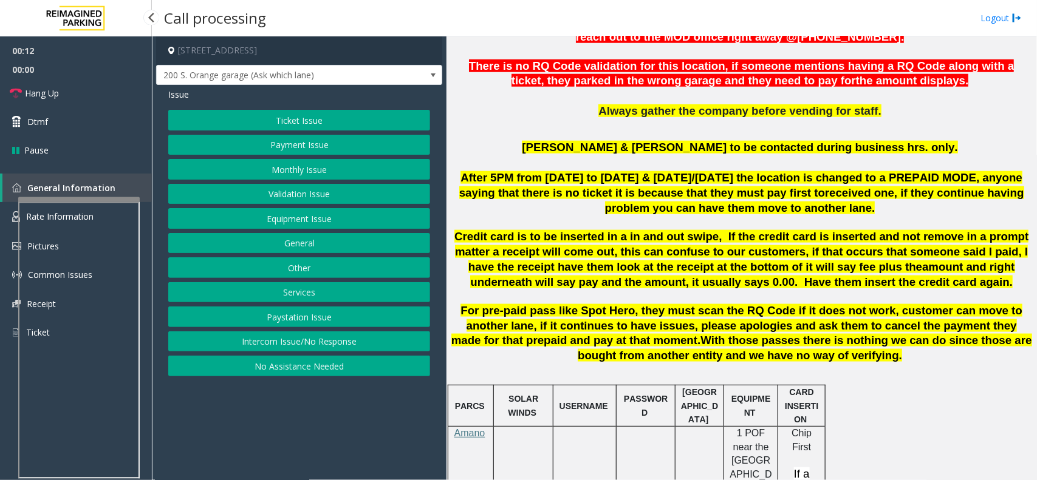
click at [307, 345] on button "Intercom Issue/No Response" at bounding box center [299, 342] width 262 height 21
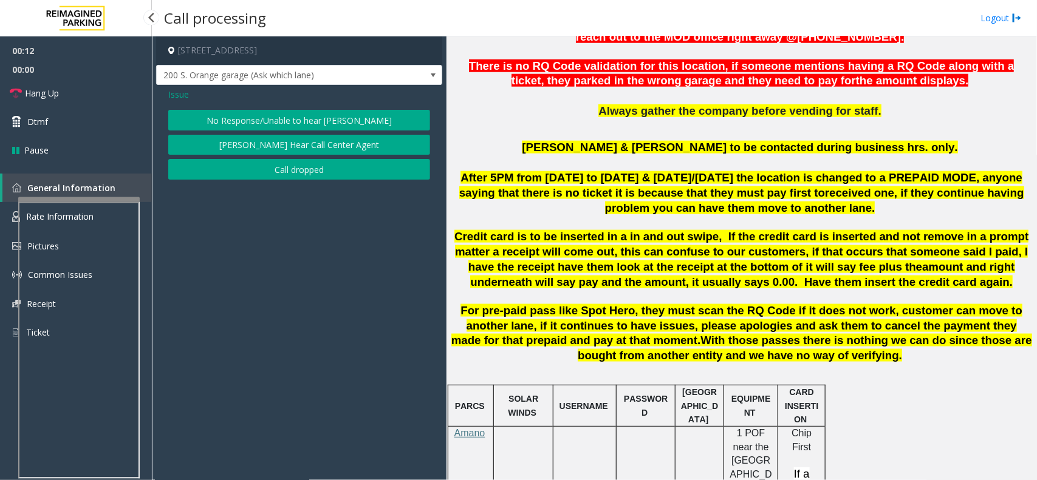
click at [293, 118] on button "No Response/Unable to hear [PERSON_NAME]" at bounding box center [299, 120] width 262 height 21
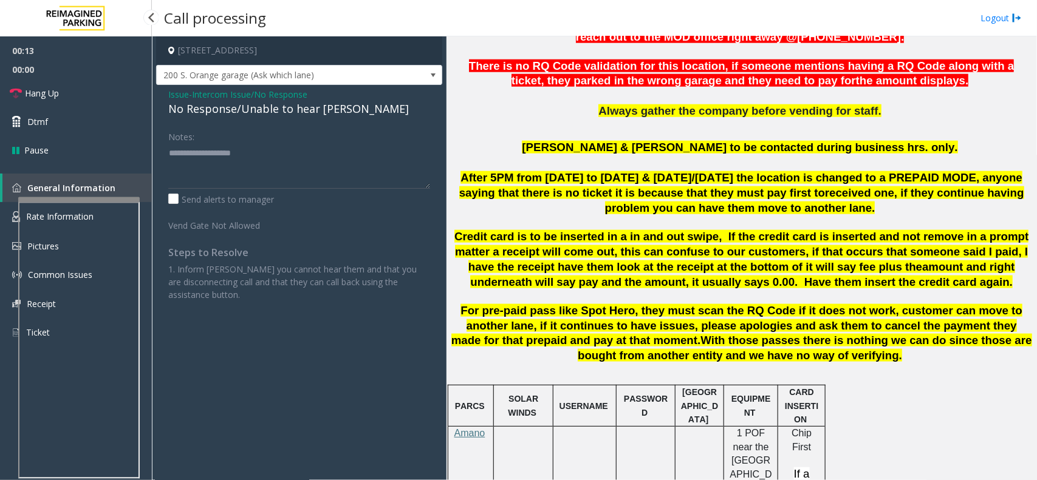
click at [295, 114] on div "No Response/Unable to hear [PERSON_NAME]" at bounding box center [299, 109] width 262 height 16
click at [333, 162] on textarea at bounding box center [299, 166] width 262 height 46
type textarea "**********"
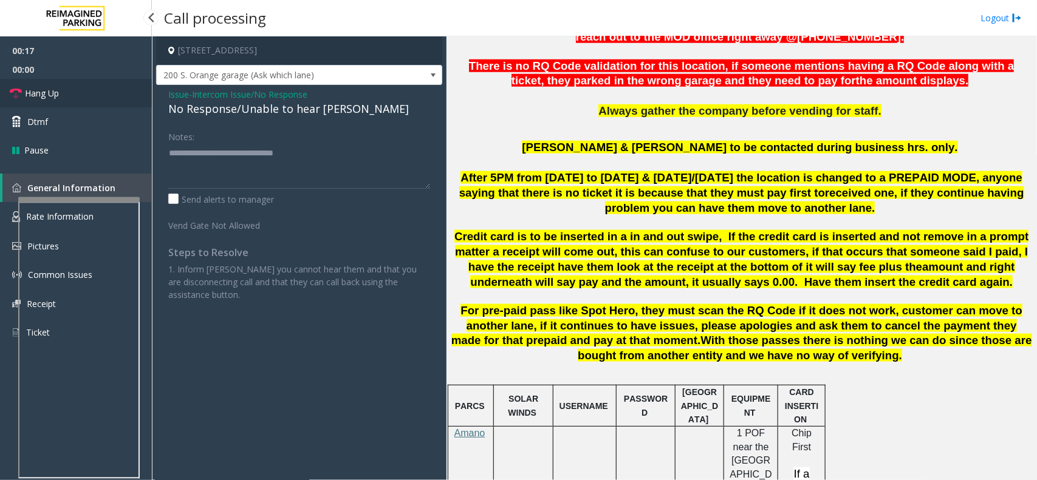
click at [115, 92] on link "Hang Up" at bounding box center [76, 93] width 152 height 29
click at [114, 92] on link "Hang Up" at bounding box center [76, 93] width 152 height 29
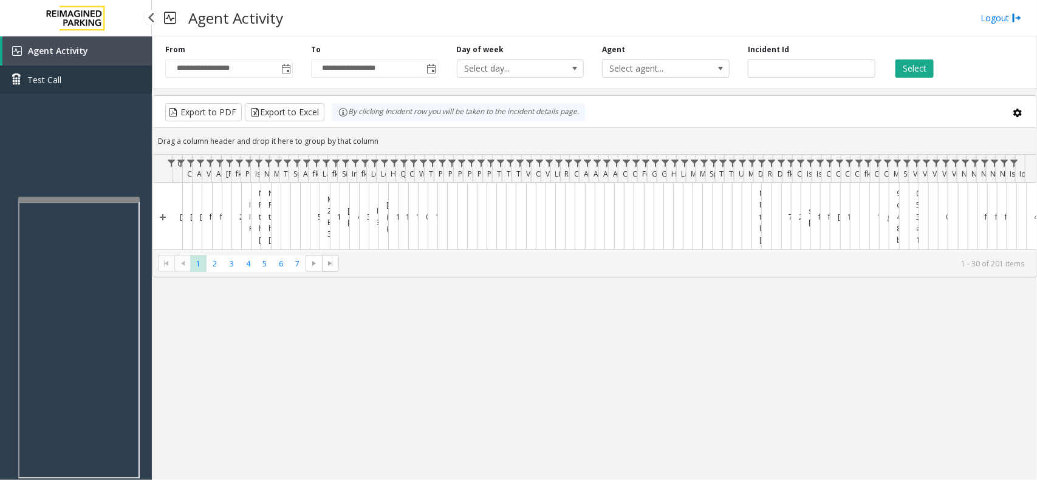
click at [114, 92] on link "Test Call" at bounding box center [76, 80] width 152 height 29
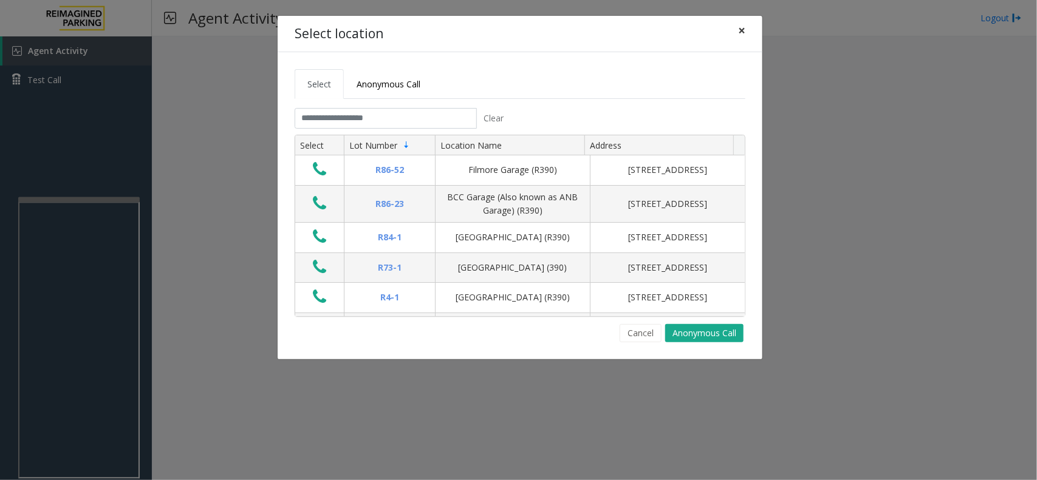
click at [744, 28] on span "×" at bounding box center [741, 30] width 7 height 17
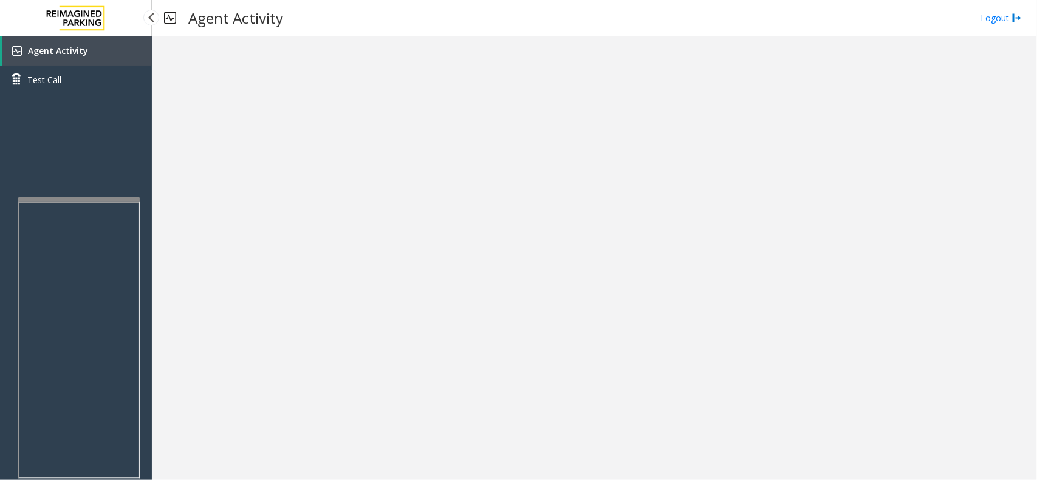
click at [134, 50] on link "Agent Activity" at bounding box center [76, 50] width 149 height 29
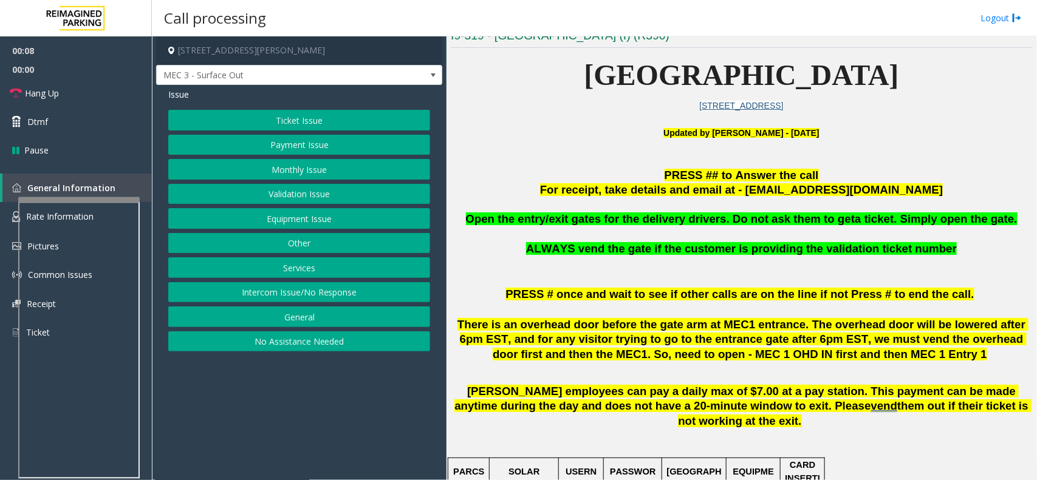
scroll to position [304, 0]
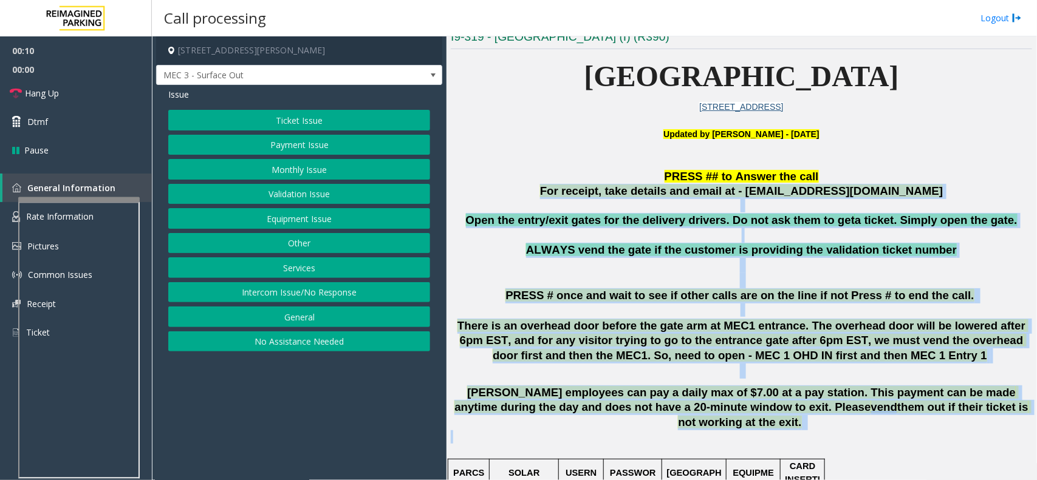
drag, startPoint x: 535, startPoint y: 193, endPoint x: 883, endPoint y: 422, distance: 416.4
click at [883, 431] on p at bounding box center [741, 444] width 581 height 27
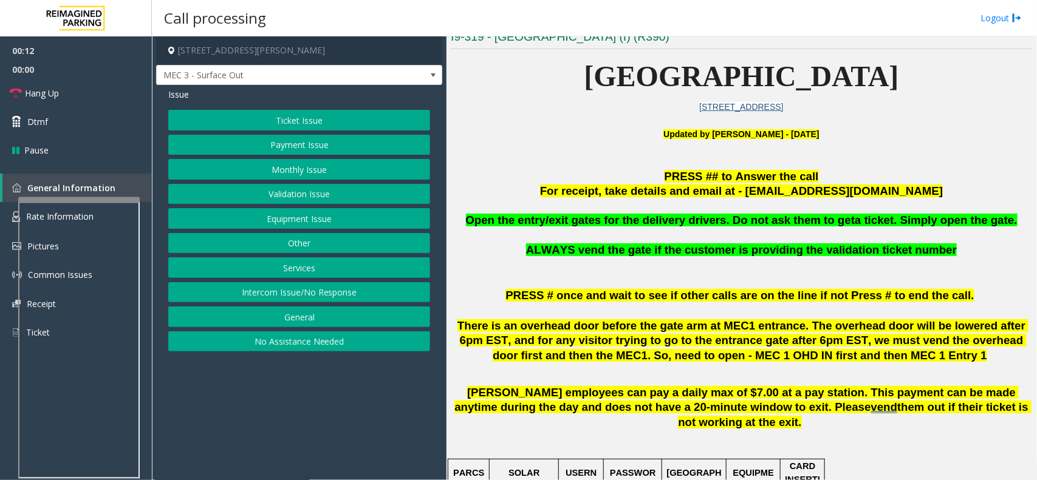
scroll to position [456, 0]
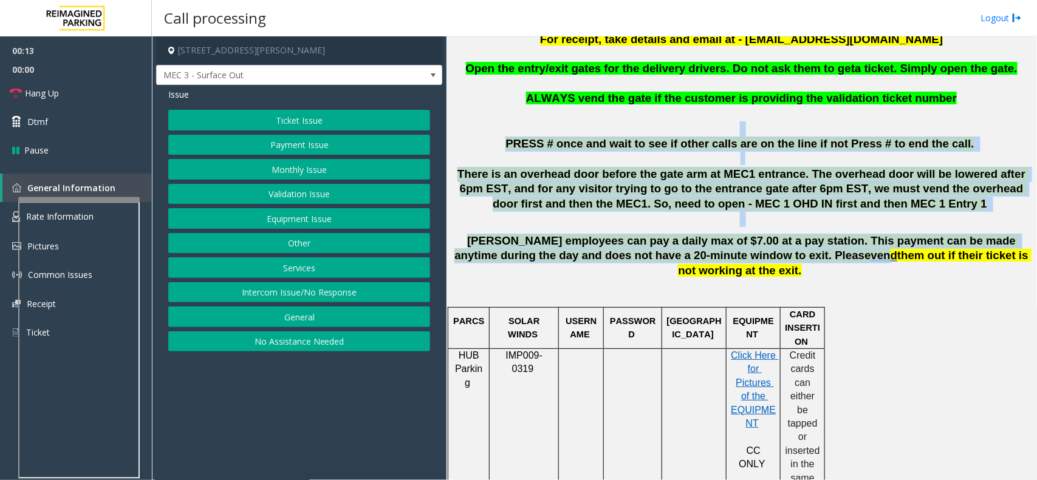
drag, startPoint x: 557, startPoint y: 123, endPoint x: 770, endPoint y: 265, distance: 256.2
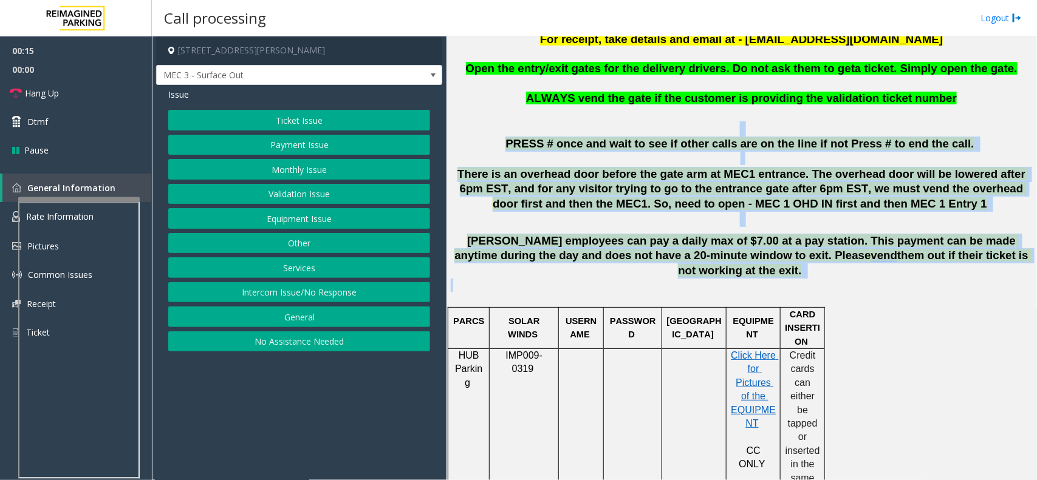
drag, startPoint x: 987, startPoint y: 259, endPoint x: 538, endPoint y: 121, distance: 469.4
click at [538, 121] on p at bounding box center [741, 128] width 581 height 15
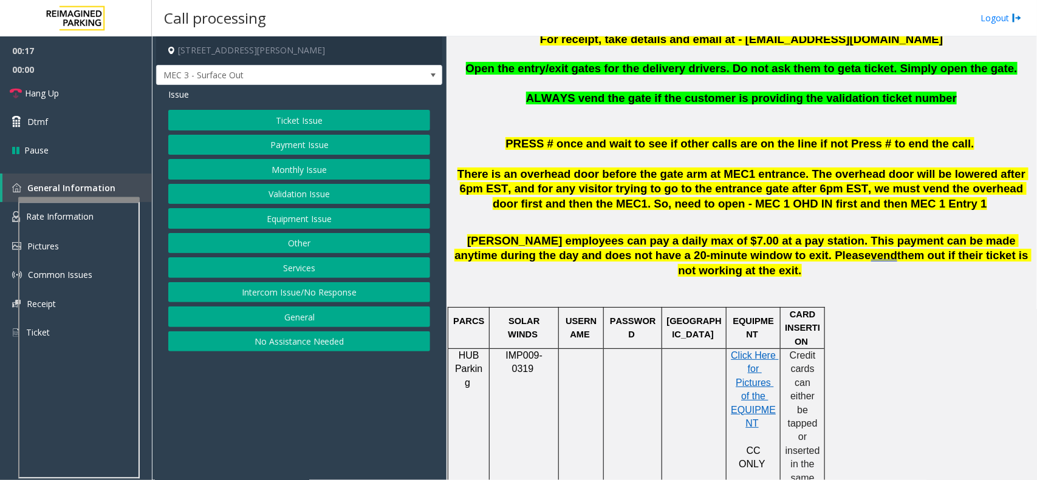
click at [357, 116] on button "Ticket Issue" at bounding box center [299, 120] width 262 height 21
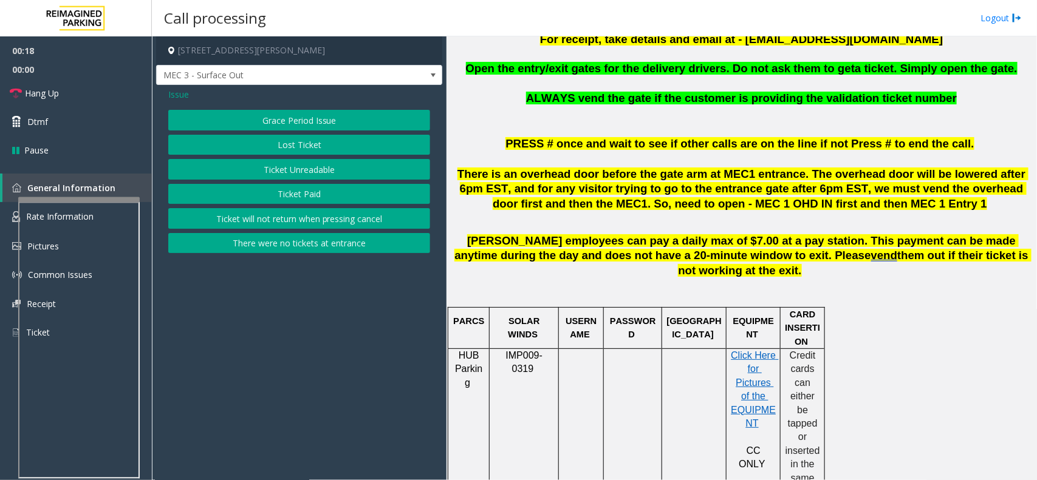
click at [172, 98] on span "Issue" at bounding box center [178, 94] width 21 height 13
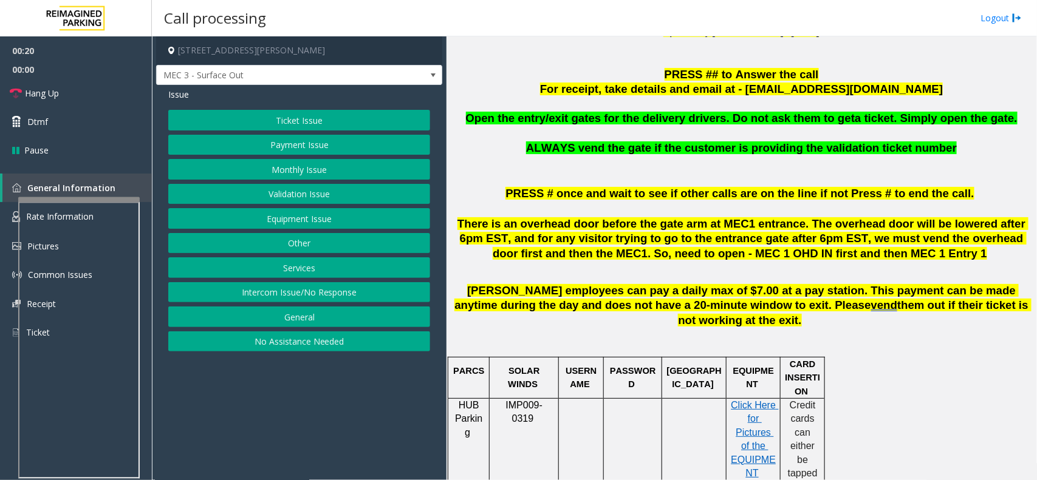
scroll to position [380, 0]
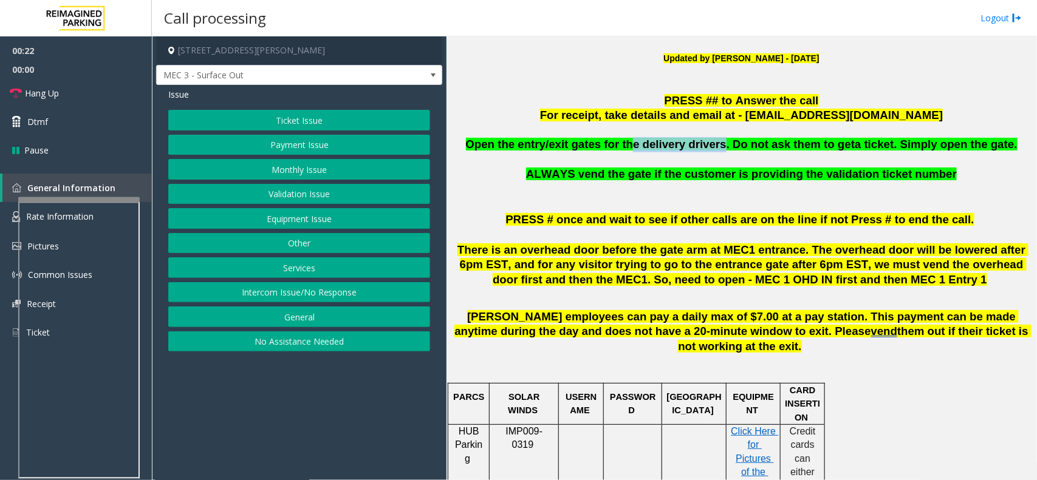
drag, startPoint x: 721, startPoint y: 148, endPoint x: 644, endPoint y: 146, distance: 77.1
click at [644, 146] on span "Open the entry/exit gates for the delivery drivers. Do not ask them to get" at bounding box center [660, 144] width 389 height 13
click at [651, 149] on span "Open the entry/exit gates for the delivery drivers. Do not ask them to get" at bounding box center [660, 144] width 389 height 13
drag, startPoint x: 725, startPoint y: 146, endPoint x: 650, endPoint y: 149, distance: 74.7
click at [650, 149] on span "Open the entry/exit gates for the delivery drivers. Do not ask them to get" at bounding box center [660, 144] width 389 height 13
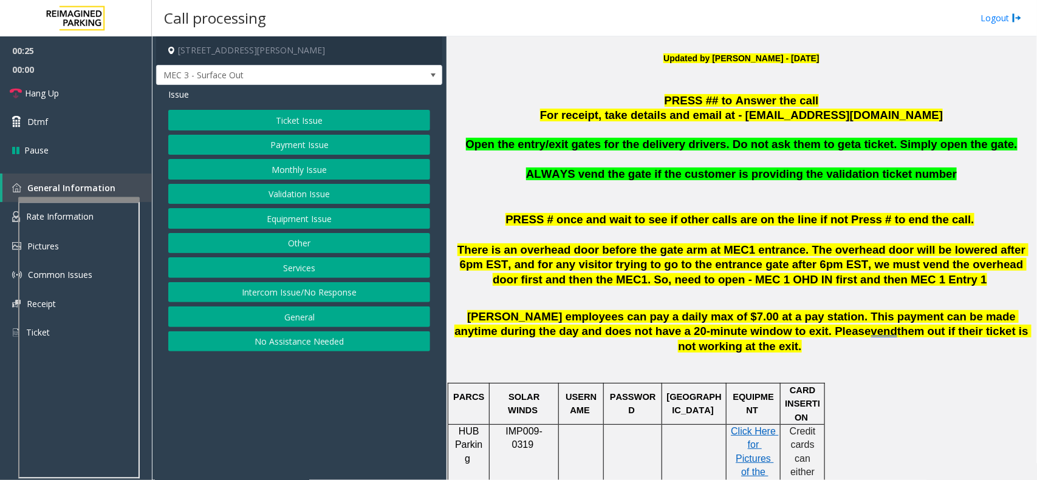
click at [664, 155] on p at bounding box center [741, 159] width 581 height 15
drag, startPoint x: 722, startPoint y: 146, endPoint x: 671, endPoint y: 153, distance: 50.9
click at [651, 148] on span "Open the entry/exit gates for the delivery drivers. Do not ask them to get" at bounding box center [660, 144] width 389 height 13
click at [674, 154] on p at bounding box center [741, 159] width 581 height 15
drag, startPoint x: 720, startPoint y: 144, endPoint x: 651, endPoint y: 137, distance: 69.6
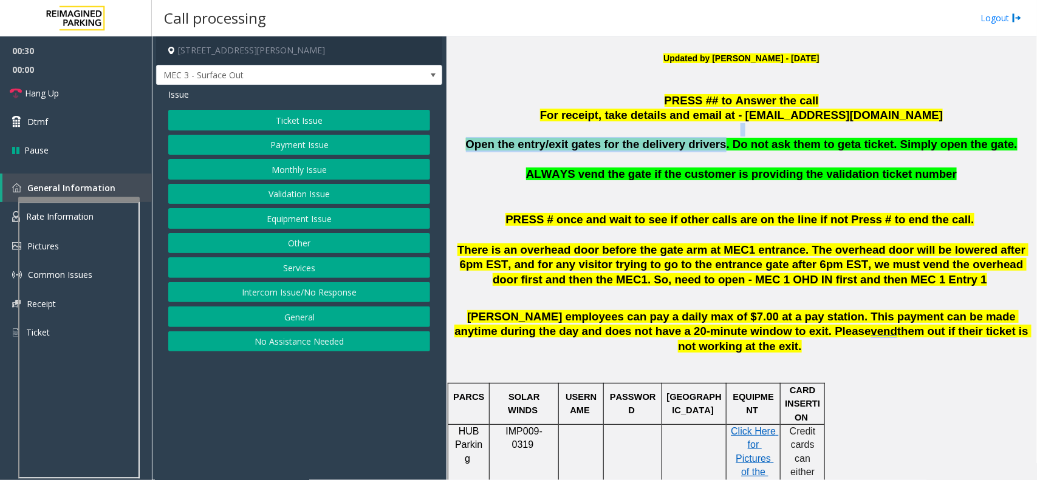
click at [658, 142] on span "Open the entry/exit gates for the delivery drivers. Do not ask them to get" at bounding box center [660, 144] width 389 height 13
drag, startPoint x: 651, startPoint y: 144, endPoint x: 726, endPoint y: 146, distance: 74.7
click at [726, 146] on span "Open the entry/exit gates for the delivery drivers. Do not ask them to get" at bounding box center [660, 144] width 389 height 13
click at [691, 152] on p "Open the entry/exit gates for the delivery drivers. Do not ask them to get a ti…" at bounding box center [741, 144] width 581 height 15
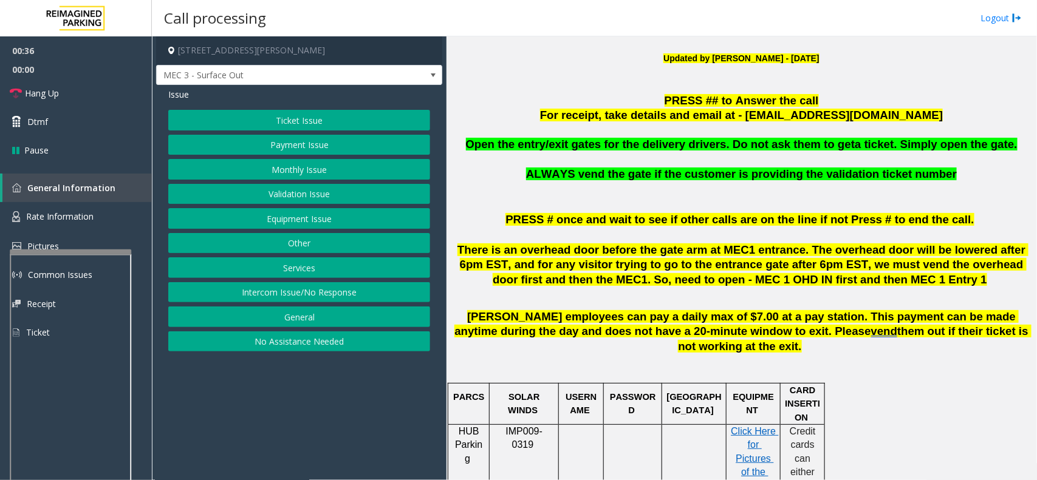
click at [77, 250] on div at bounding box center [70, 252] width 121 height 5
click at [81, 211] on span "Rate Information" at bounding box center [59, 217] width 67 height 12
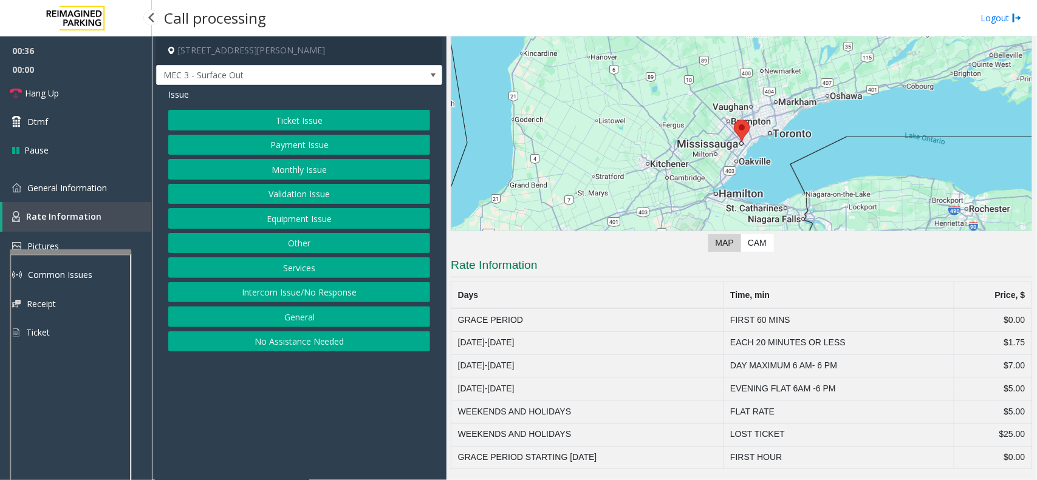
scroll to position [77, 0]
click at [74, 193] on link "General Information" at bounding box center [76, 188] width 152 height 29
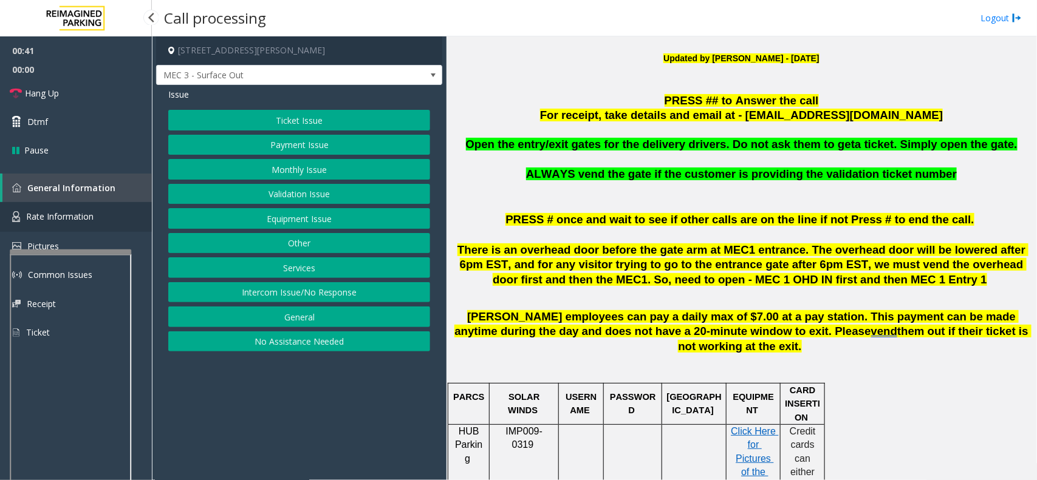
click at [60, 222] on link "Rate Information" at bounding box center [76, 217] width 152 height 30
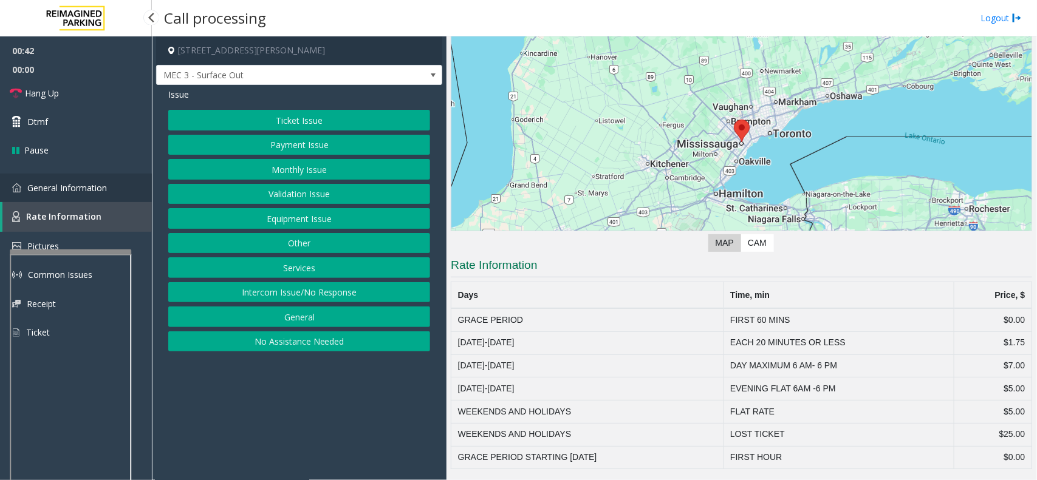
click at [80, 184] on span "General Information" at bounding box center [67, 188] width 80 height 12
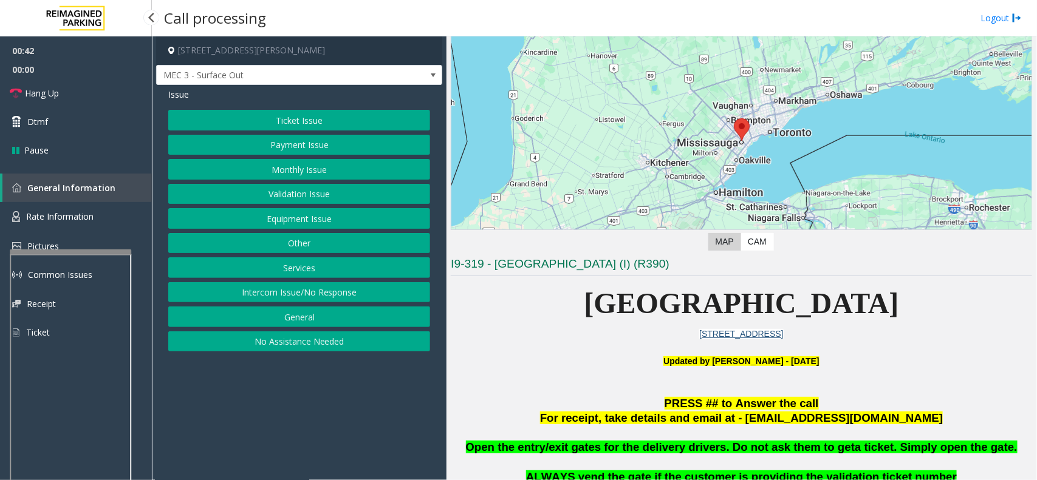
scroll to position [380, 0]
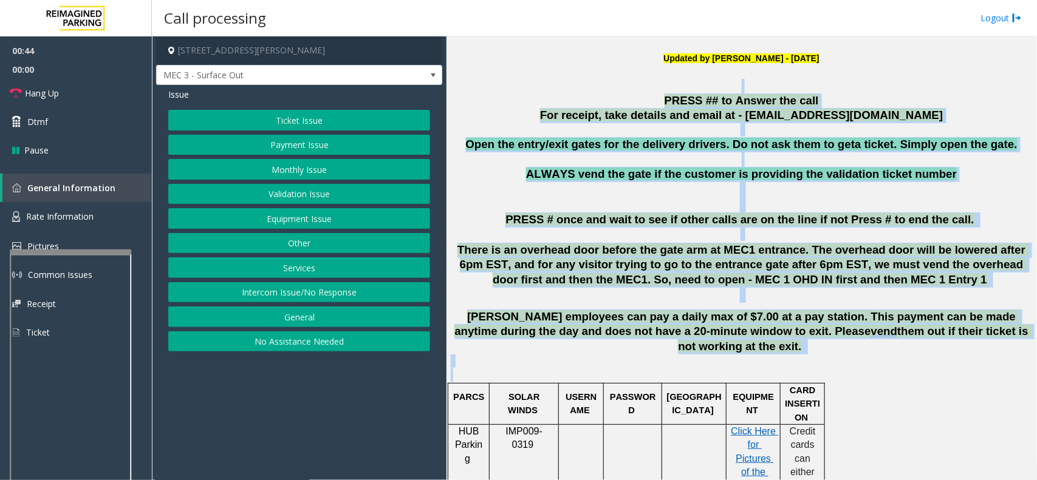
drag, startPoint x: 477, startPoint y: 85, endPoint x: 920, endPoint y: 364, distance: 523.6
click at [957, 364] on p at bounding box center [741, 368] width 581 height 27
click at [605, 219] on span "PRESS # once and wait to see if other calls are on the line if not Press # to e…" at bounding box center [739, 219] width 468 height 13
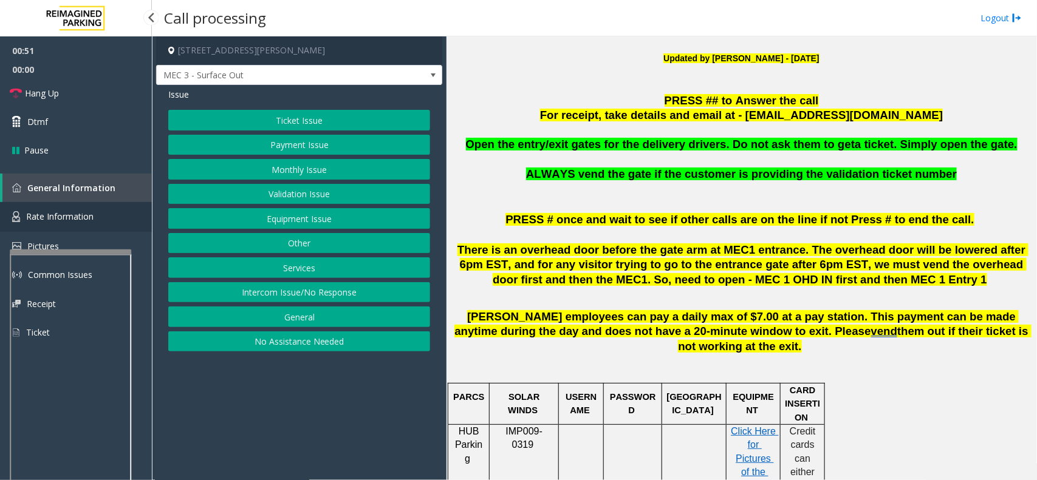
click at [73, 213] on span "Rate Information" at bounding box center [59, 217] width 67 height 12
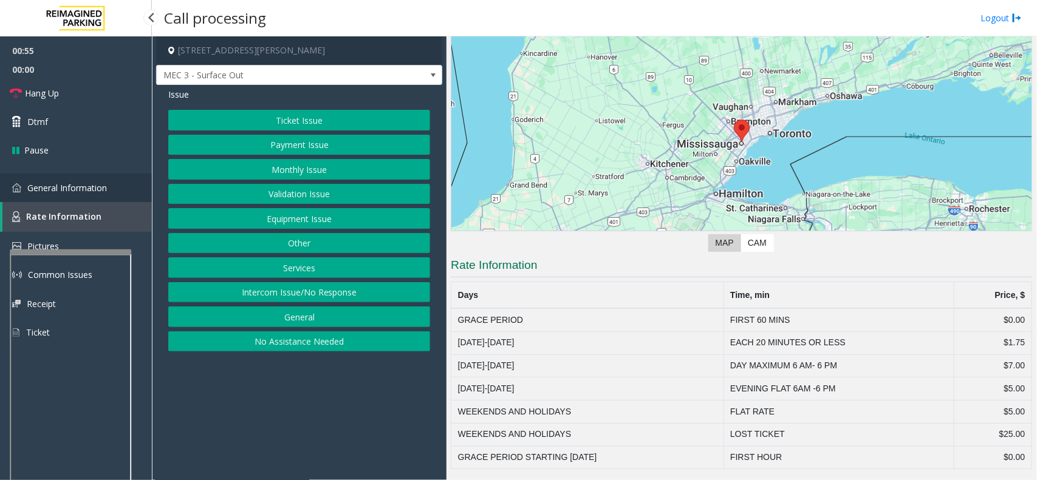
click at [37, 180] on link "General Information" at bounding box center [76, 188] width 152 height 29
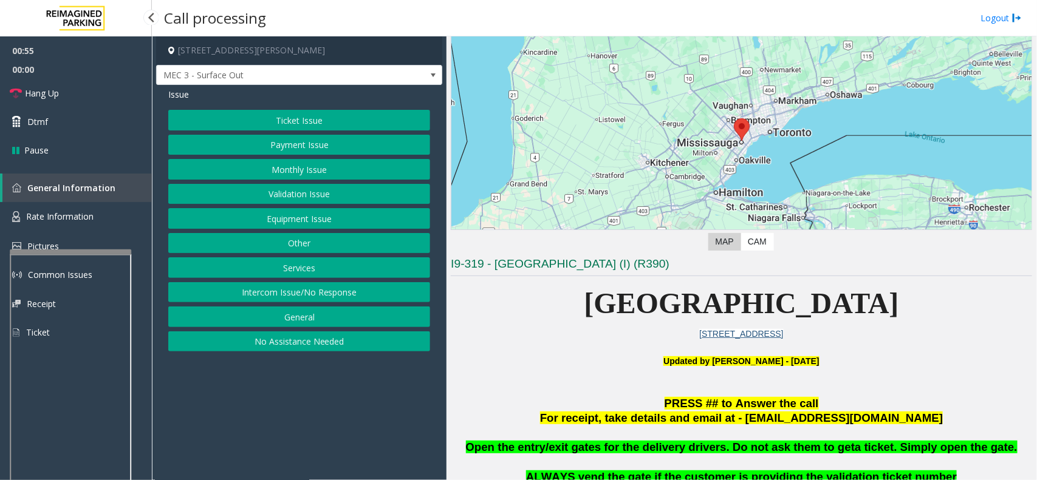
scroll to position [380, 0]
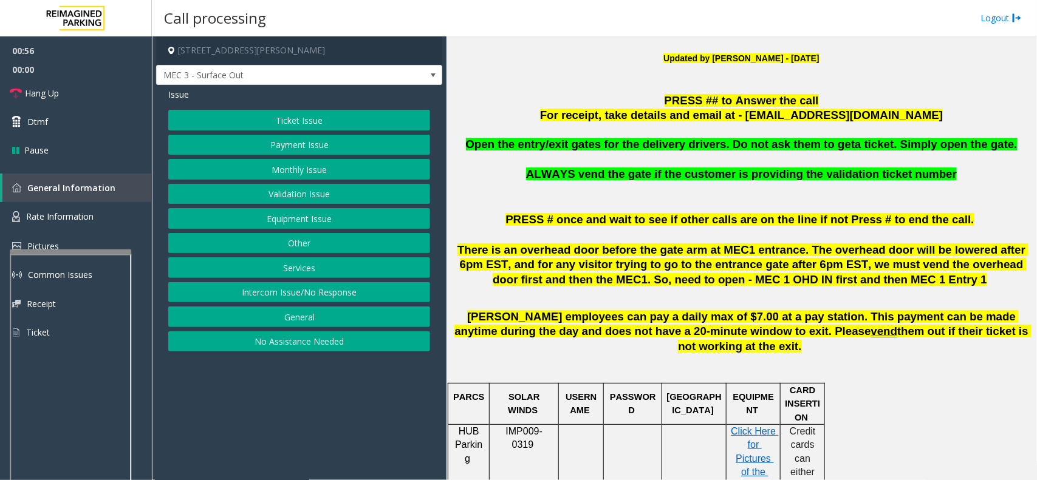
click at [326, 210] on button "Equipment Issue" at bounding box center [299, 218] width 262 height 21
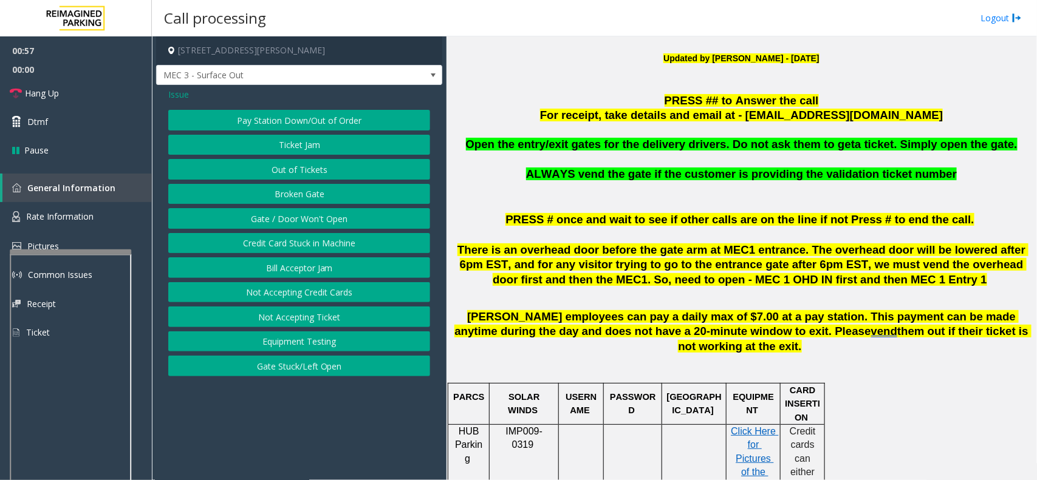
click at [325, 222] on button "Gate / Door Won't Open" at bounding box center [299, 218] width 262 height 21
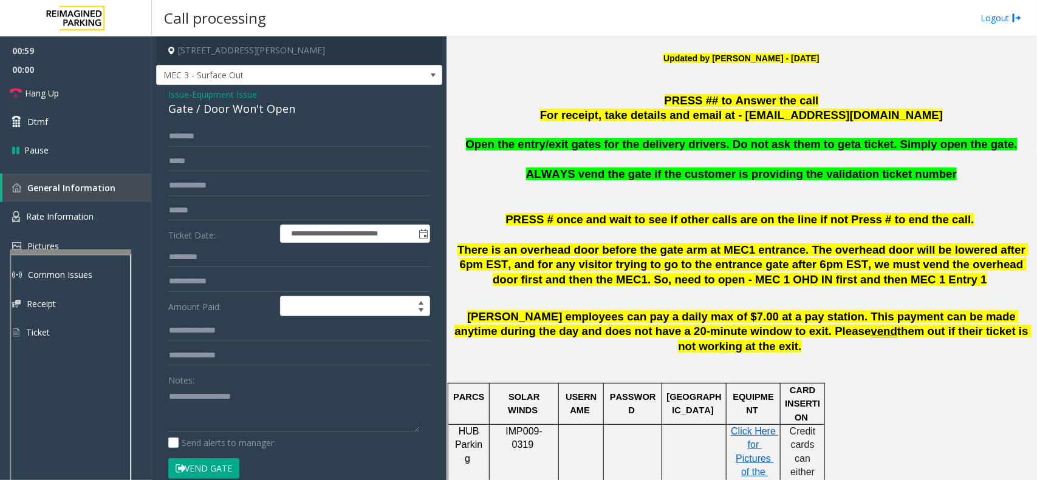
click at [175, 96] on span "Issue" at bounding box center [178, 94] width 21 height 13
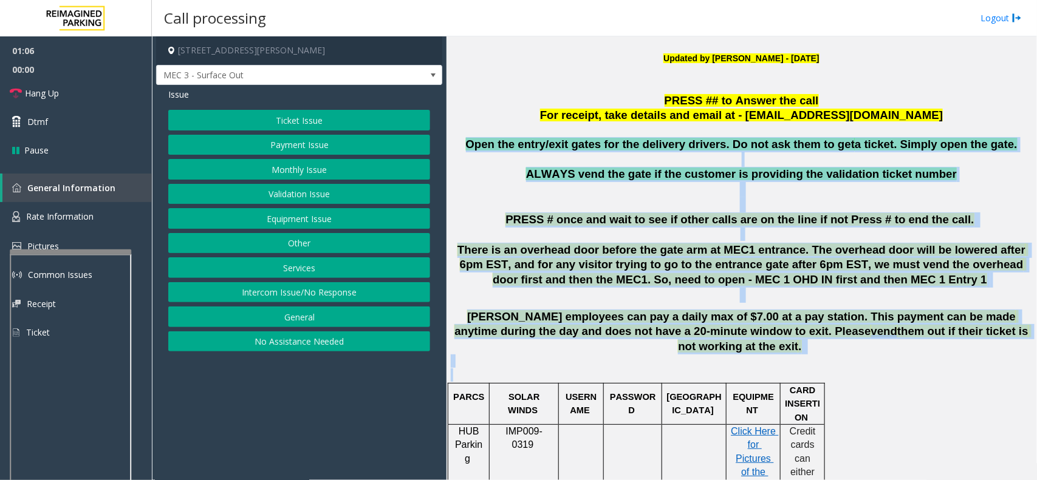
drag, startPoint x: 488, startPoint y: 141, endPoint x: 955, endPoint y: 362, distance: 516.8
click at [962, 361] on p at bounding box center [741, 368] width 581 height 27
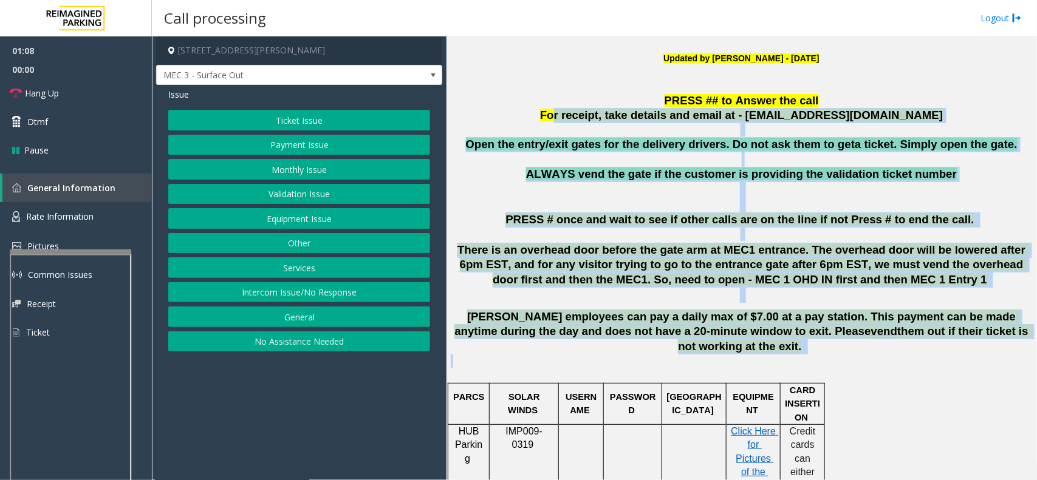
drag, startPoint x: 1003, startPoint y: 344, endPoint x: 594, endPoint y: 108, distance: 472.1
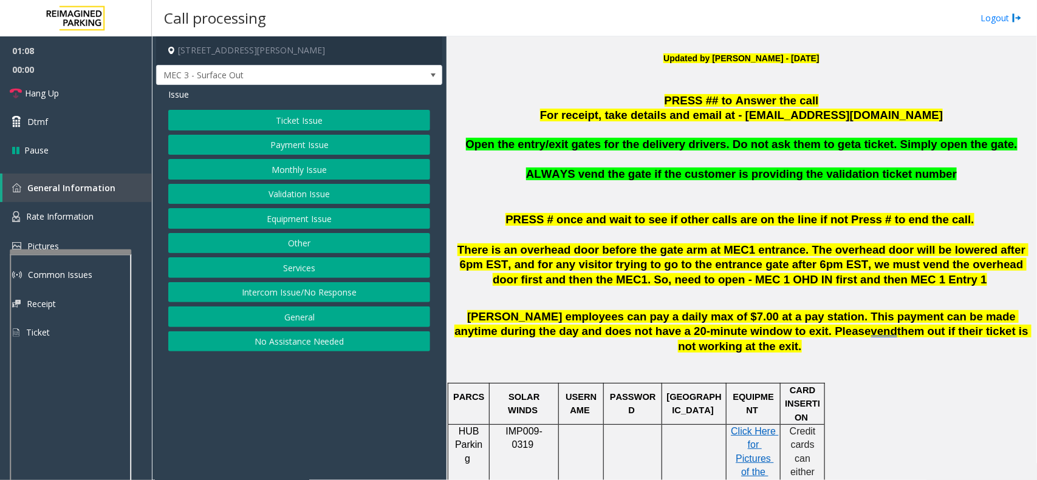
click at [527, 119] on p "For receipt, take details and email at - mecparking@impark.com" at bounding box center [741, 115] width 581 height 15
click at [339, 219] on button "Equipment Issue" at bounding box center [299, 218] width 262 height 21
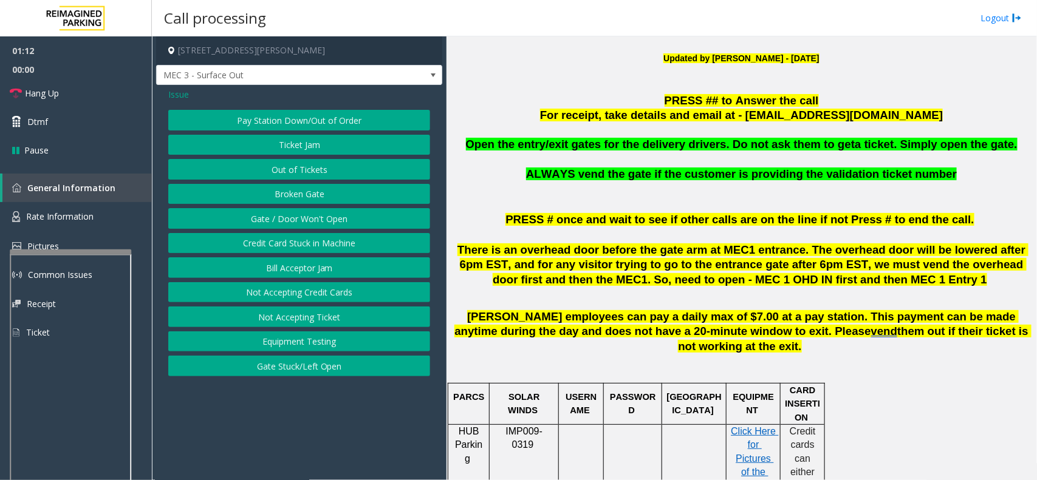
click at [339, 219] on button "Gate / Door Won't Open" at bounding box center [299, 218] width 262 height 21
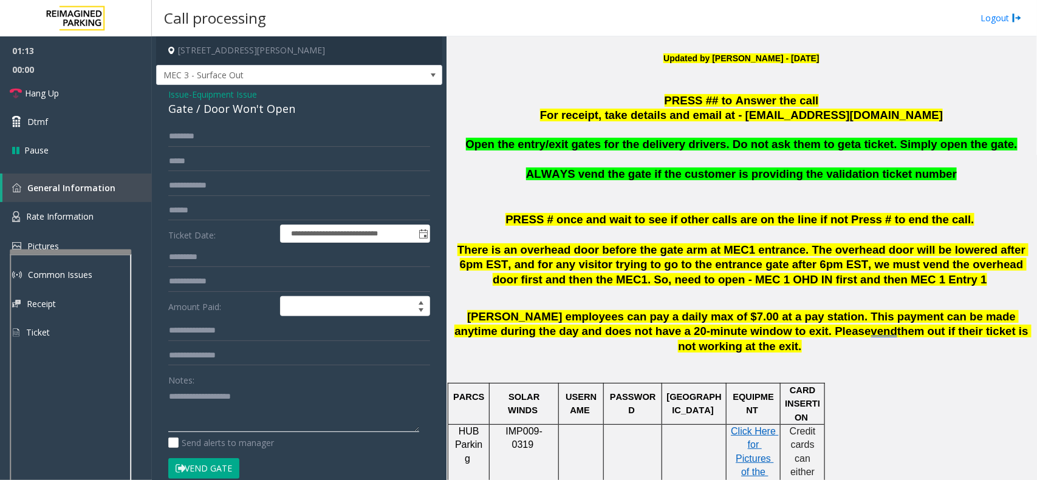
click at [253, 397] on textarea at bounding box center [293, 410] width 251 height 46
type textarea "******"
click at [268, 114] on div "Gate / Door Won't Open" at bounding box center [299, 109] width 262 height 16
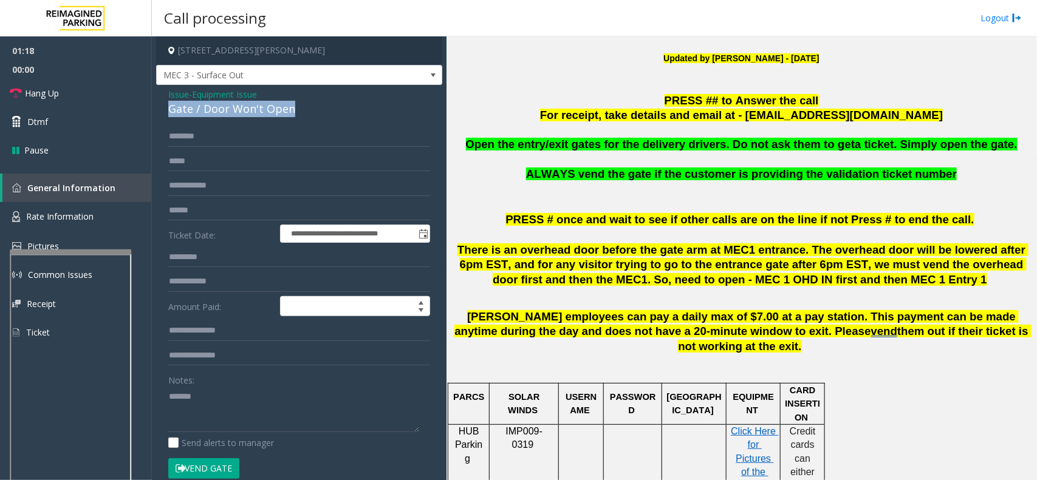
click at [213, 469] on button "Vend Gate" at bounding box center [203, 469] width 71 height 21
click at [223, 405] on textarea at bounding box center [293, 410] width 251 height 46
paste textarea "**********"
click at [85, 100] on link "Hang Up" at bounding box center [76, 93] width 152 height 29
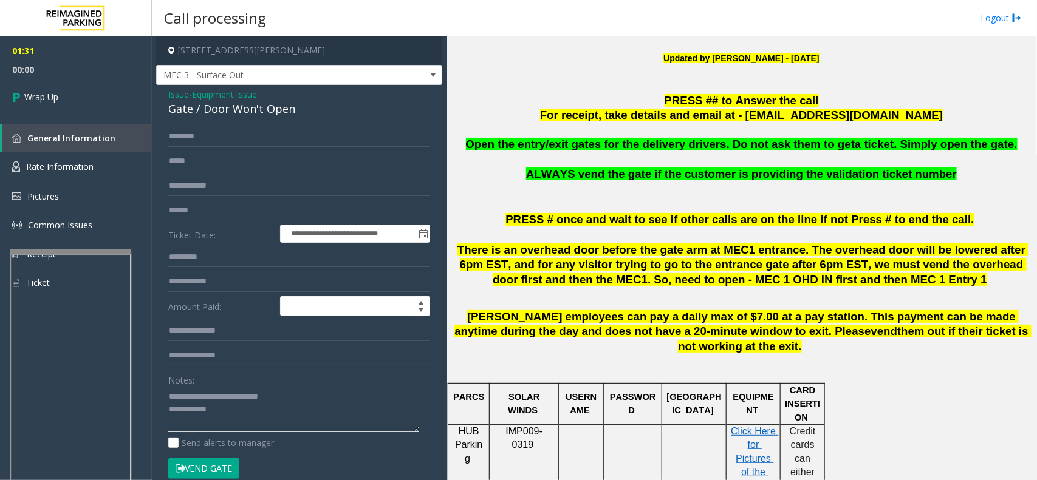
click at [238, 428] on textarea at bounding box center [293, 410] width 251 height 46
type textarea "**********"
click at [46, 102] on span "Wrap Up" at bounding box center [41, 97] width 34 height 13
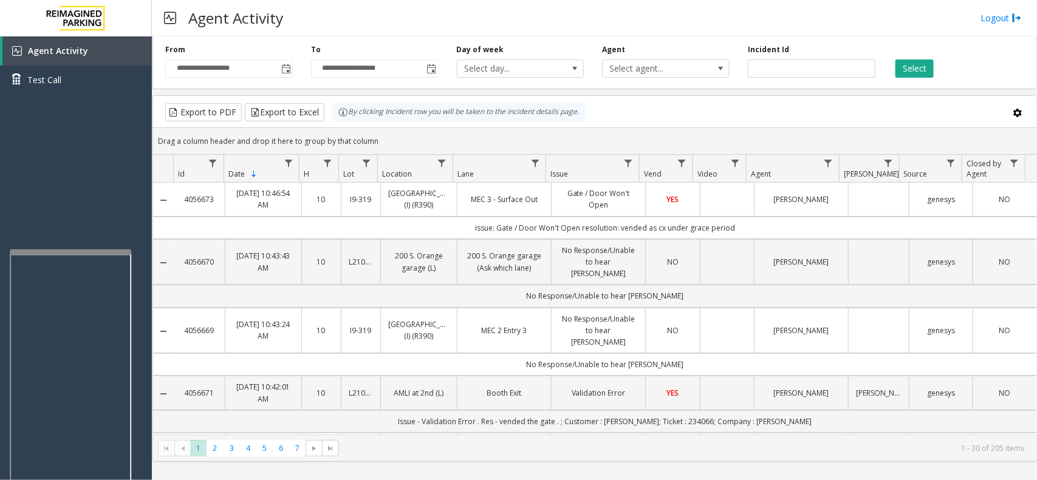
click at [818, 216] on td "[PERSON_NAME]" at bounding box center [801, 199] width 94 height 33
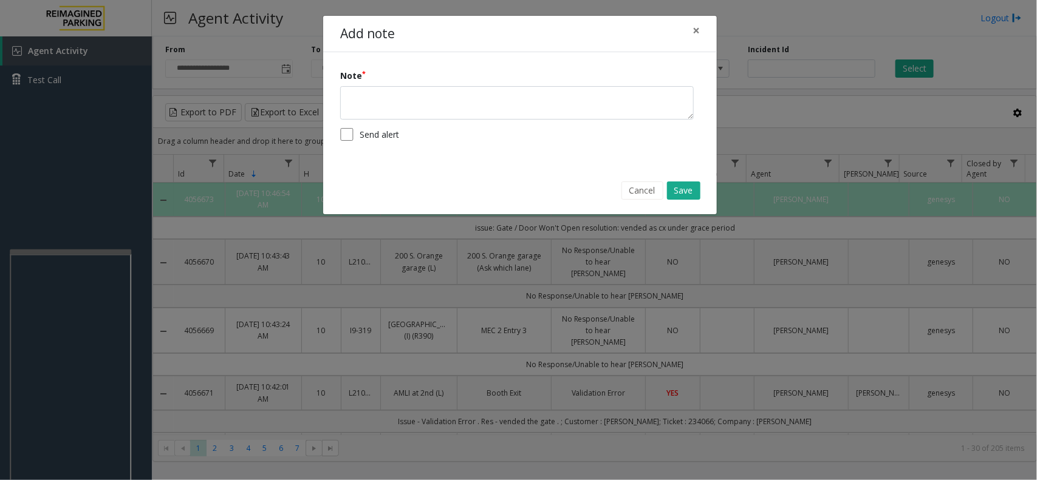
click at [495, 123] on form "Note Send alert" at bounding box center [520, 109] width 360 height 80
click at [493, 110] on textarea at bounding box center [517, 102] width 354 height 33
type textarea "*"
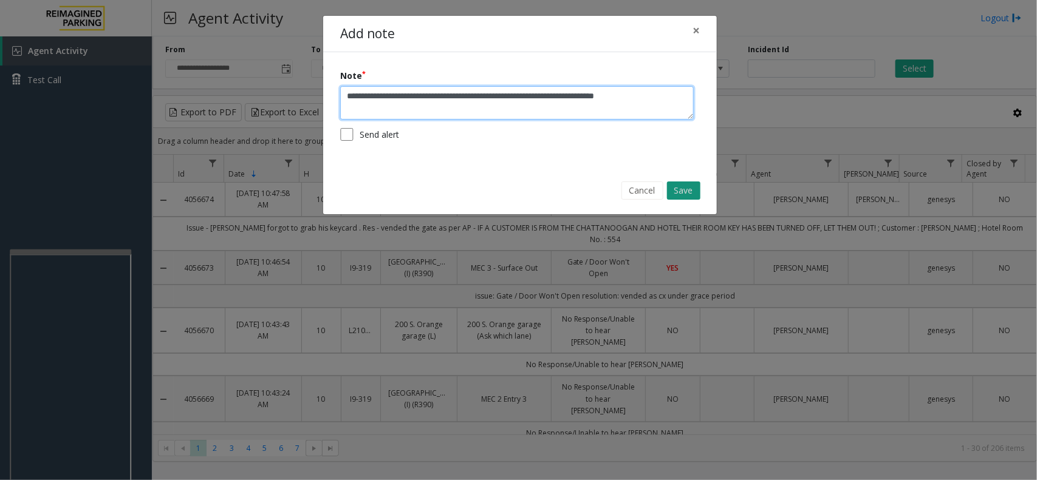
type textarea "**********"
click at [694, 183] on button "Save" at bounding box center [683, 191] width 33 height 18
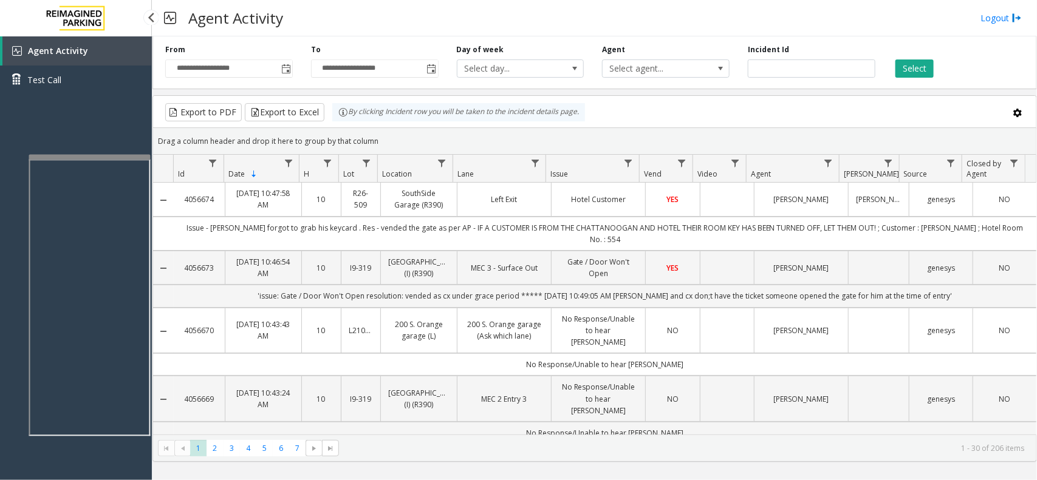
click at [126, 156] on div at bounding box center [89, 157] width 121 height 5
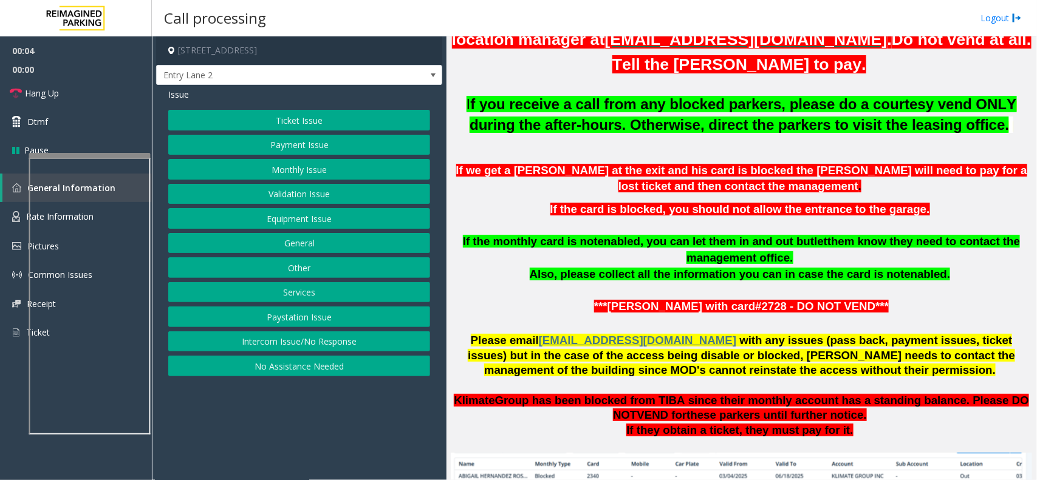
scroll to position [304, 0]
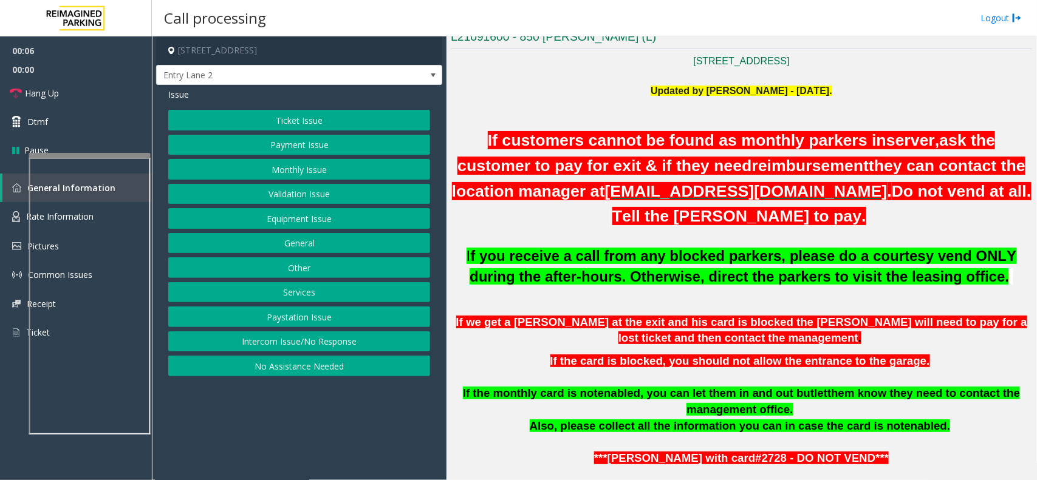
click at [318, 216] on button "Equipment Issue" at bounding box center [299, 218] width 262 height 21
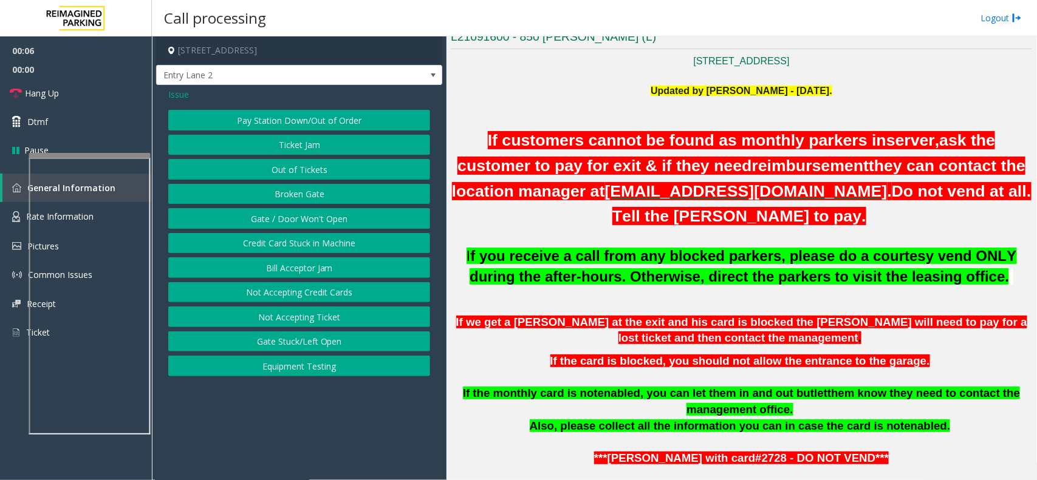
click at [317, 216] on button "Gate / Door Won't Open" at bounding box center [299, 218] width 262 height 21
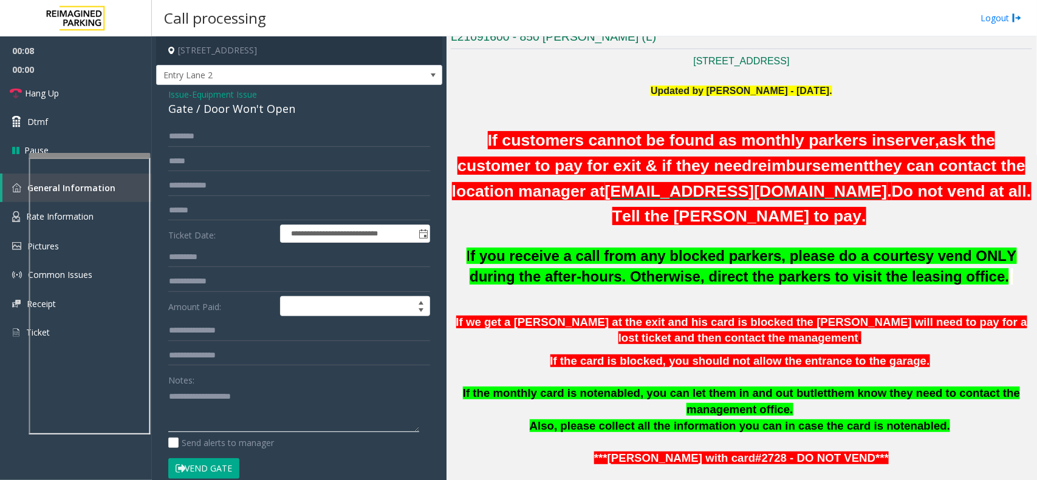
click at [246, 418] on textarea at bounding box center [293, 410] width 251 height 46
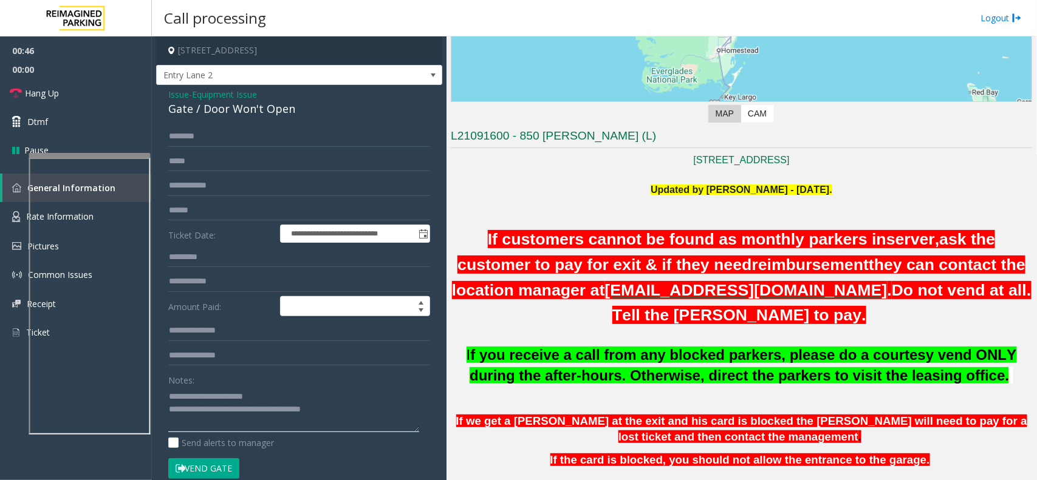
scroll to position [380, 0]
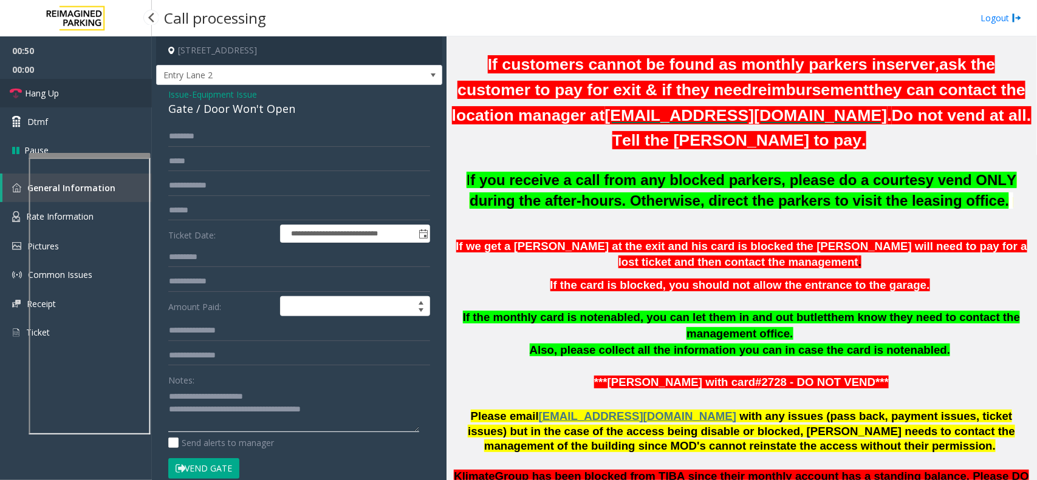
type textarea "**********"
click at [102, 95] on link "Hang Up" at bounding box center [76, 93] width 152 height 29
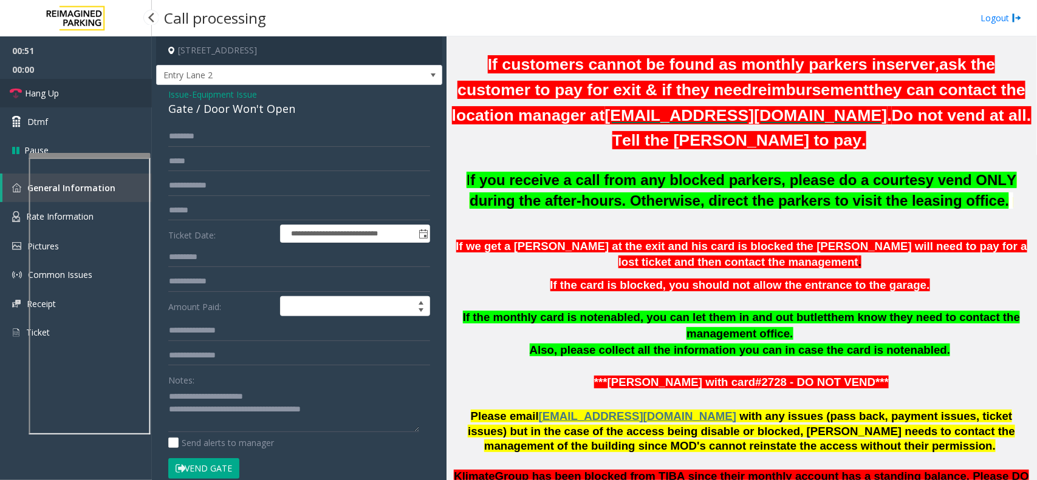
click at [102, 95] on link "Hang Up" at bounding box center [76, 93] width 152 height 29
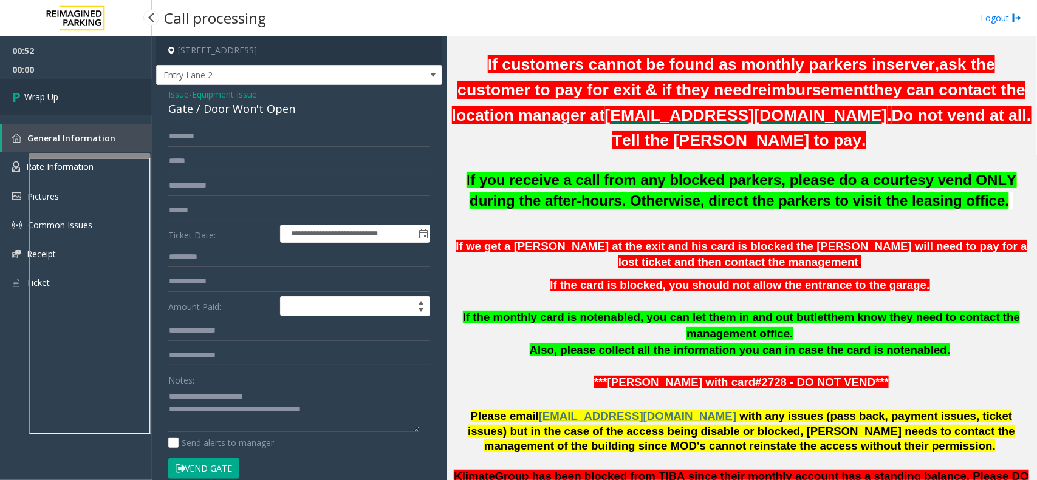
click at [102, 95] on link "Wrap Up" at bounding box center [76, 97] width 152 height 36
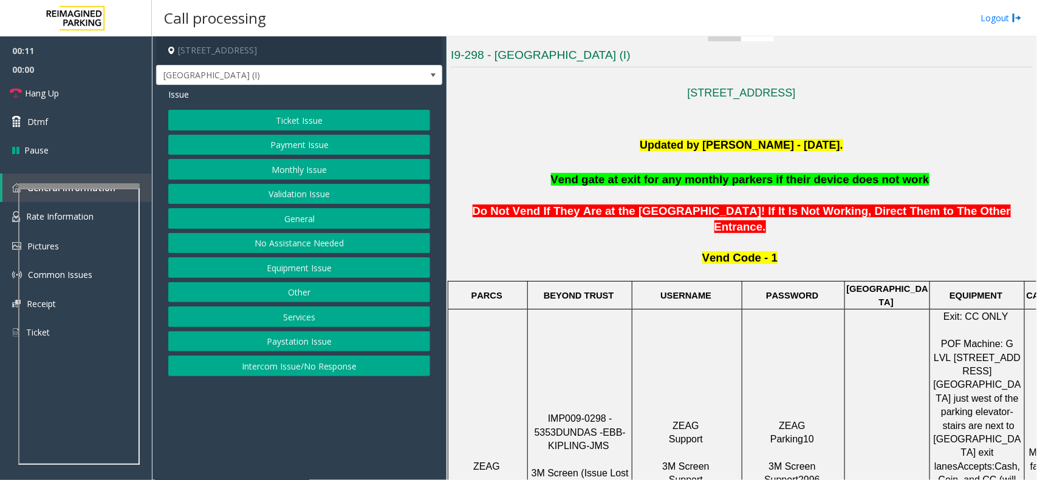
scroll to position [304, 0]
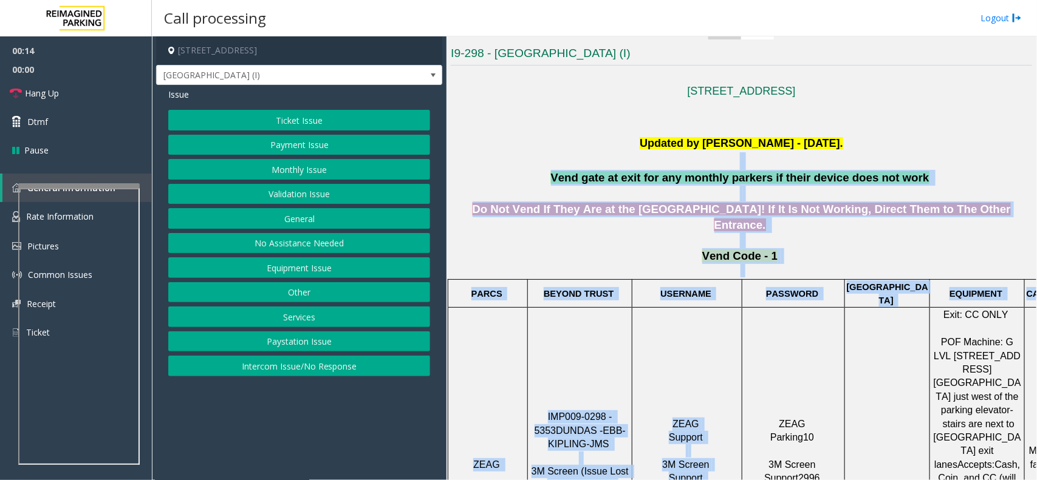
drag, startPoint x: 560, startPoint y: 158, endPoint x: 774, endPoint y: 329, distance: 274.4
click at [774, 329] on td "ZEAG Parking10 3M Screen Support2996" at bounding box center [793, 465] width 103 height 314
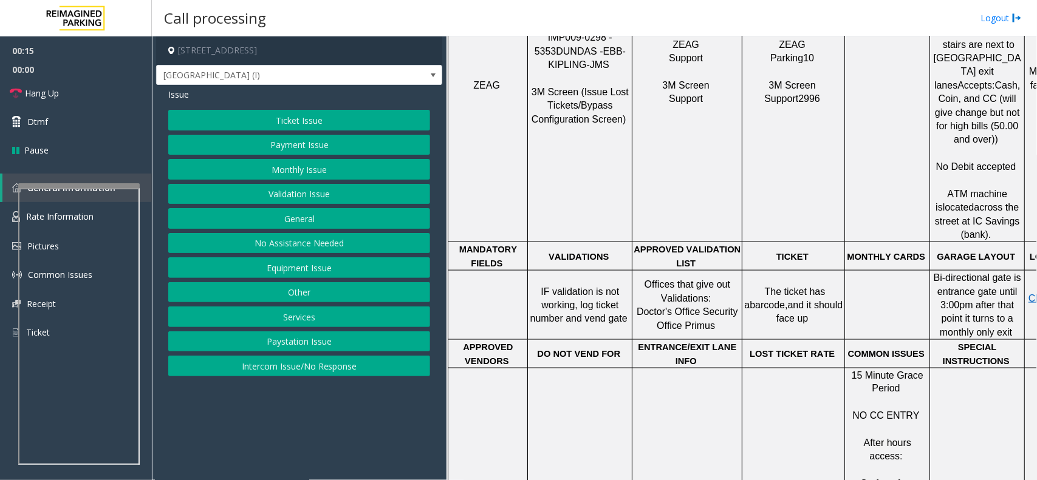
scroll to position [228, 0]
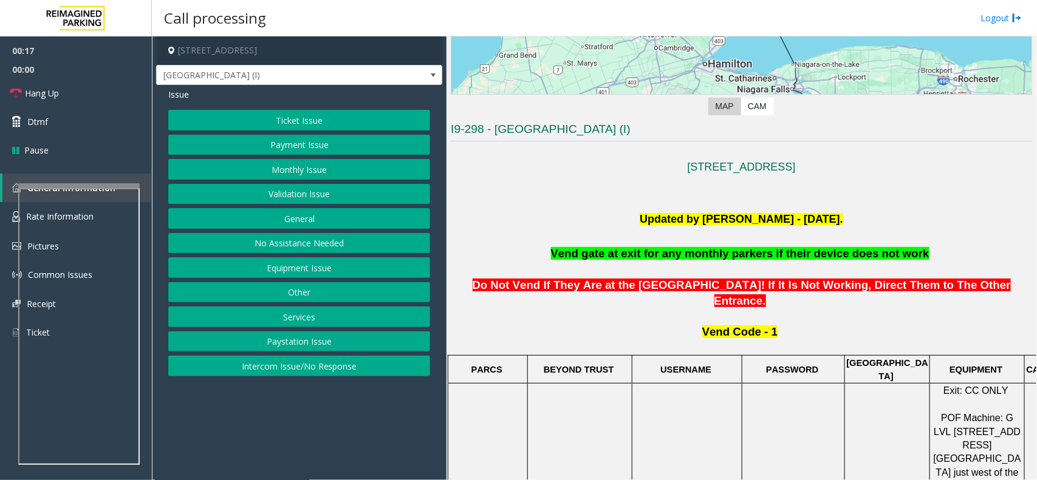
click at [293, 359] on button "Intercom Issue/No Response" at bounding box center [299, 366] width 262 height 21
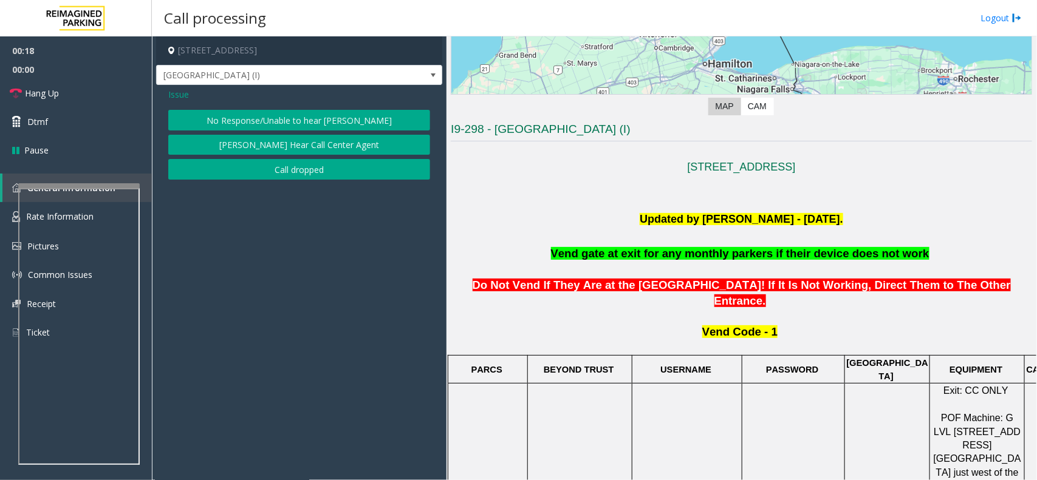
click at [284, 115] on button "No Response/Unable to hear [PERSON_NAME]" at bounding box center [299, 120] width 262 height 21
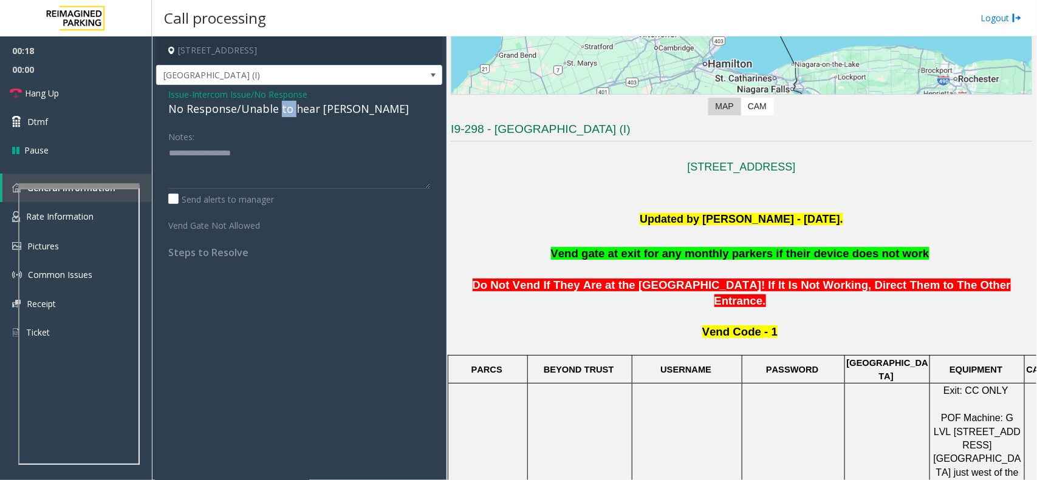
click at [284, 115] on div "No Response/Unable to hear [PERSON_NAME]" at bounding box center [299, 109] width 262 height 16
click at [336, 152] on textarea at bounding box center [299, 166] width 262 height 46
type textarea "**********"
click at [20, 98] on icon at bounding box center [16, 93] width 12 height 12
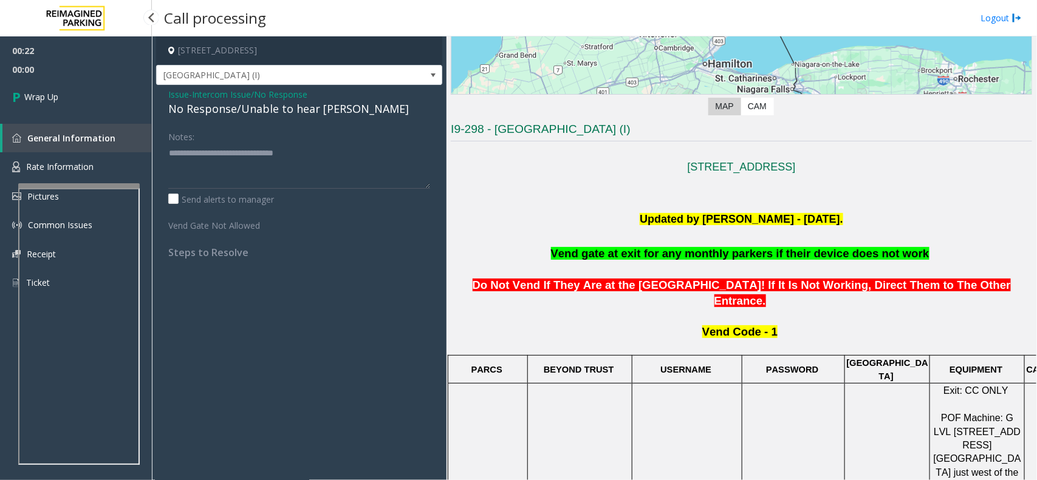
click at [64, 99] on link "Wrap Up" at bounding box center [76, 97] width 152 height 36
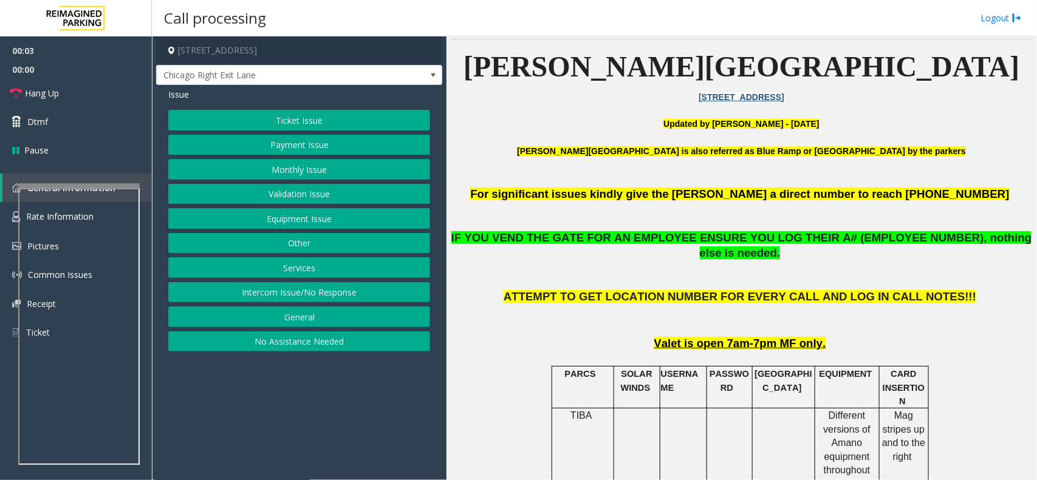
scroll to position [304, 0]
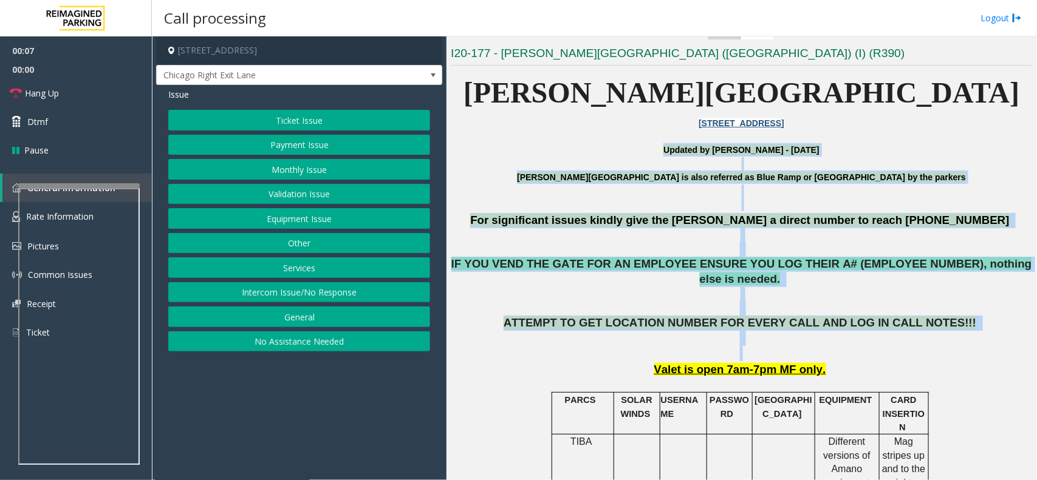
drag, startPoint x: 564, startPoint y: 144, endPoint x: 838, endPoint y: 335, distance: 334.6
click at [848, 335] on p "ATTEMPT TO GET LOCATION NUMBER FOR EVERY CALL AND LOG IN CALL NOTES!!!" at bounding box center [741, 338] width 581 height 45
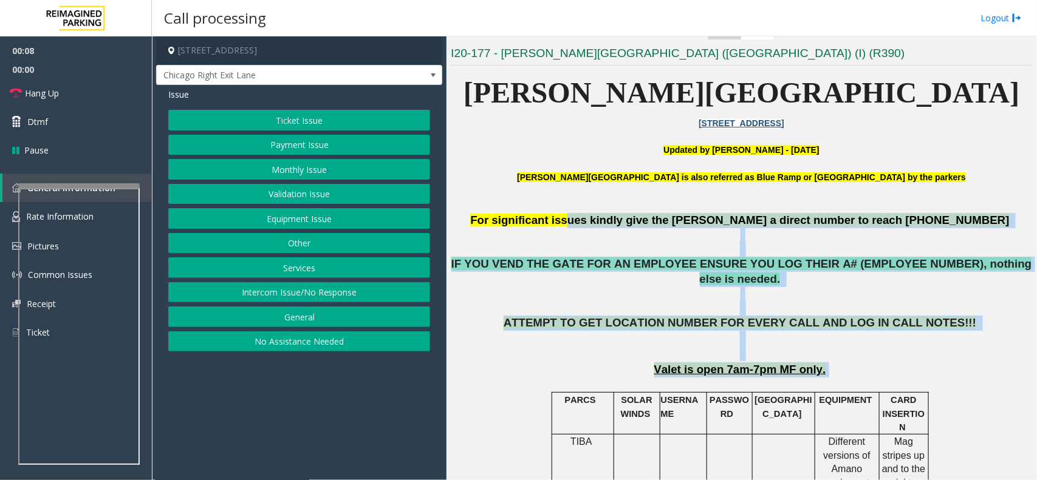
drag, startPoint x: 897, startPoint y: 358, endPoint x: 615, endPoint y: 211, distance: 317.9
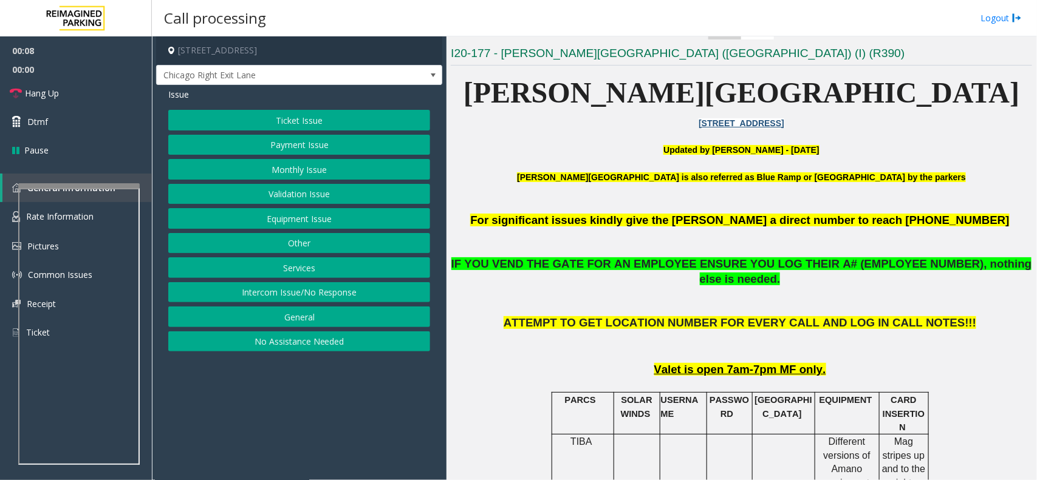
click at [547, 165] on p at bounding box center [741, 163] width 581 height 13
click at [338, 210] on button "Equipment Issue" at bounding box center [299, 218] width 262 height 21
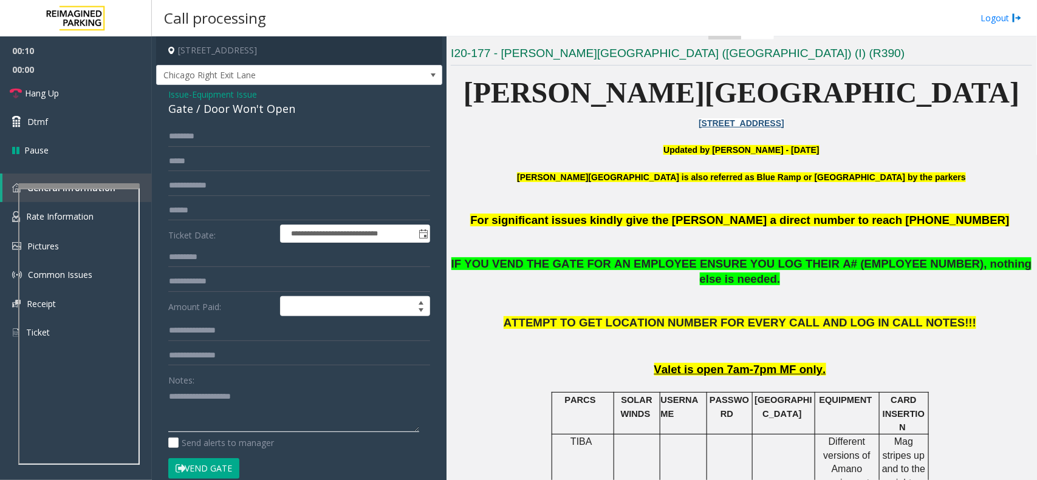
click at [225, 400] on textarea at bounding box center [293, 410] width 251 height 46
click at [252, 107] on div "Gate / Door Won't Open" at bounding box center [299, 109] width 262 height 16
copy div "Gate / Door Won't Open"
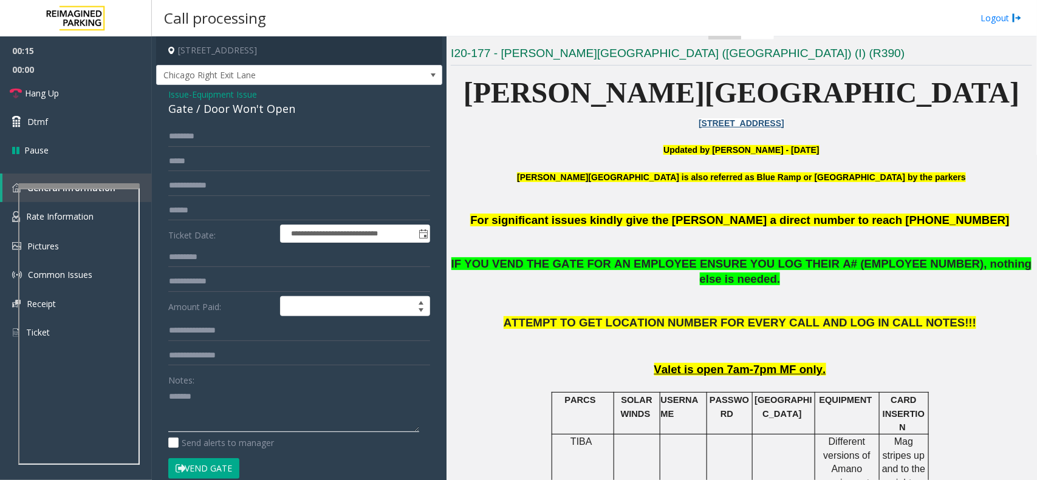
click at [222, 406] on textarea at bounding box center [293, 410] width 251 height 46
paste textarea "**********"
click at [210, 474] on button "Vend Gate" at bounding box center [203, 469] width 71 height 21
click at [216, 432] on textarea at bounding box center [293, 410] width 251 height 46
type textarea "**********"
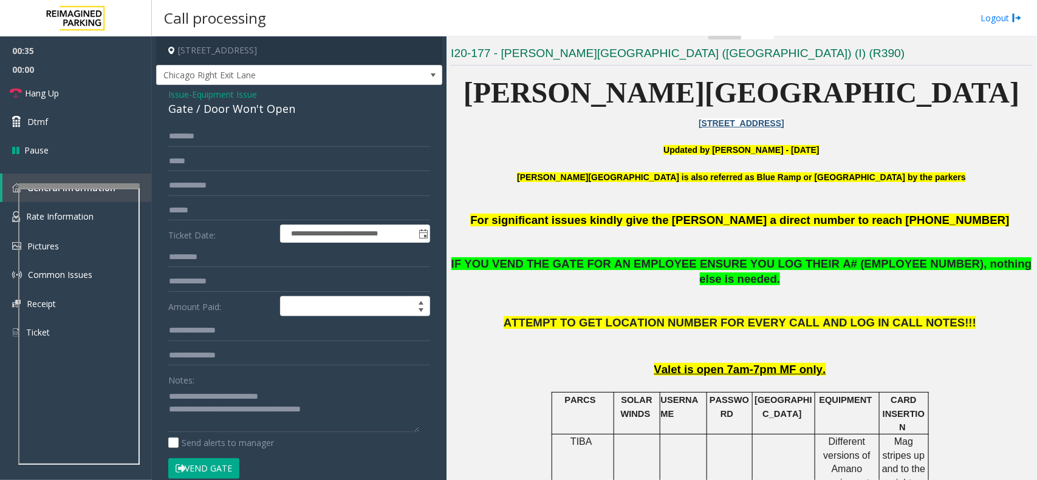
click at [210, 466] on button "Vend Gate" at bounding box center [203, 469] width 71 height 21
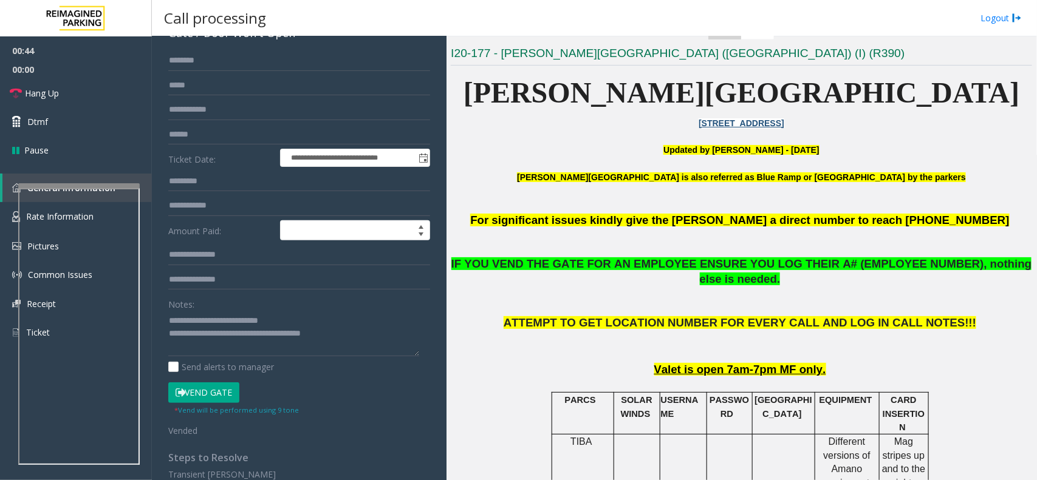
scroll to position [0, 0]
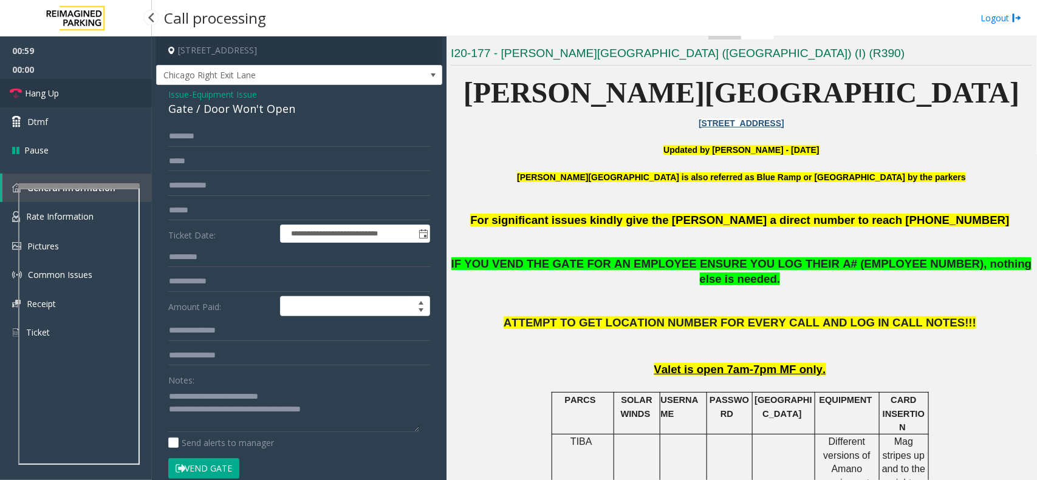
click at [98, 100] on link "Hang Up" at bounding box center [76, 93] width 152 height 29
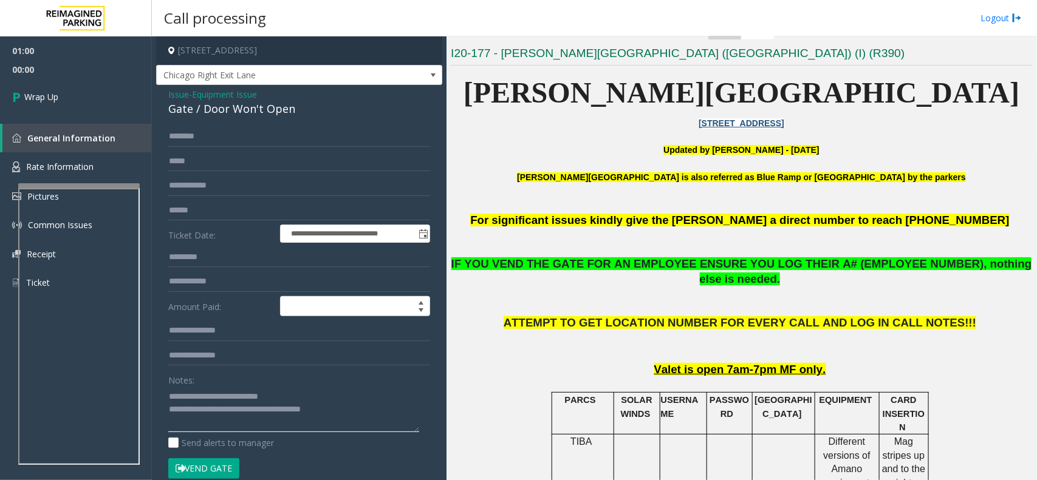
click at [357, 418] on textarea at bounding box center [293, 410] width 251 height 46
click at [71, 107] on link "Wrap Up" at bounding box center [76, 97] width 152 height 36
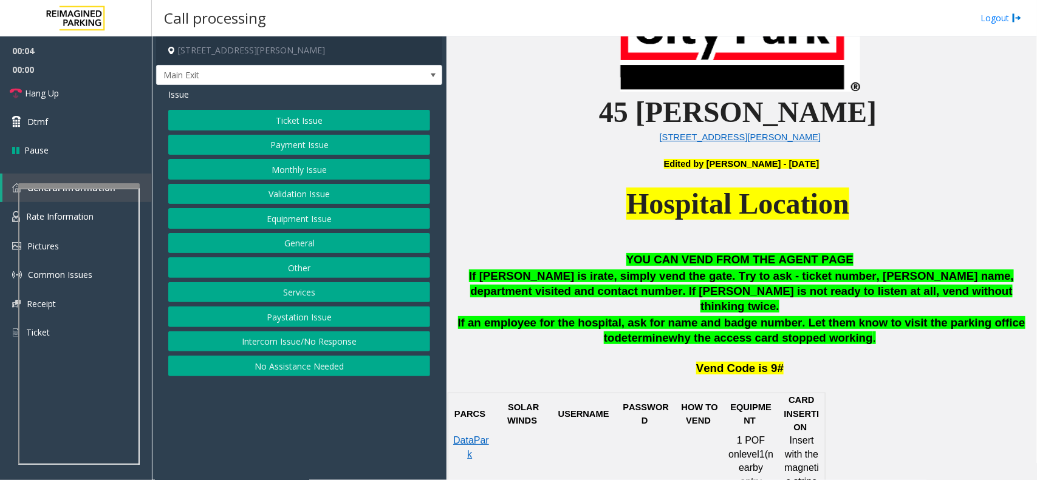
scroll to position [456, 0]
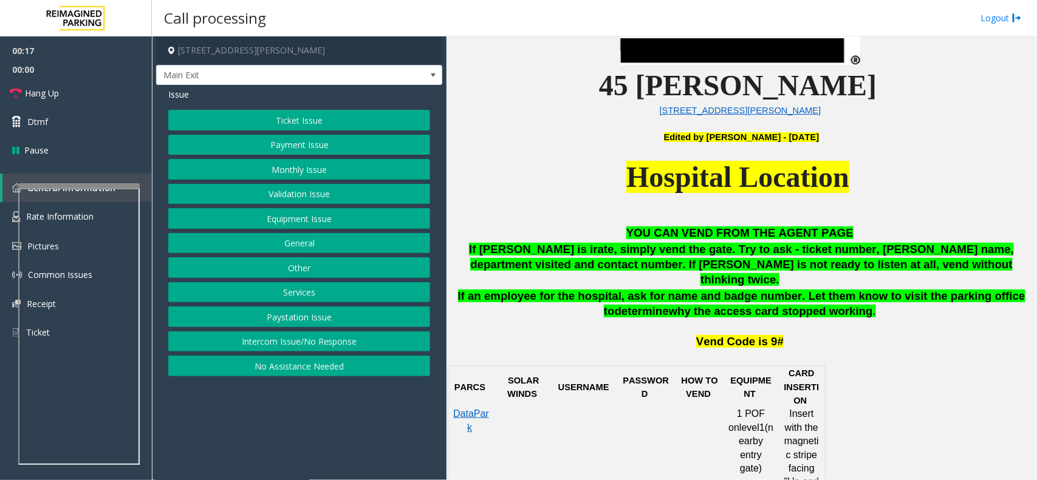
click at [311, 193] on button "Validation Issue" at bounding box center [299, 194] width 262 height 21
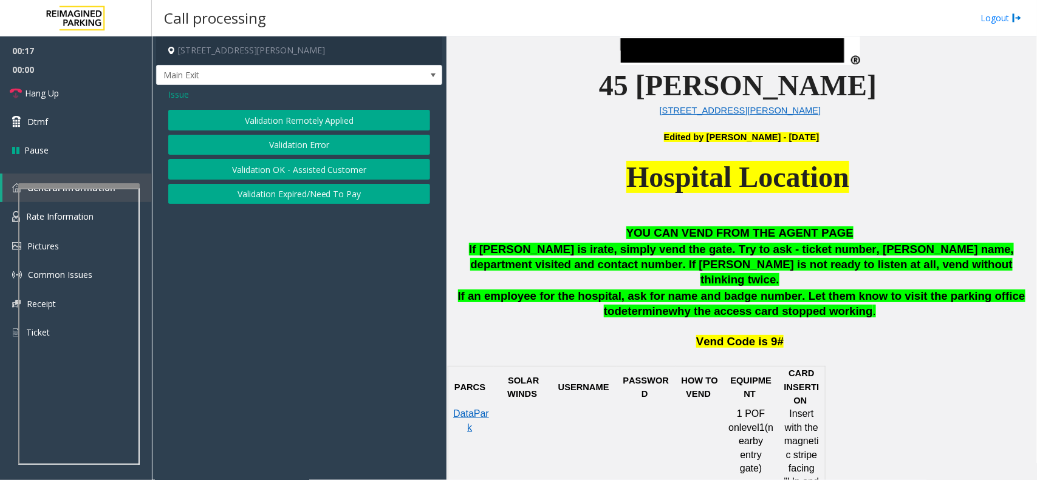
click at [318, 145] on button "Validation Error" at bounding box center [299, 145] width 262 height 21
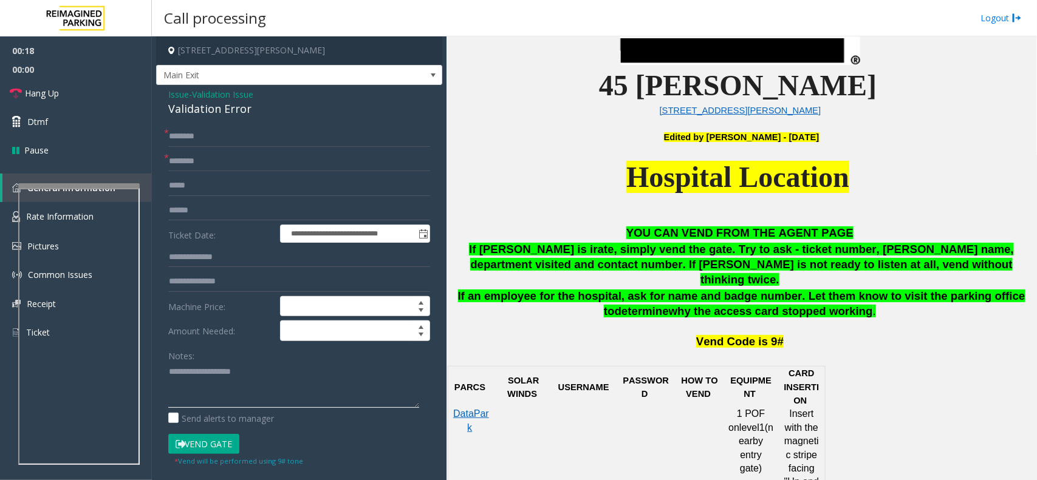
click at [239, 384] on textarea at bounding box center [293, 386] width 251 height 46
type textarea "******"
click at [239, 106] on div "Validation Error" at bounding box center [299, 109] width 262 height 16
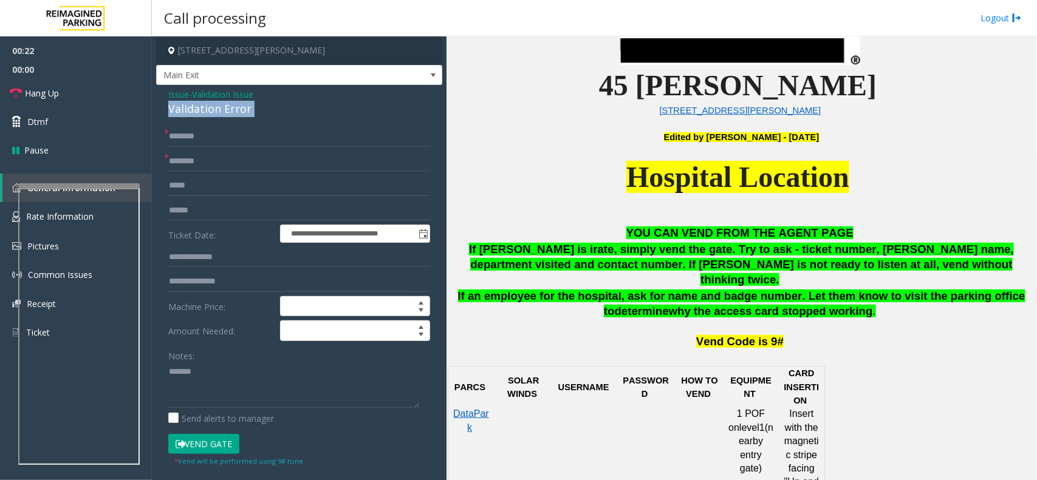
copy div "Validation Error"
click at [248, 381] on textarea at bounding box center [293, 386] width 251 height 46
click at [234, 117] on div "Validation Error" at bounding box center [299, 109] width 262 height 16
click at [234, 113] on div "Validation Error" at bounding box center [299, 109] width 262 height 16
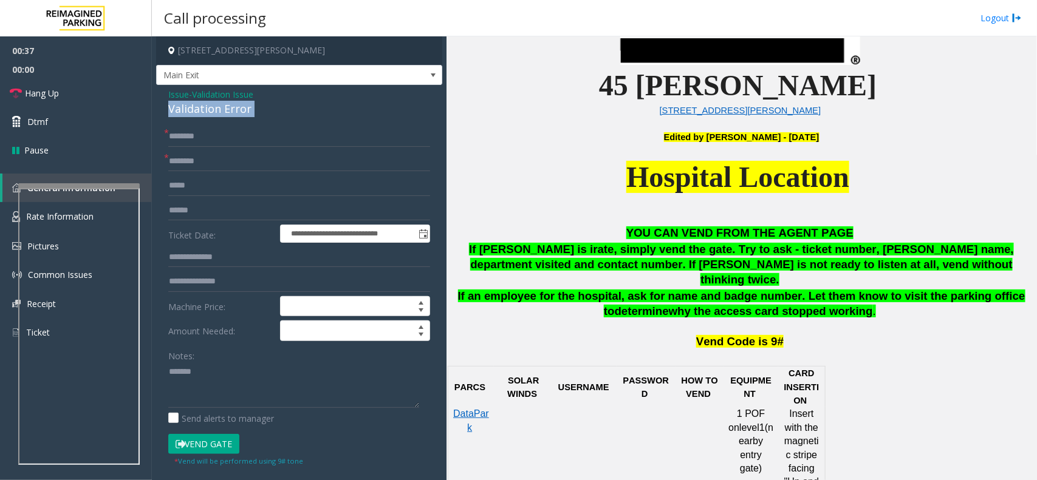
click at [234, 113] on div "Validation Error" at bounding box center [299, 109] width 262 height 16
copy div "Validation Error"
click at [229, 380] on textarea at bounding box center [293, 386] width 251 height 46
click at [177, 96] on span "Issue" at bounding box center [178, 94] width 21 height 13
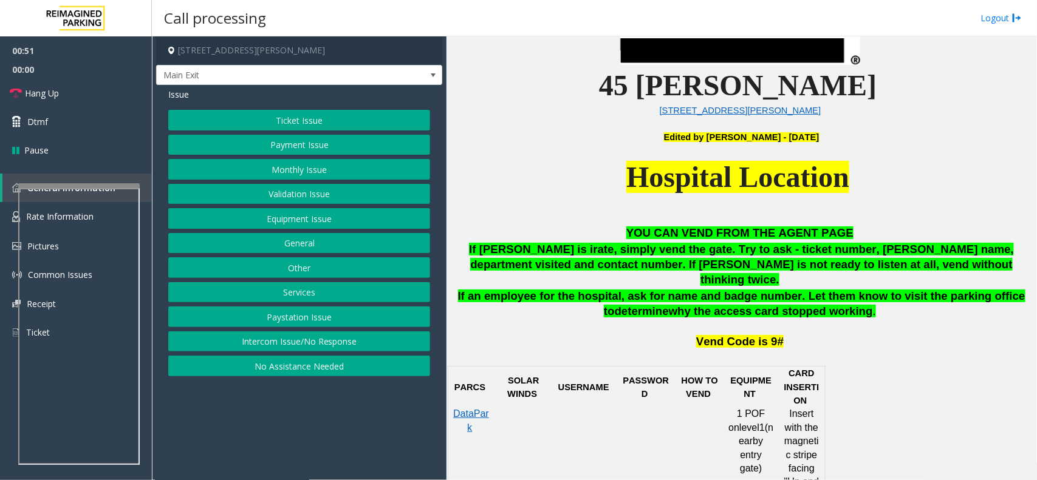
click at [282, 216] on button "Equipment Issue" at bounding box center [299, 218] width 262 height 21
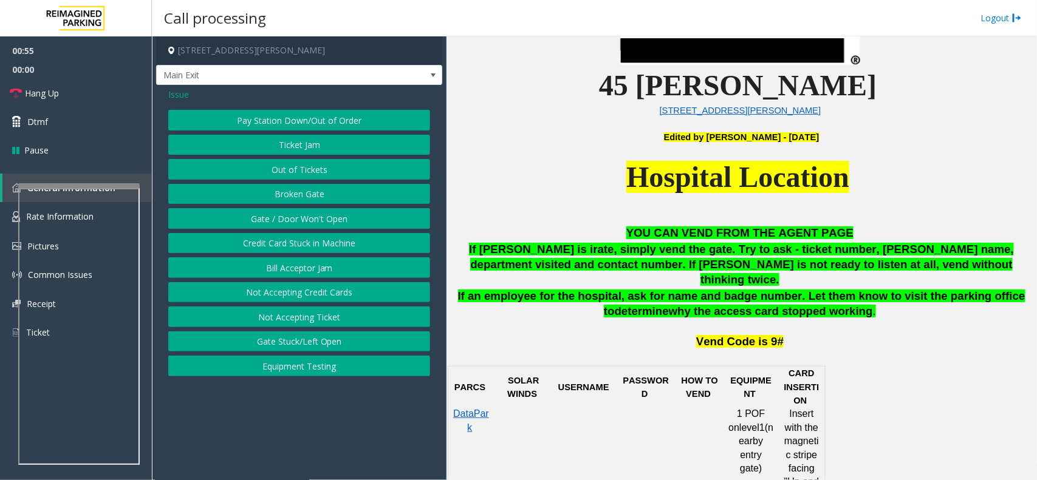
click at [302, 148] on button "Ticket Jam" at bounding box center [299, 145] width 262 height 21
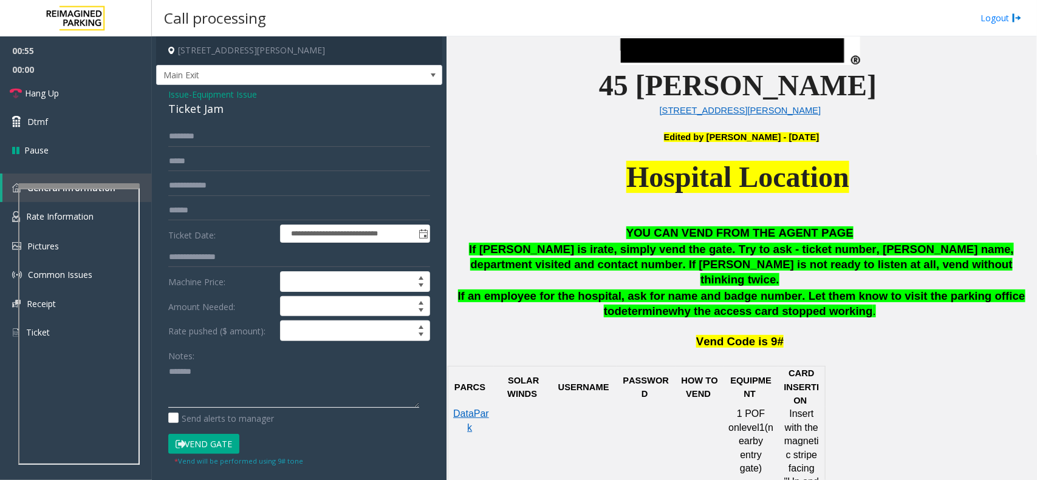
click at [229, 377] on textarea at bounding box center [293, 386] width 251 height 46
click at [205, 118] on div "**********" at bounding box center [299, 367] width 286 height 565
click at [205, 114] on div "Ticket Jam" at bounding box center [299, 109] width 262 height 16
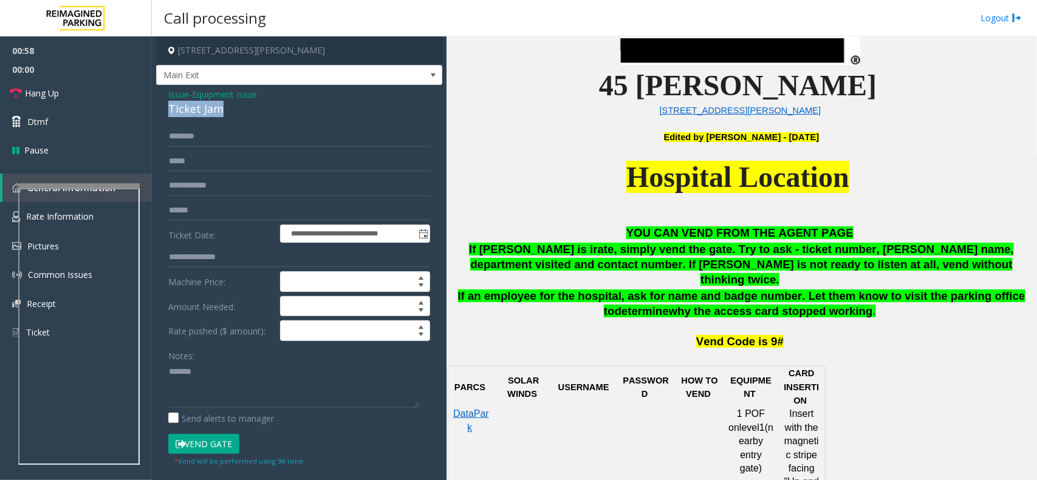
copy div "Ticket Jam"
click at [180, 92] on span "Issue" at bounding box center [178, 94] width 21 height 13
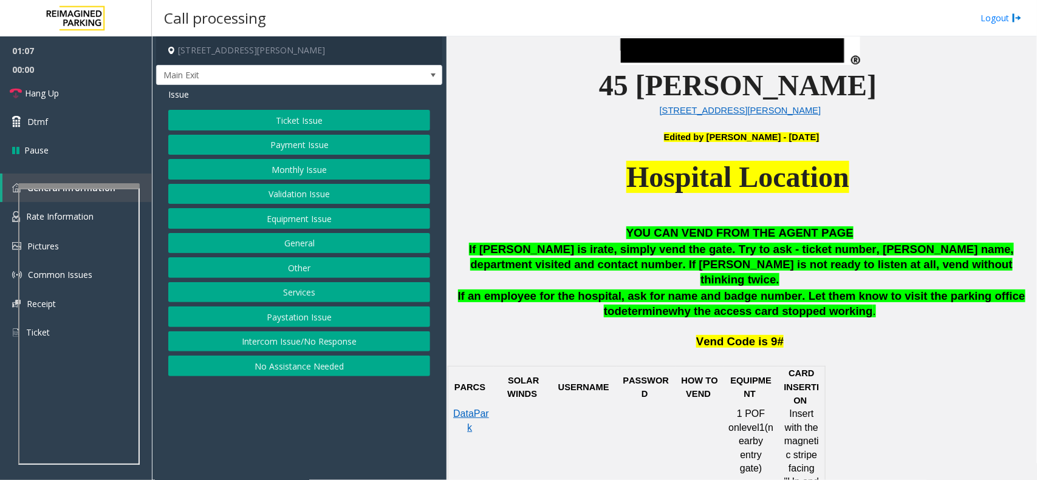
click at [289, 183] on div "Ticket Issue Payment Issue Monthly Issue Validation Issue Equipment Issue Gener…" at bounding box center [299, 243] width 262 height 267
click at [289, 184] on button "Validation Issue" at bounding box center [299, 194] width 262 height 21
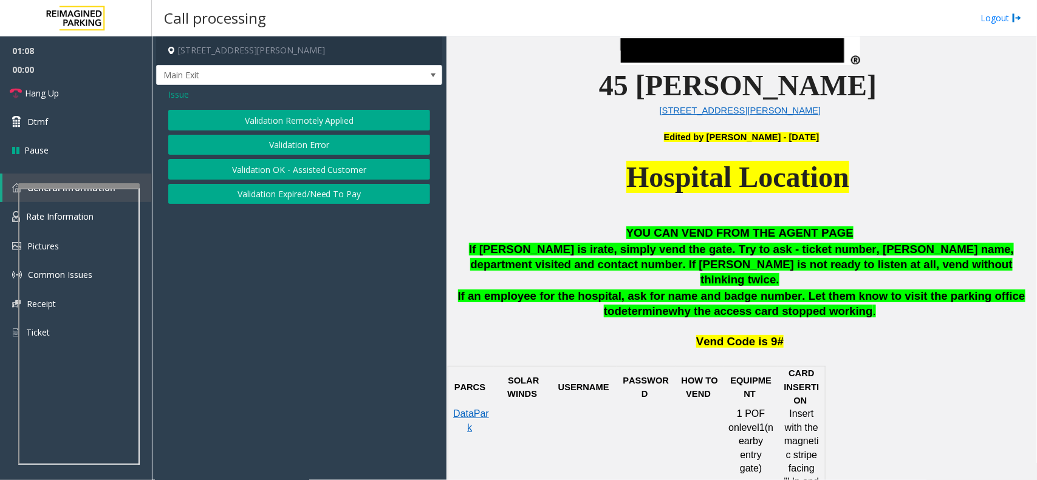
click at [295, 156] on div "Validation Remotely Applied Validation Error Validation OK - Assisted Customer …" at bounding box center [299, 157] width 262 height 94
click at [298, 149] on button "Validation Error" at bounding box center [299, 145] width 262 height 21
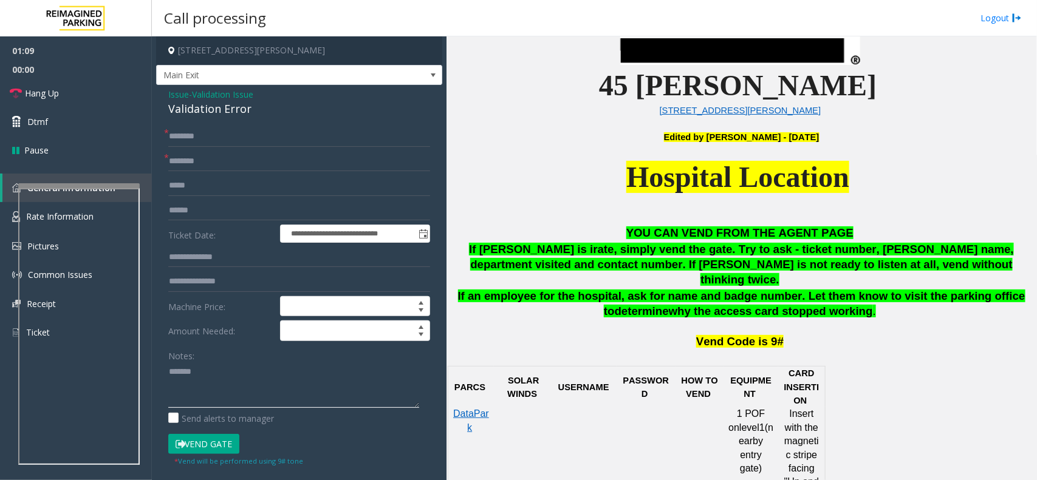
click at [233, 378] on textarea at bounding box center [293, 386] width 251 height 46
click at [219, 114] on div "Validation Error" at bounding box center [299, 109] width 262 height 16
copy div "Validation Error"
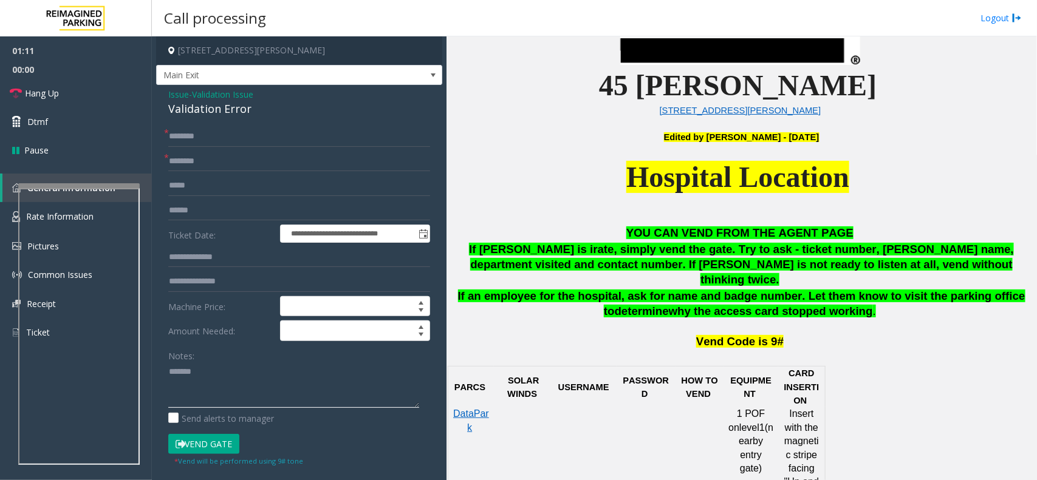
click at [254, 386] on textarea at bounding box center [293, 386] width 251 height 46
paste textarea "**********"
type textarea "**********"
click at [197, 176] on input "text" at bounding box center [299, 186] width 262 height 21
click at [199, 167] on input "text" at bounding box center [299, 161] width 262 height 21
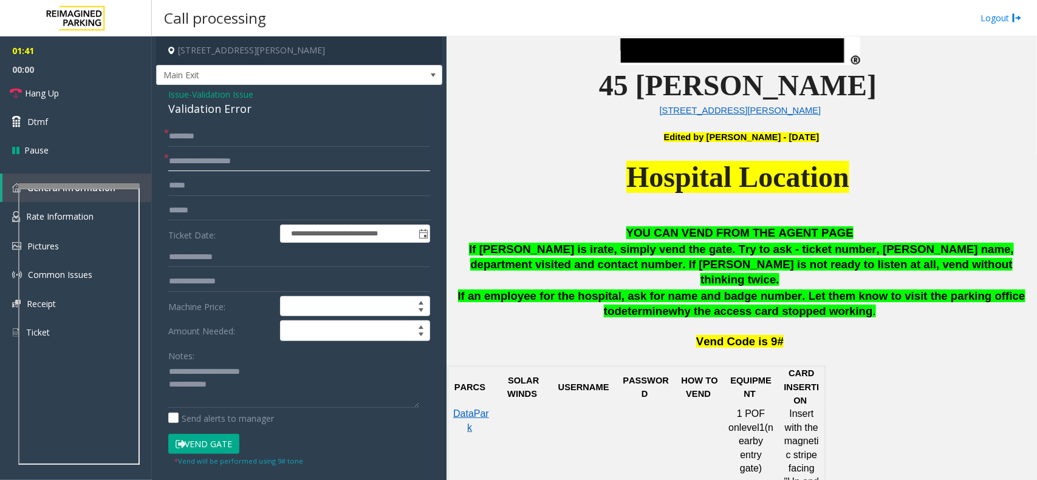
type input "**********"
drag, startPoint x: 199, startPoint y: 167, endPoint x: 409, endPoint y: 145, distance: 210.8
click at [409, 145] on input "text" at bounding box center [299, 136] width 262 height 21
click at [231, 203] on input "text" at bounding box center [299, 210] width 262 height 21
click at [225, 142] on input "text" at bounding box center [299, 136] width 262 height 21
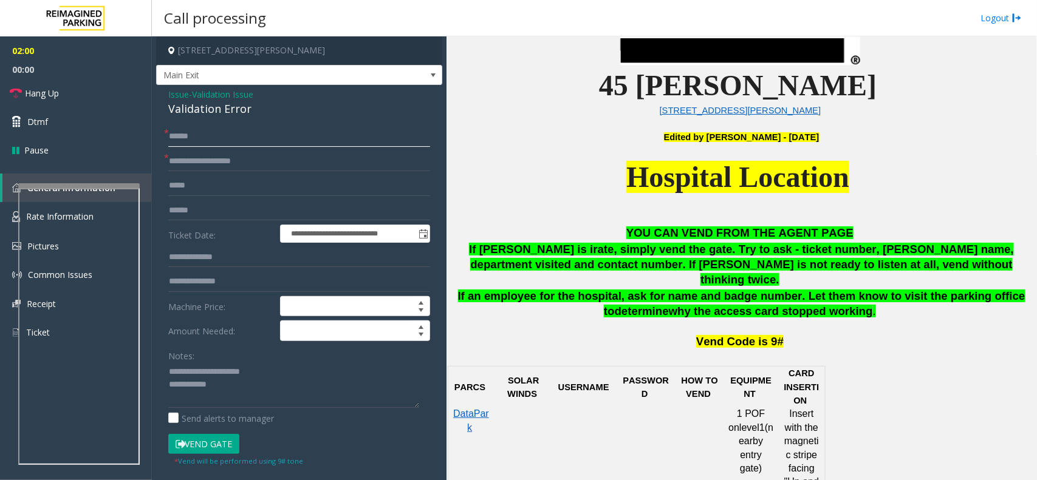
type input "*****"
click at [224, 181] on input "text" at bounding box center [299, 186] width 262 height 21
type input "**********"
click at [250, 392] on textarea at bounding box center [293, 386] width 251 height 46
click at [232, 445] on button "Vend Gate" at bounding box center [203, 444] width 71 height 21
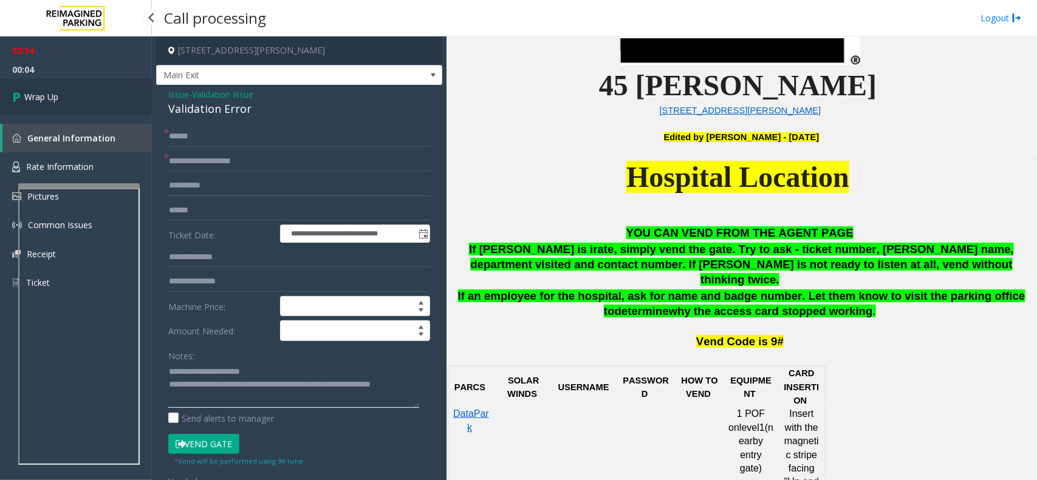
type textarea "**********"
click at [46, 86] on link "Wrap Up" at bounding box center [76, 97] width 152 height 36
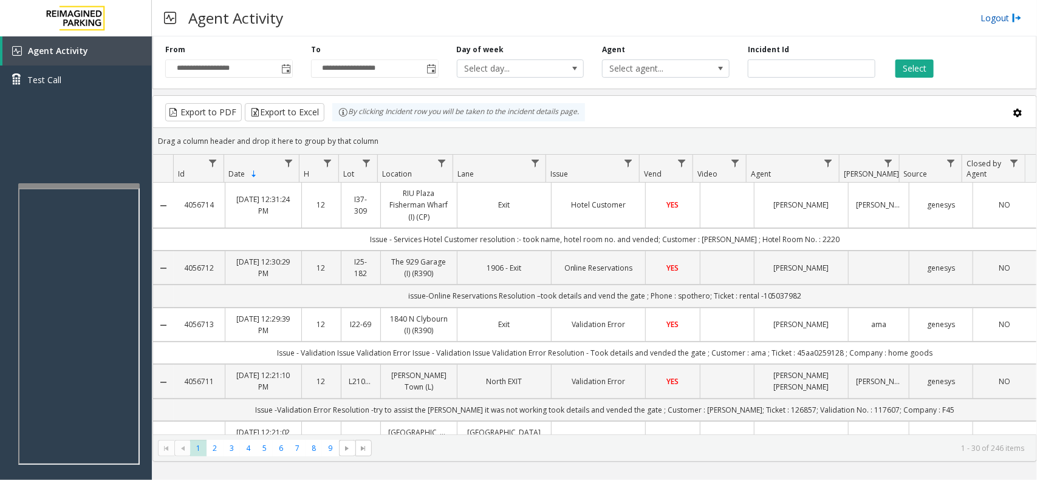
click at [996, 23] on link "Logout" at bounding box center [1000, 18] width 41 height 13
